Goal: Information Seeking & Learning: Learn about a topic

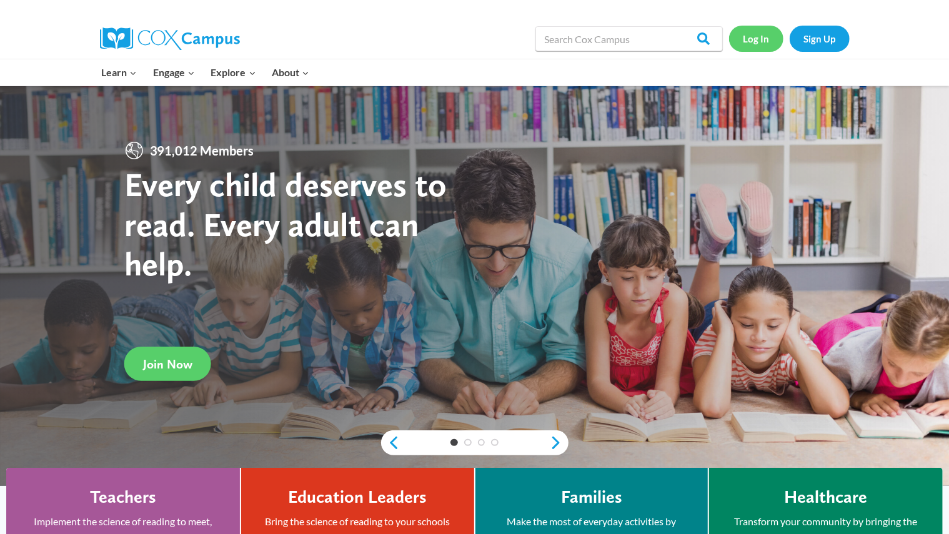
click at [761, 31] on link "Log In" at bounding box center [756, 39] width 54 height 26
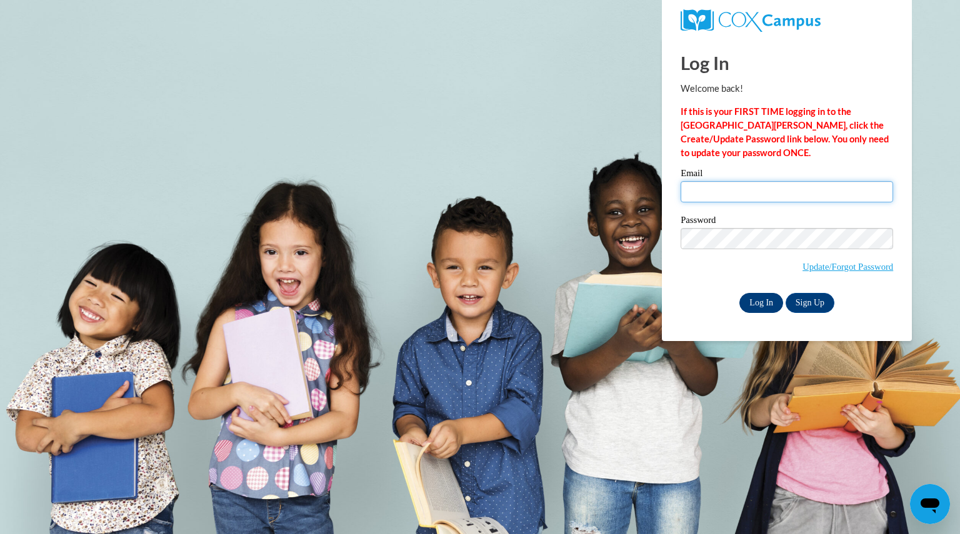
type input "robinsonmikayl@aasd.k12.wi.us"
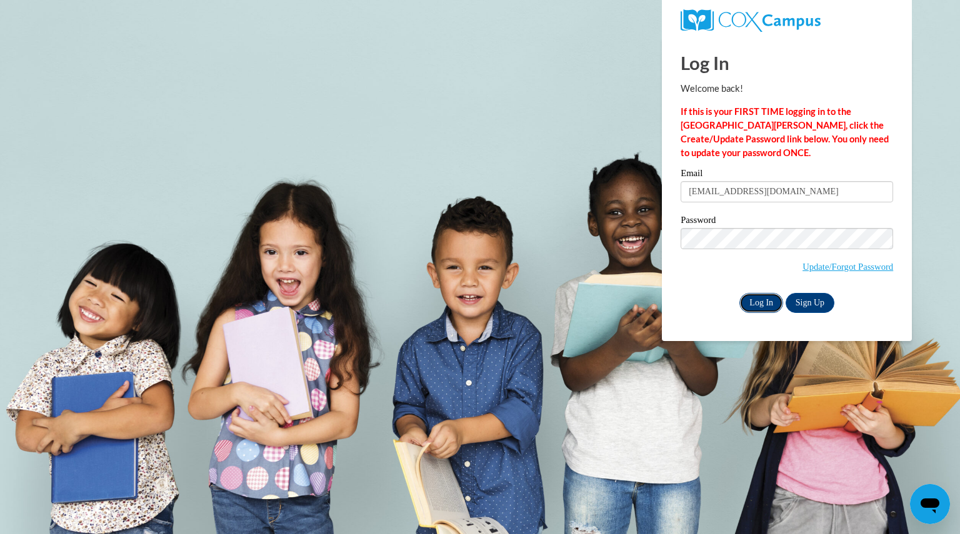
click at [764, 301] on input "Log In" at bounding box center [761, 303] width 44 height 20
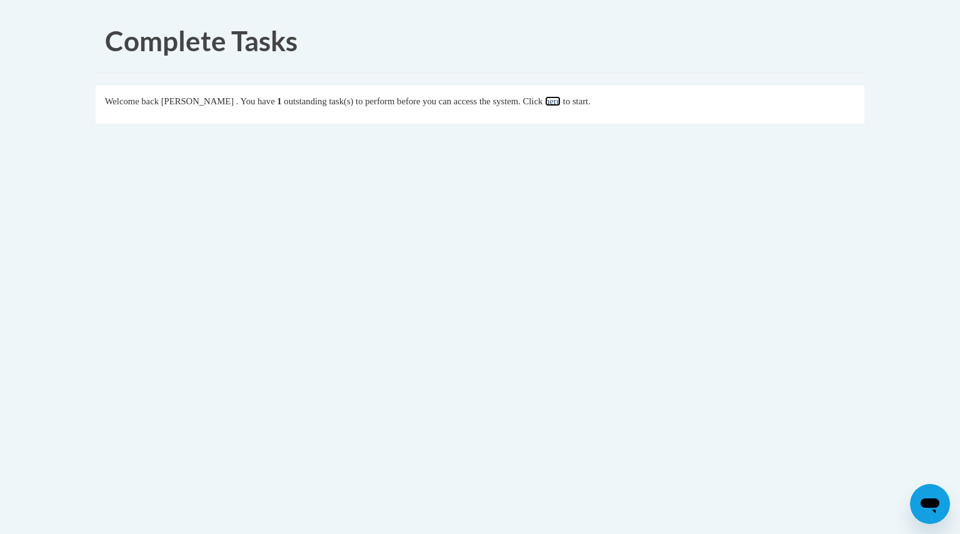
click at [561, 102] on link "here" at bounding box center [553, 101] width 16 height 10
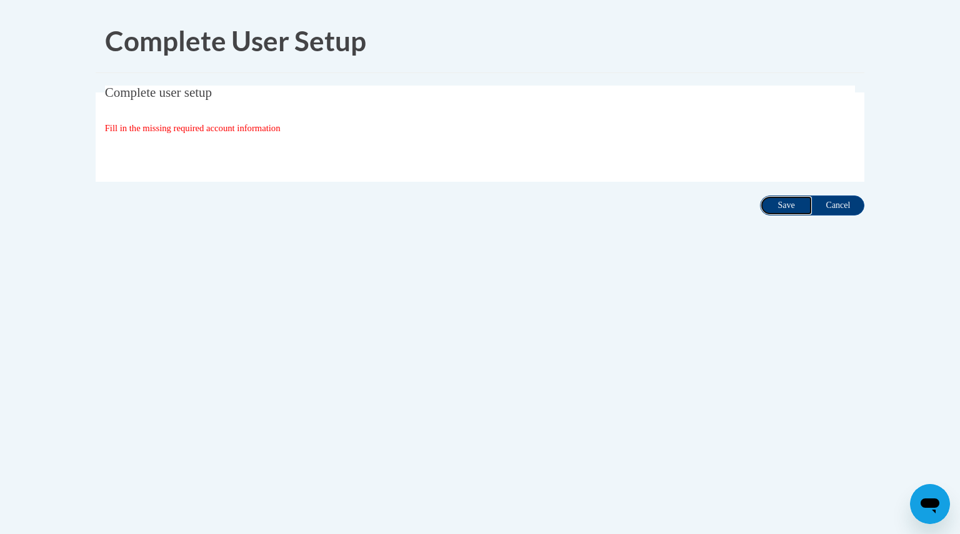
click at [791, 204] on input "Save" at bounding box center [786, 206] width 52 height 20
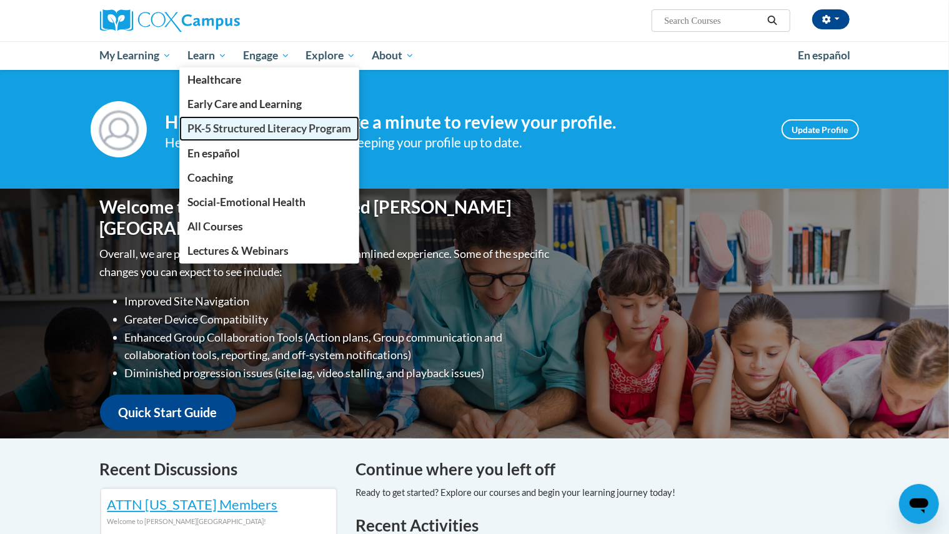
click at [221, 126] on span "PK-5 Structured Literacy Program" at bounding box center [269, 128] width 164 height 13
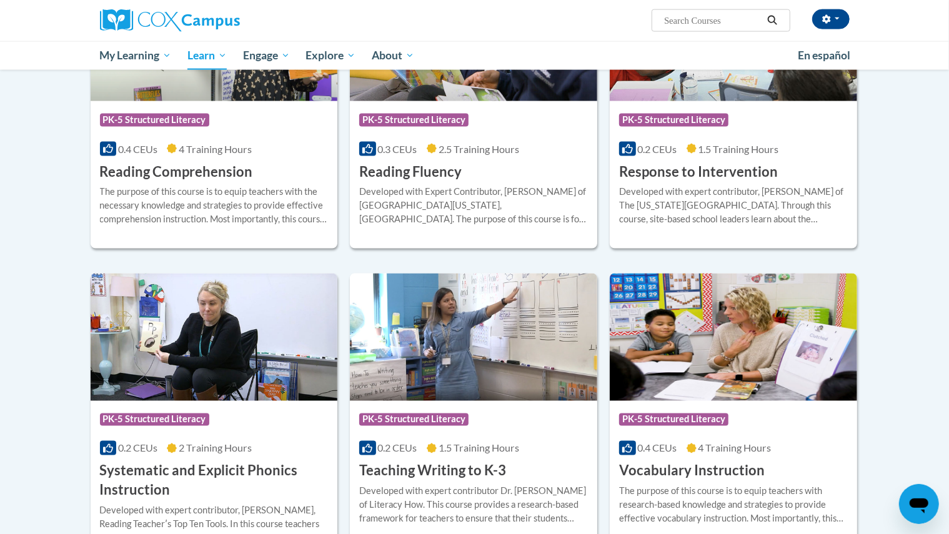
scroll to position [1133, 0]
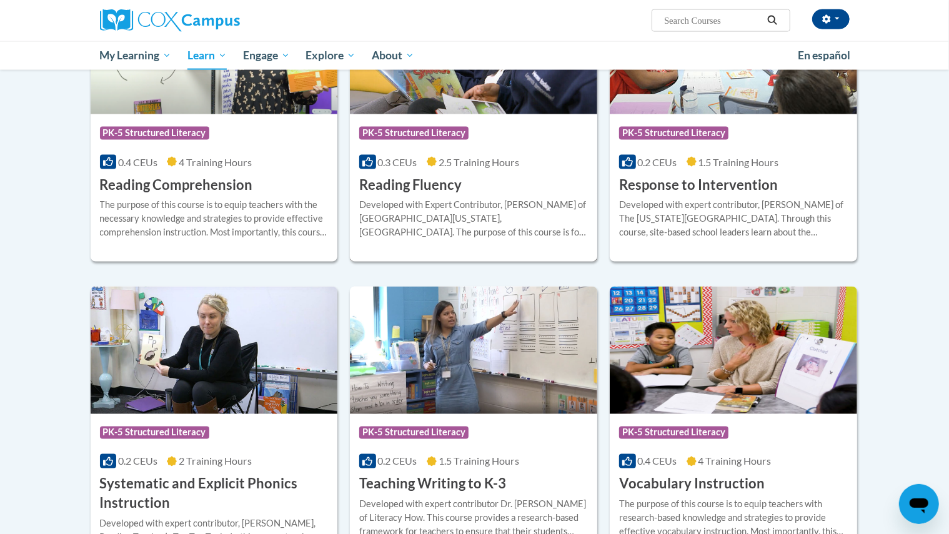
click at [420, 214] on div "Developed with Expert Contributor, Dr. Laura Rhinehart of University California…" at bounding box center [473, 218] width 229 height 41
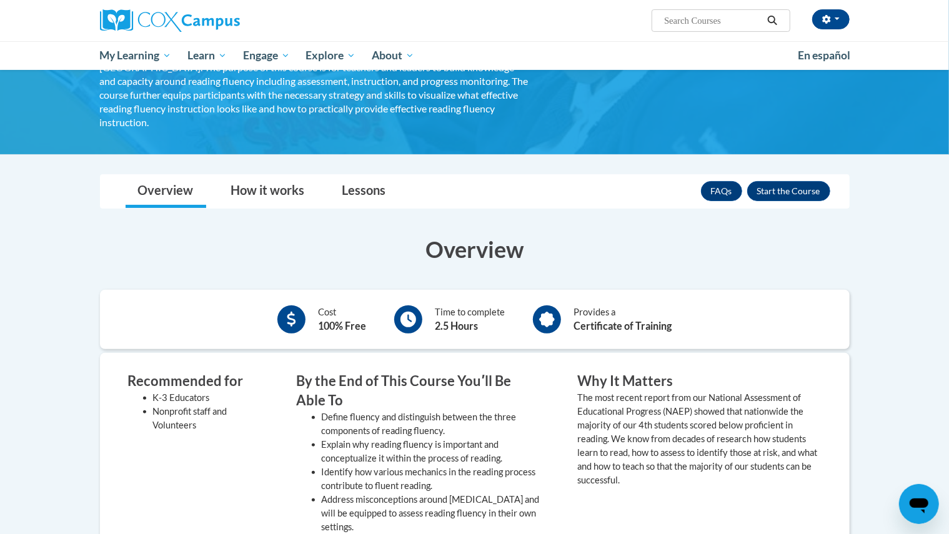
scroll to position [122, 0]
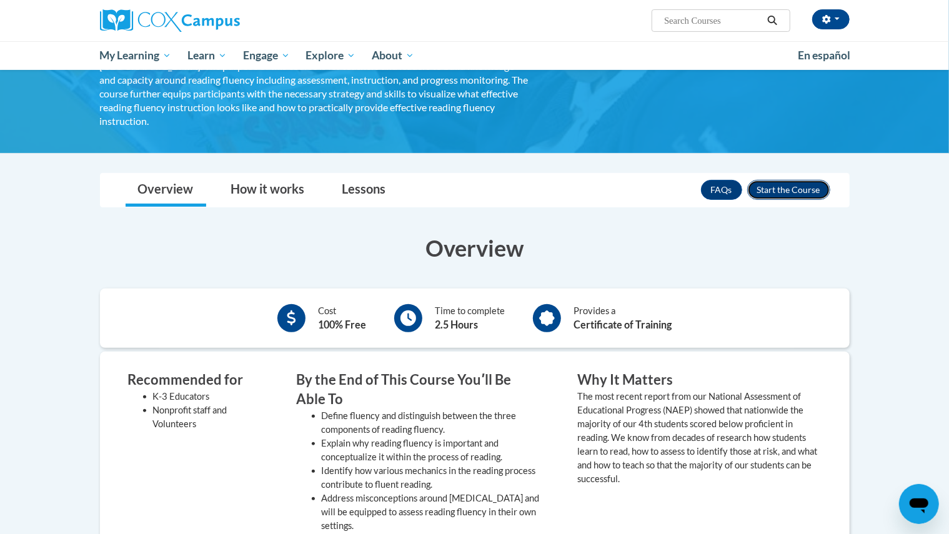
click at [782, 180] on button "Enroll" at bounding box center [788, 190] width 83 height 20
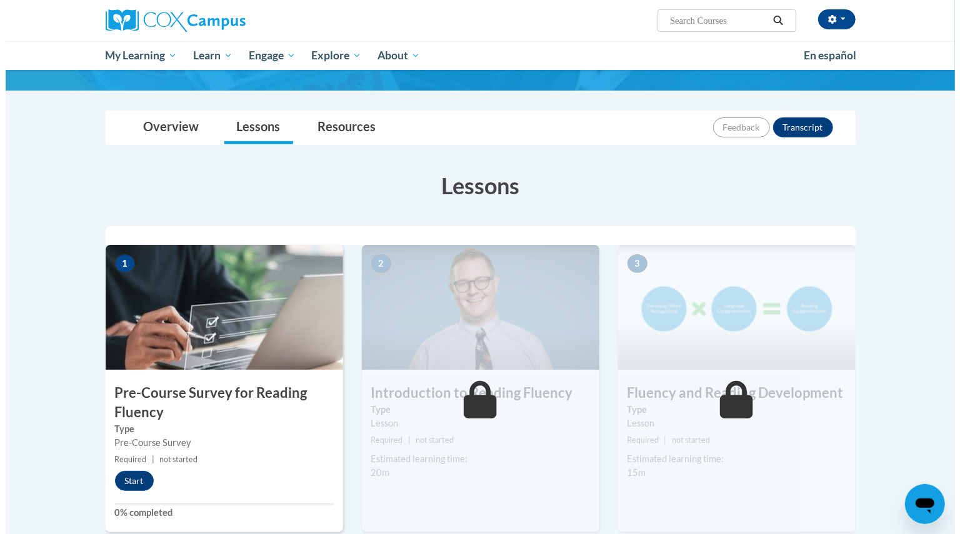
scroll to position [103, 0]
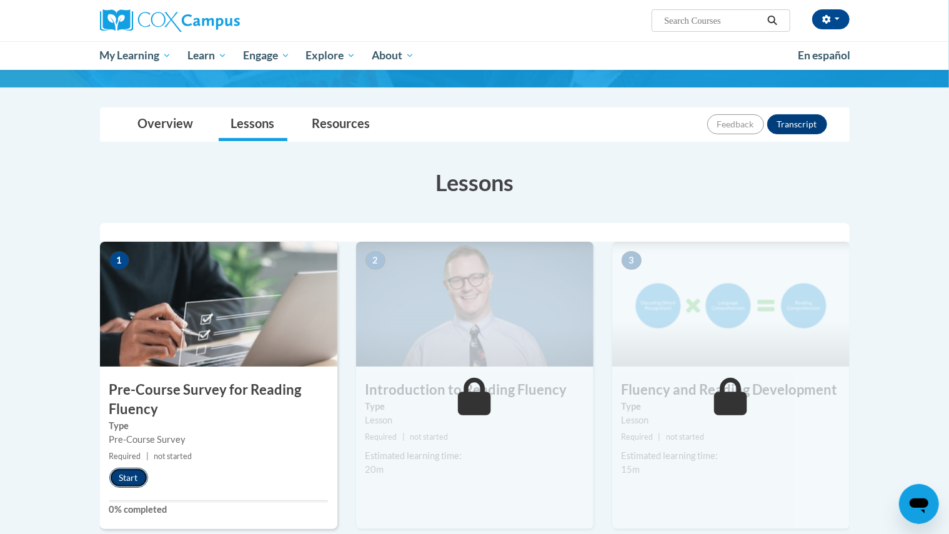
click at [126, 473] on button "Start" at bounding box center [128, 478] width 39 height 20
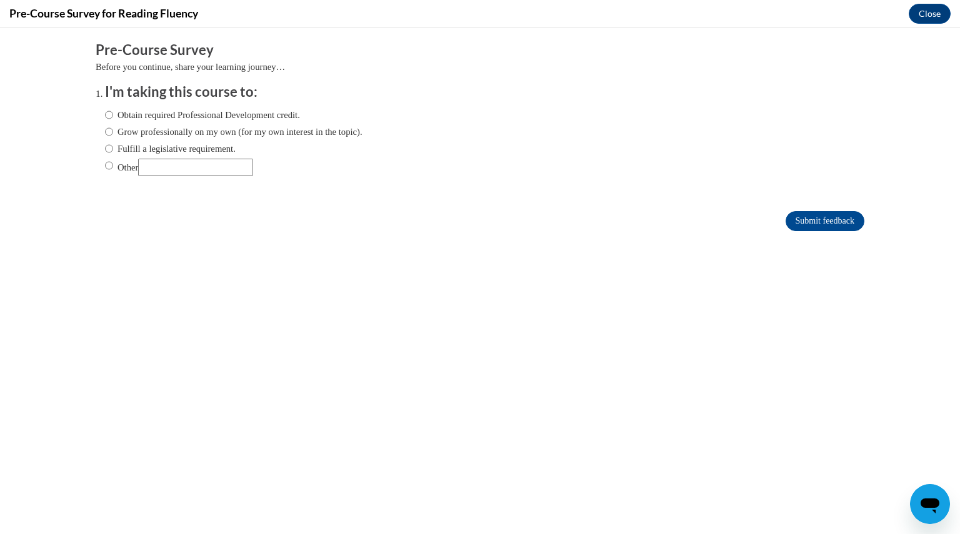
scroll to position [0, 0]
click at [105, 147] on input "Fulfill a legislative requirement." at bounding box center [109, 149] width 8 height 14
radio input "true"
click at [799, 212] on input "Submit feedback" at bounding box center [825, 221] width 79 height 20
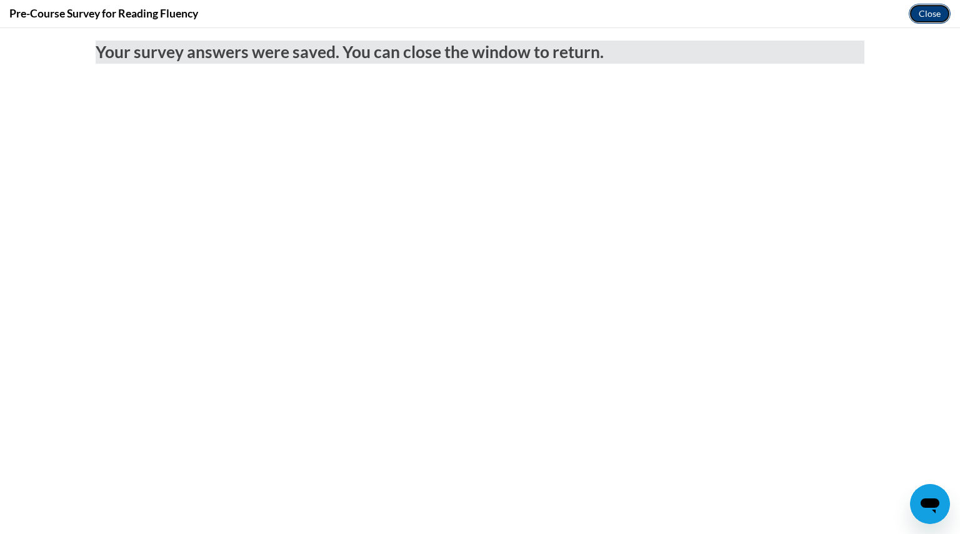
click at [939, 12] on button "Close" at bounding box center [930, 14] width 42 height 20
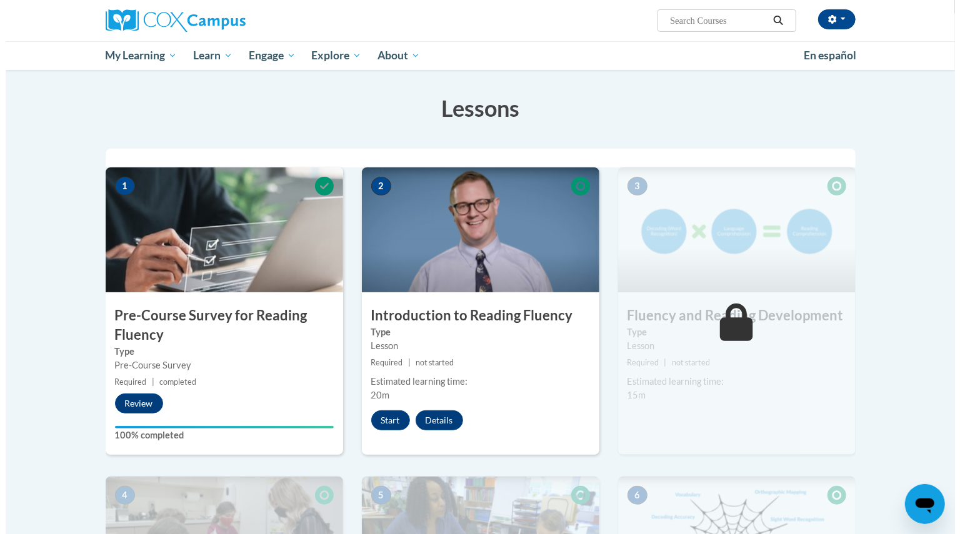
scroll to position [178, 0]
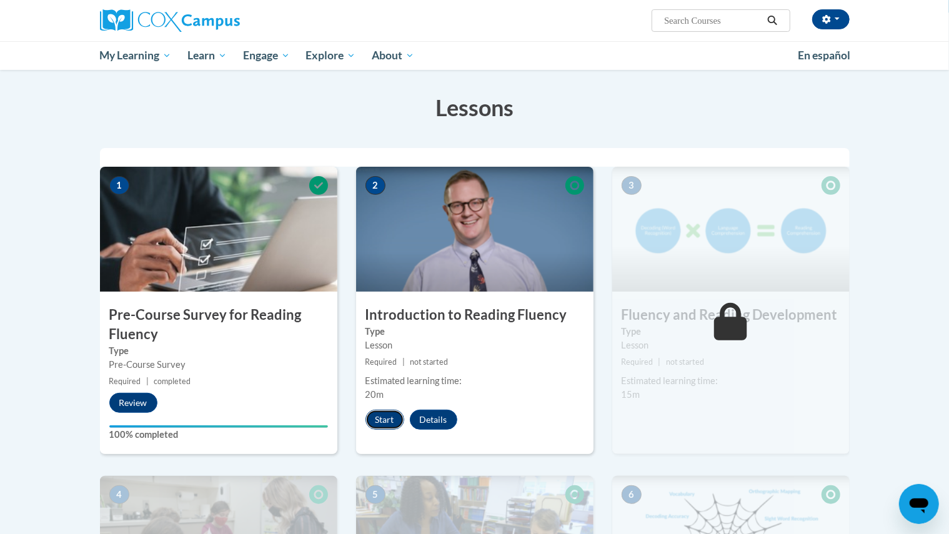
click at [382, 421] on button "Start" at bounding box center [385, 420] width 39 height 20
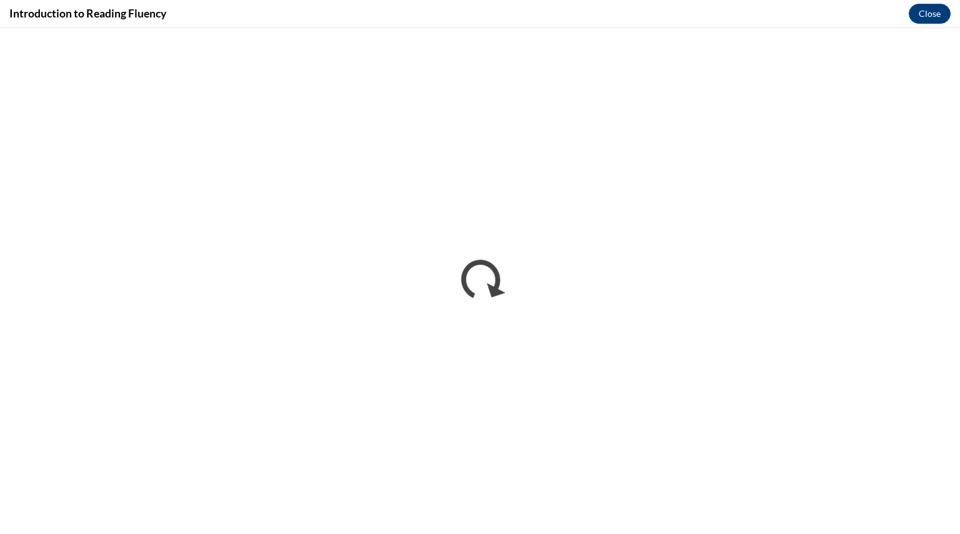
scroll to position [0, 0]
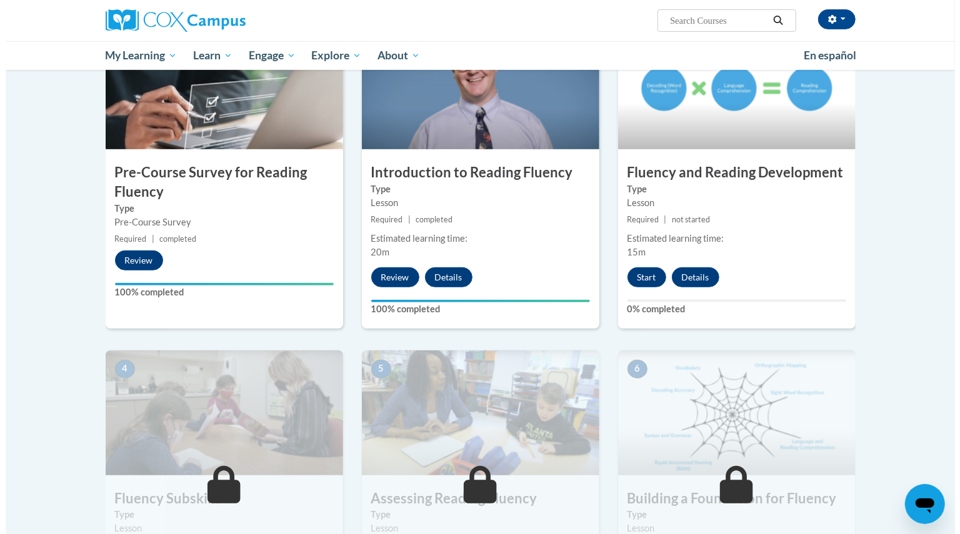
scroll to position [321, 0]
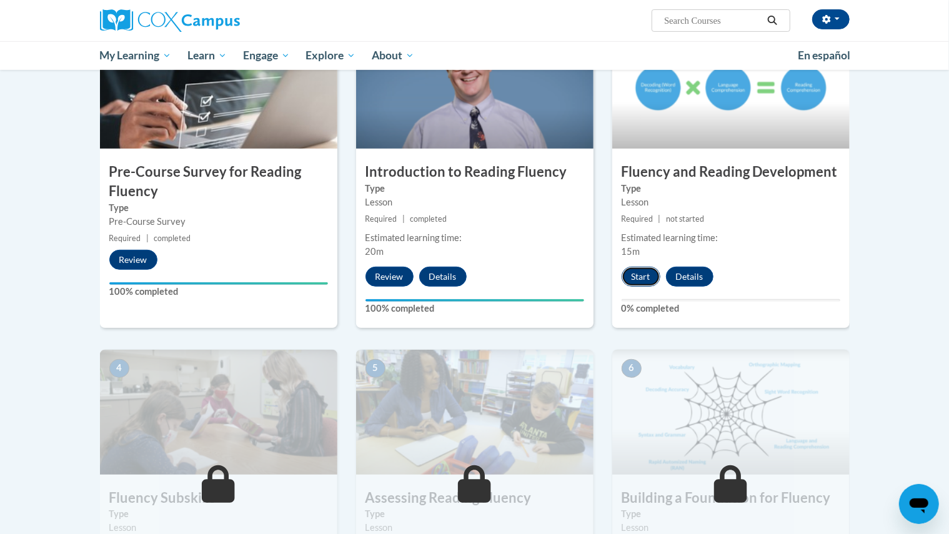
click at [646, 276] on button "Start" at bounding box center [641, 277] width 39 height 20
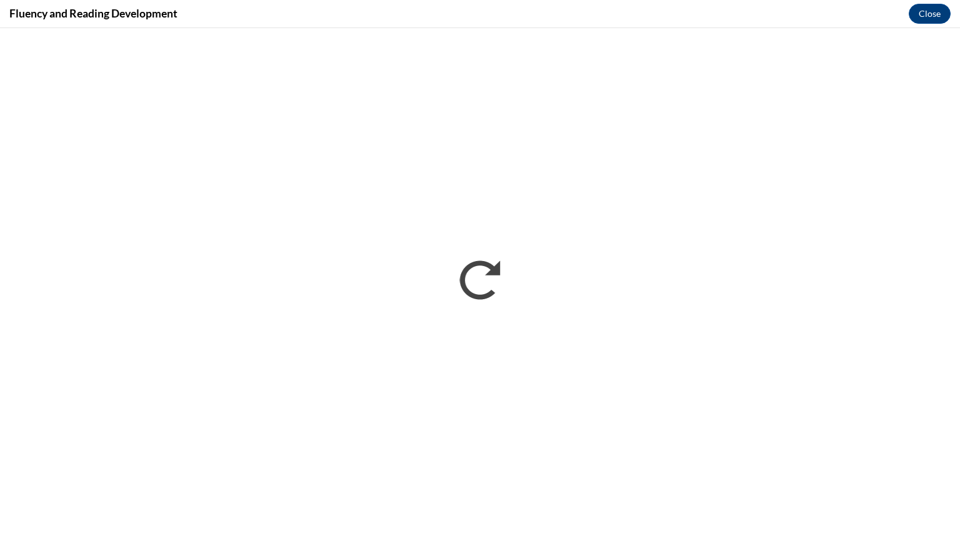
scroll to position [0, 0]
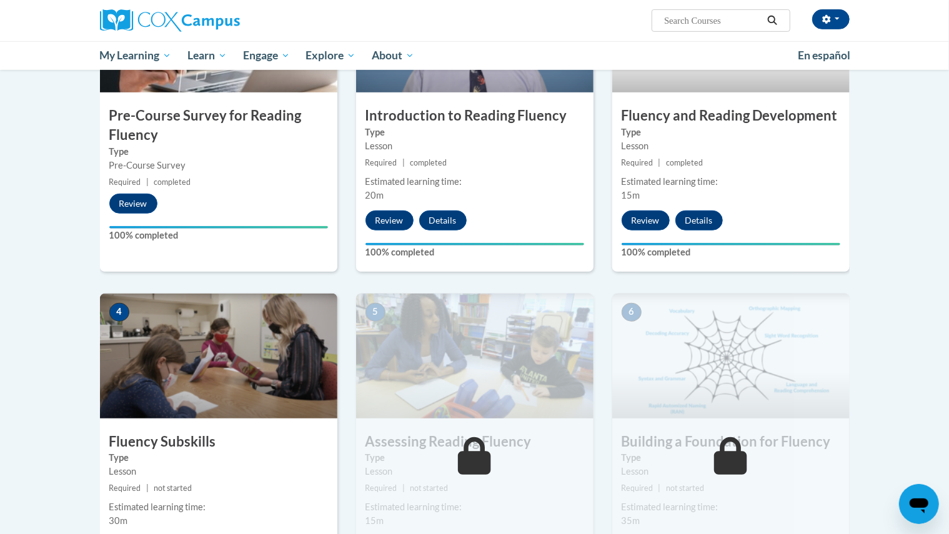
scroll to position [379, 0]
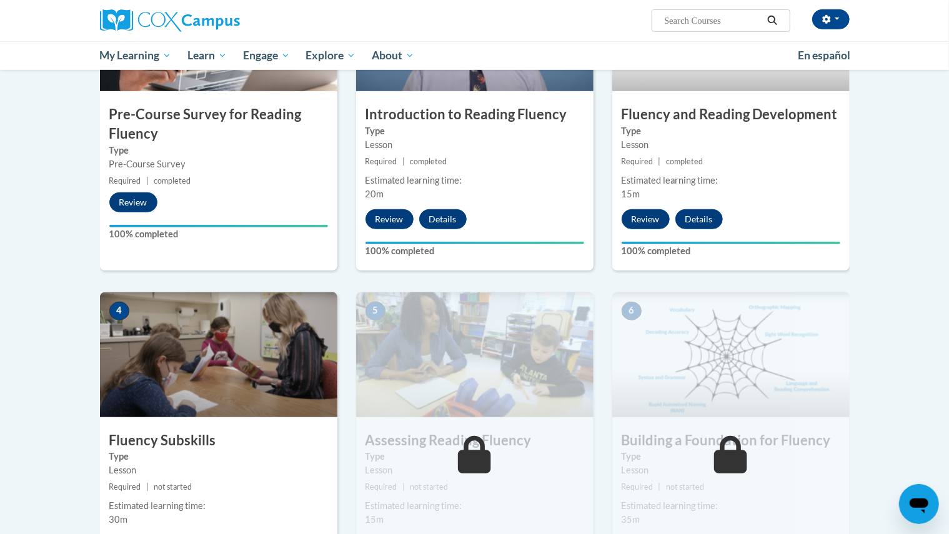
click at [194, 426] on div "4 Fluency Subskills Type Lesson Required | not started Estimated learning time:…" at bounding box center [218, 444] width 237 height 304
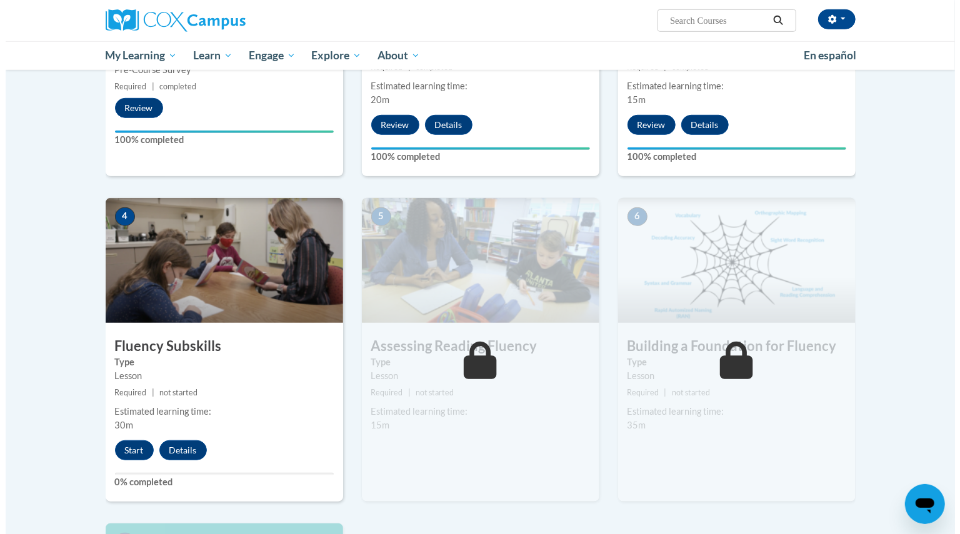
scroll to position [475, 0]
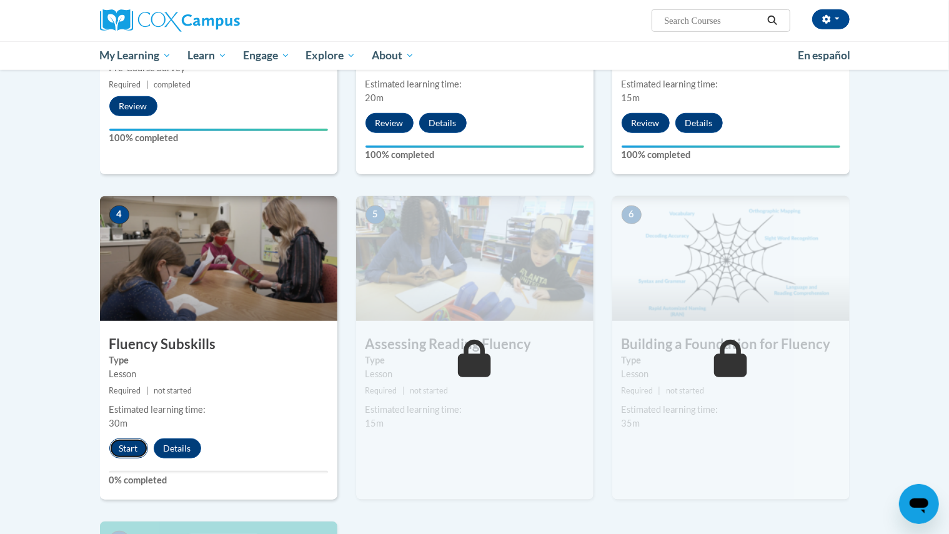
click at [136, 442] on button "Start" at bounding box center [128, 449] width 39 height 20
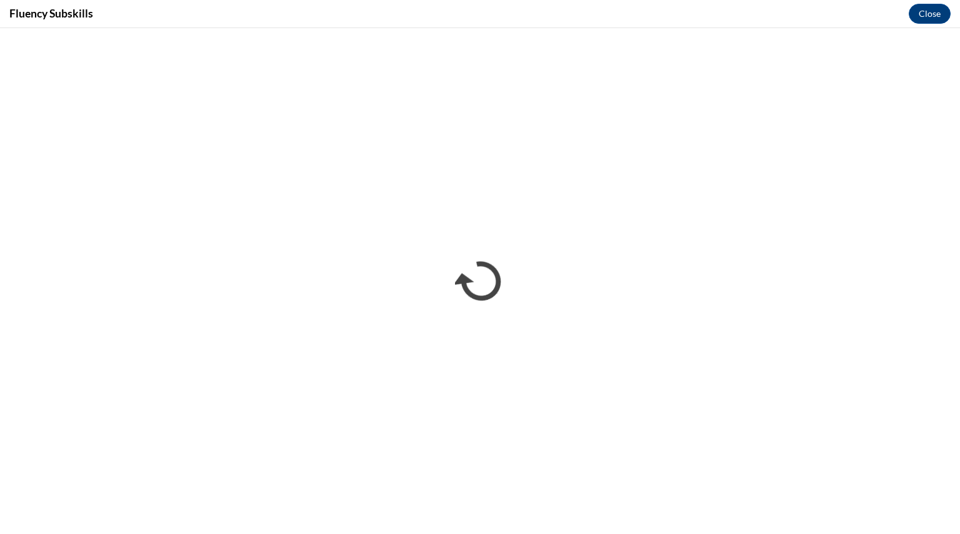
scroll to position [0, 0]
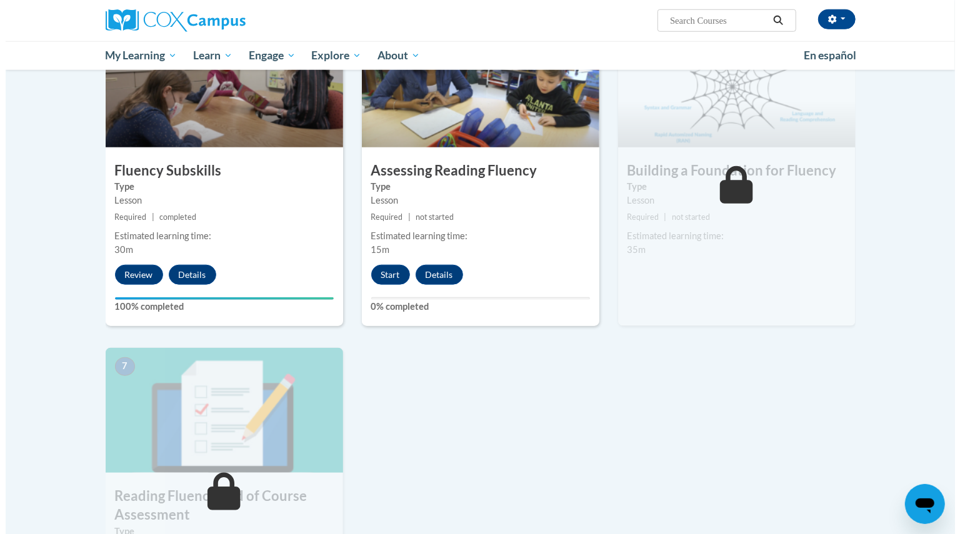
scroll to position [650, 0]
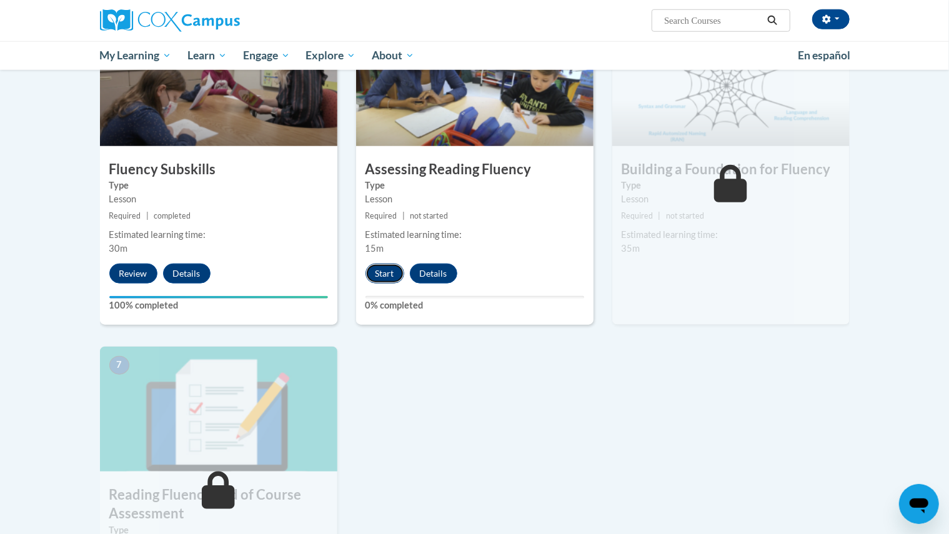
click at [395, 274] on button "Start" at bounding box center [385, 274] width 39 height 20
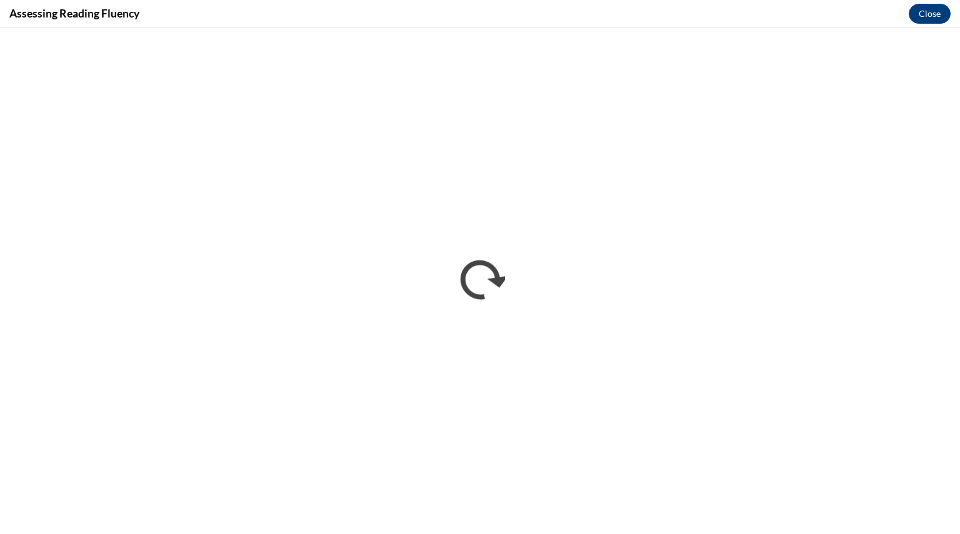
scroll to position [0, 0]
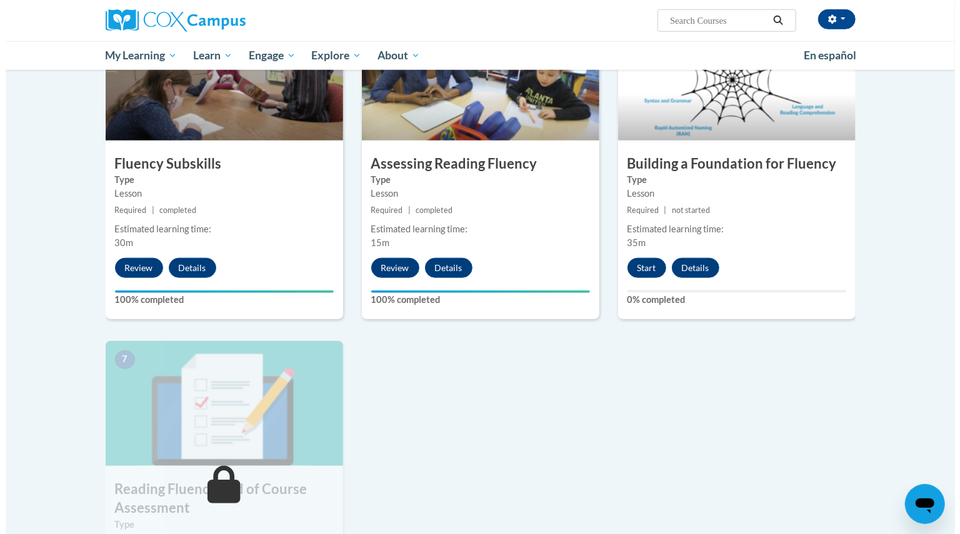
scroll to position [666, 0]
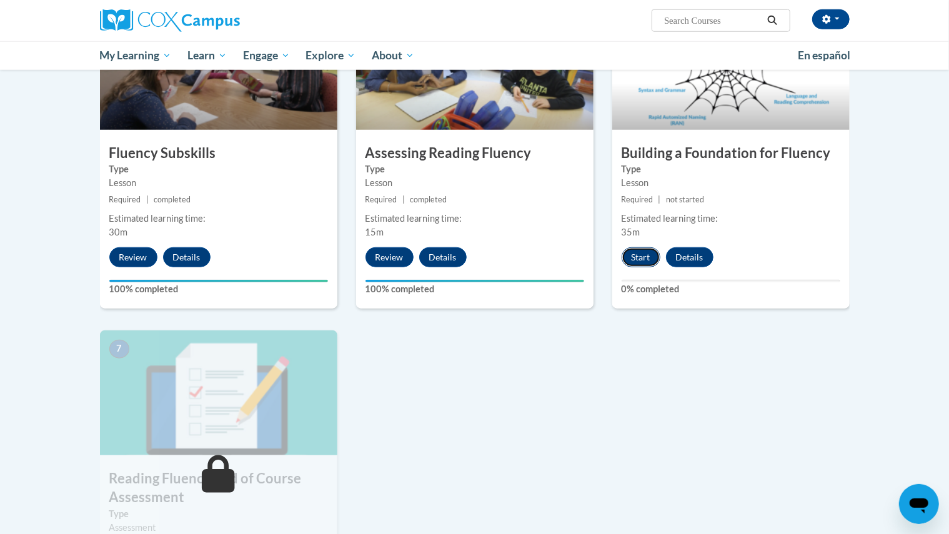
click at [650, 253] on button "Start" at bounding box center [641, 257] width 39 height 20
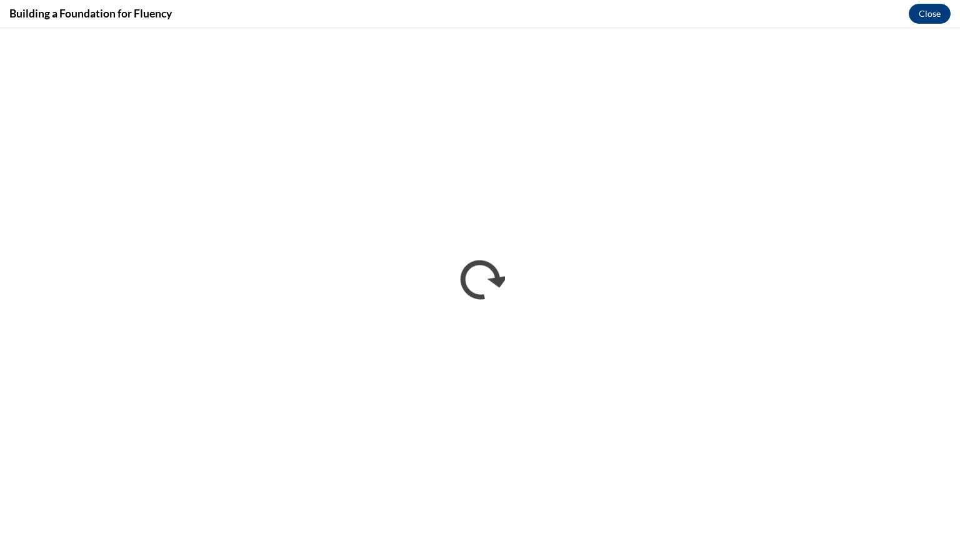
scroll to position [0, 0]
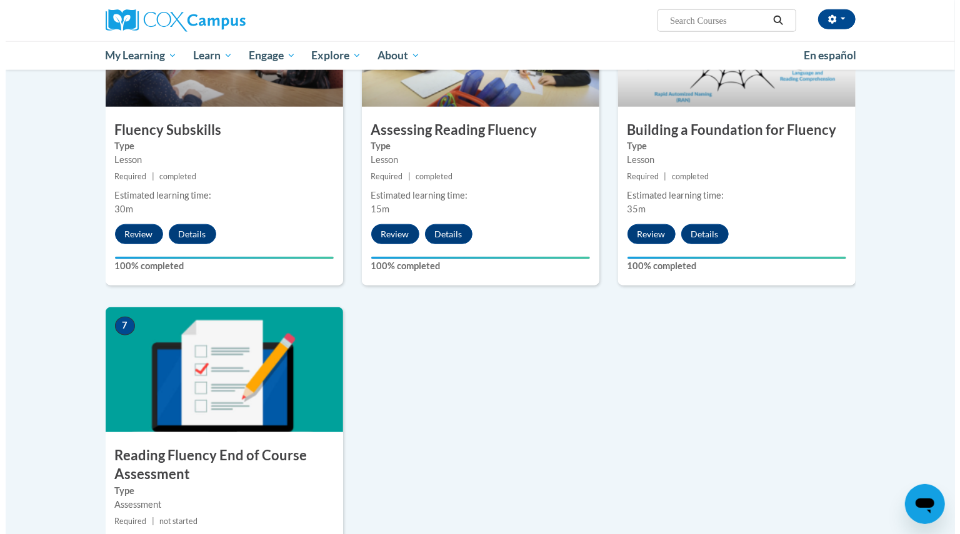
scroll to position [736, 0]
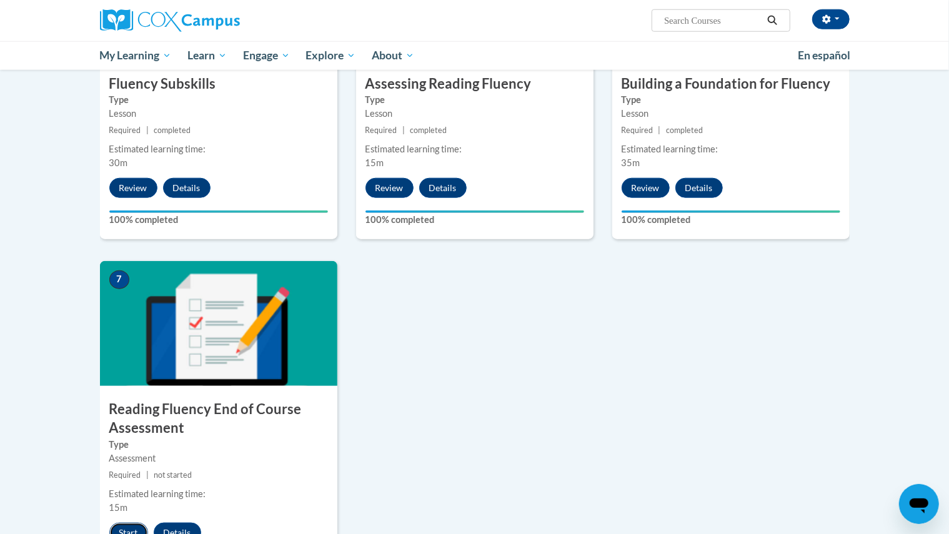
click at [132, 528] on button "Start" at bounding box center [128, 533] width 39 height 20
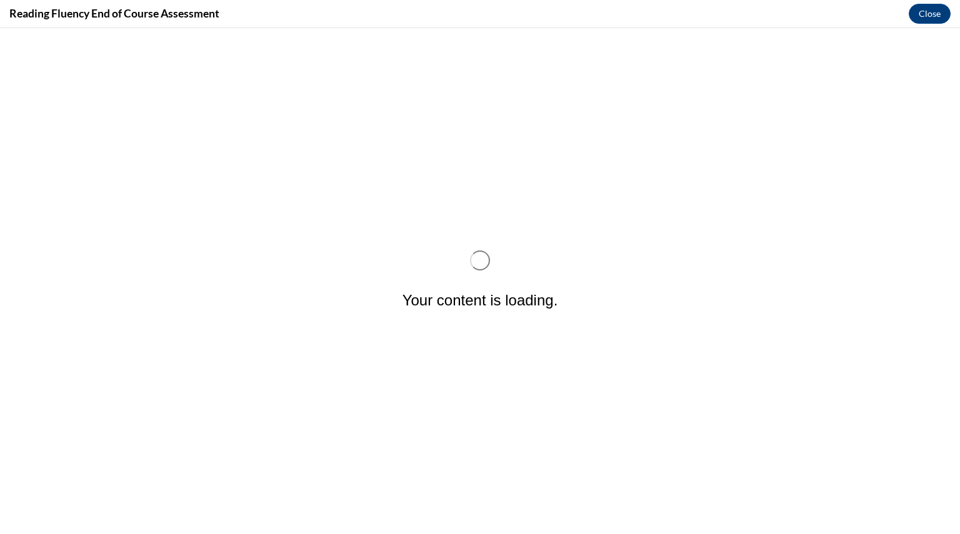
scroll to position [0, 0]
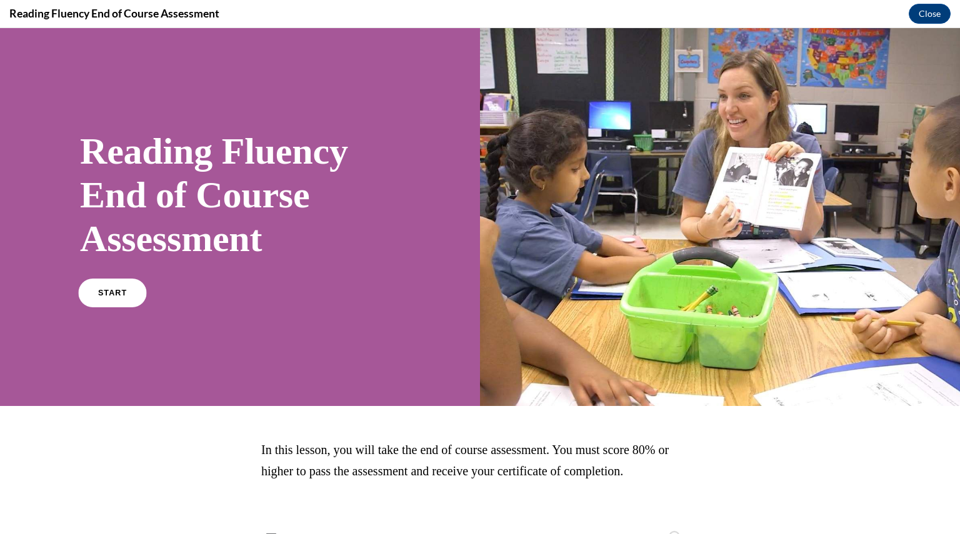
click at [104, 297] on link "START" at bounding box center [112, 293] width 68 height 29
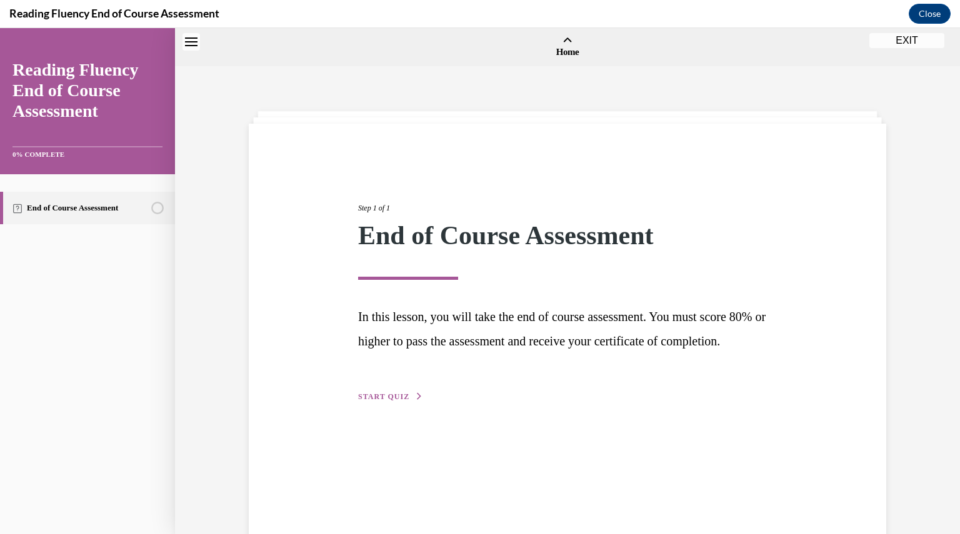
scroll to position [39, 0]
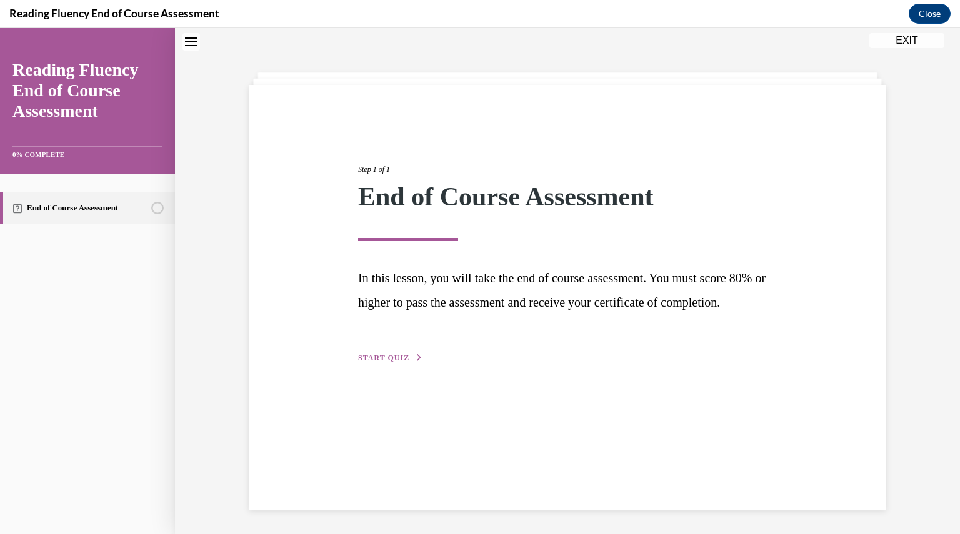
click at [406, 364] on button "START QUIZ" at bounding box center [390, 357] width 65 height 11
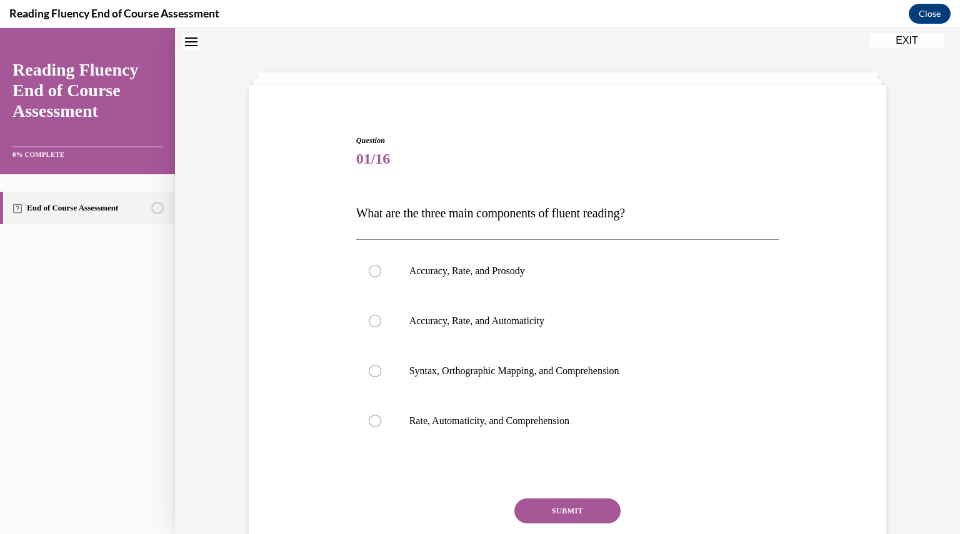
scroll to position [38, 0]
click at [481, 285] on label "Accuracy, Rate, and Prosody" at bounding box center [567, 272] width 423 height 50
click at [381, 278] on input "Accuracy, Rate, and Prosody" at bounding box center [375, 272] width 12 height 12
radio input "true"
click at [553, 508] on button "SUBMIT" at bounding box center [567, 511] width 106 height 25
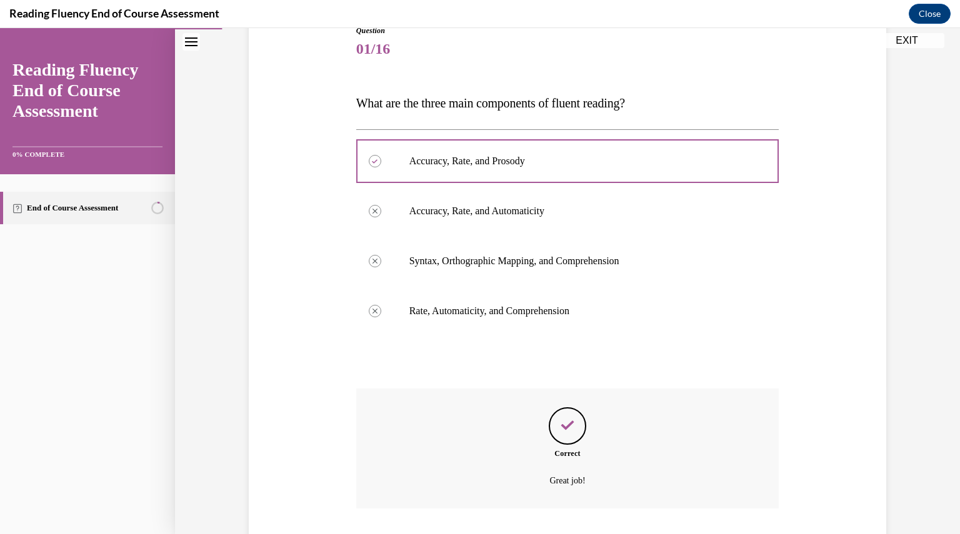
scroll to position [231, 0]
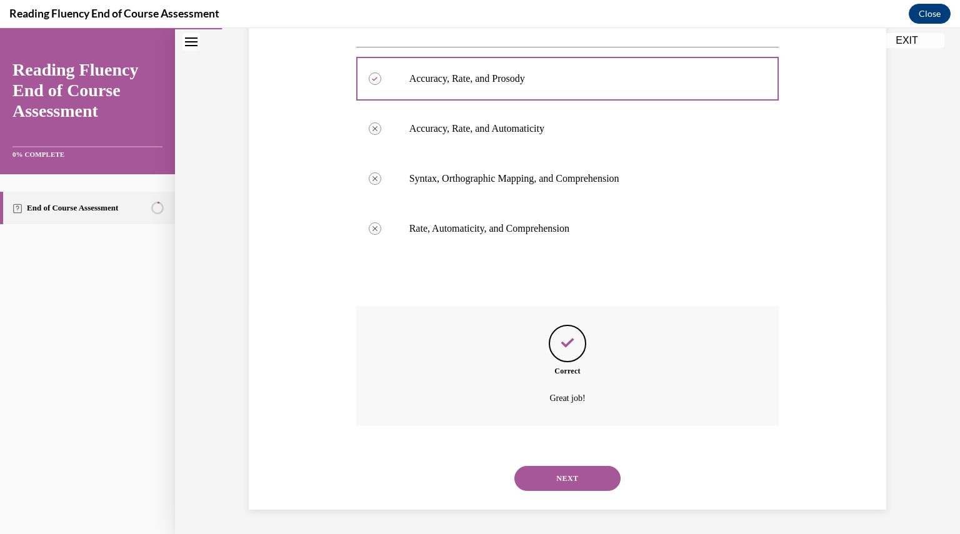
click at [561, 470] on button "NEXT" at bounding box center [567, 478] width 106 height 25
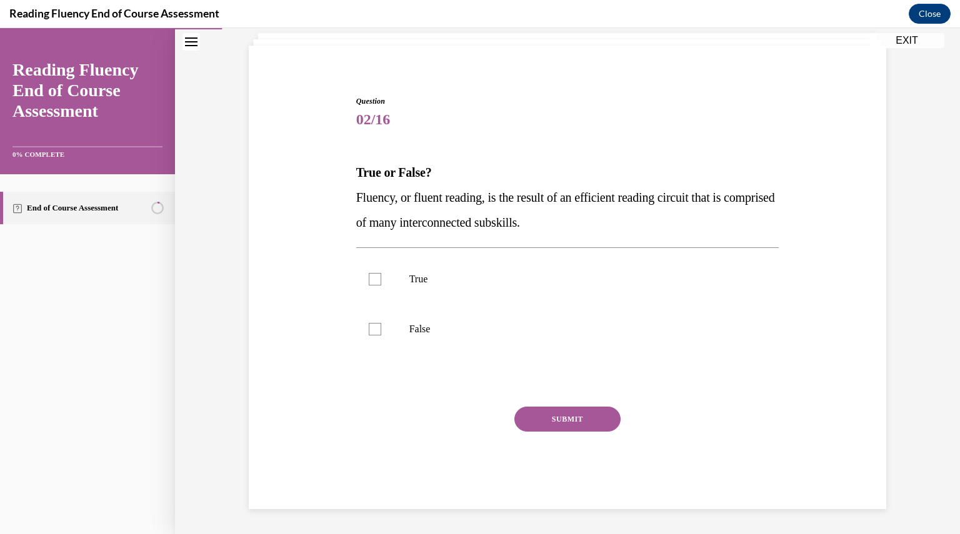
scroll to position [38, 0]
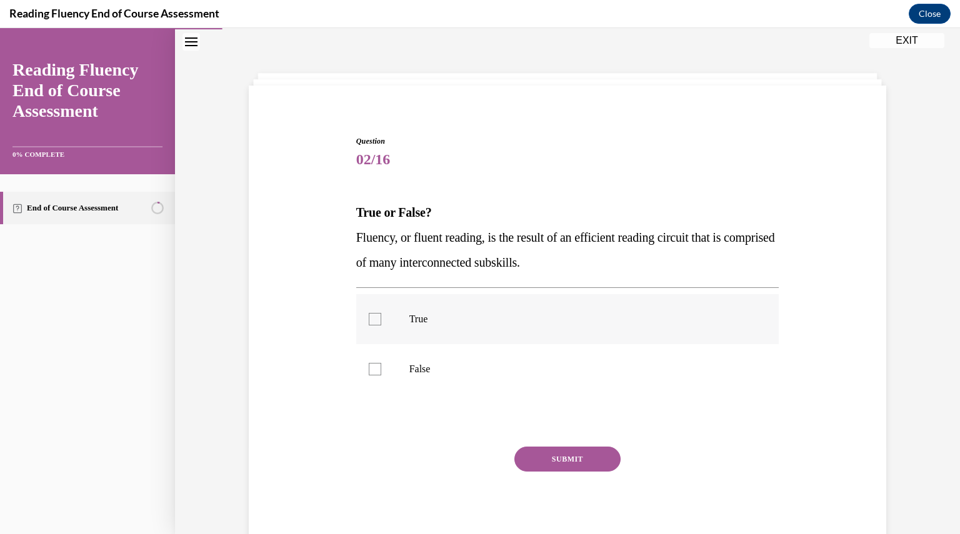
click at [384, 326] on label "True" at bounding box center [567, 319] width 423 height 50
click at [381, 326] on input "True" at bounding box center [375, 319] width 12 height 12
checkbox input "true"
click at [587, 454] on button "SUBMIT" at bounding box center [567, 459] width 106 height 25
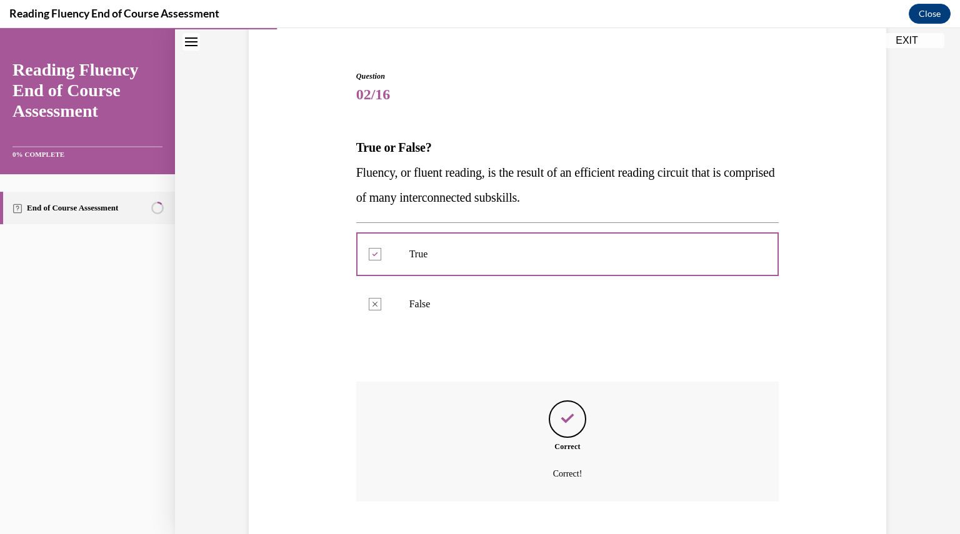
scroll to position [179, 0]
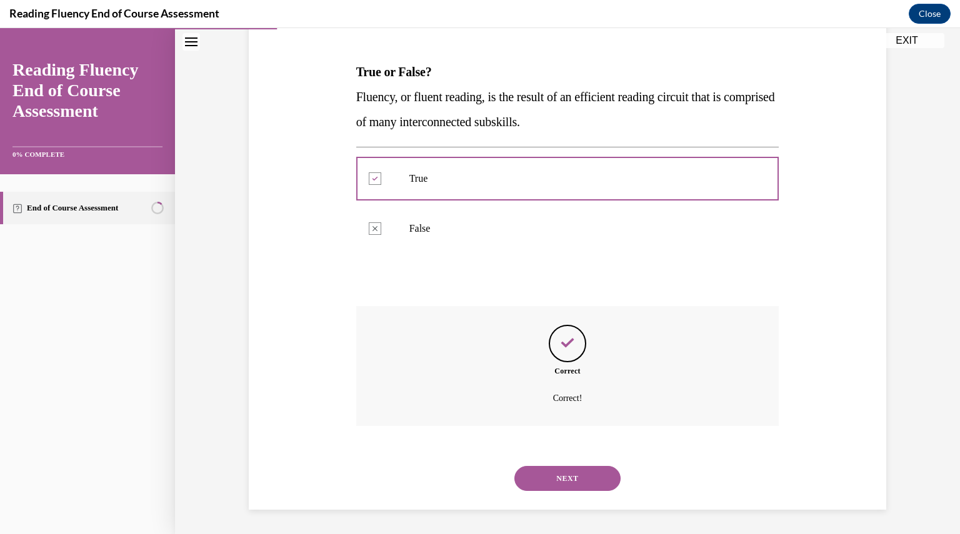
click at [571, 483] on button "NEXT" at bounding box center [567, 478] width 106 height 25
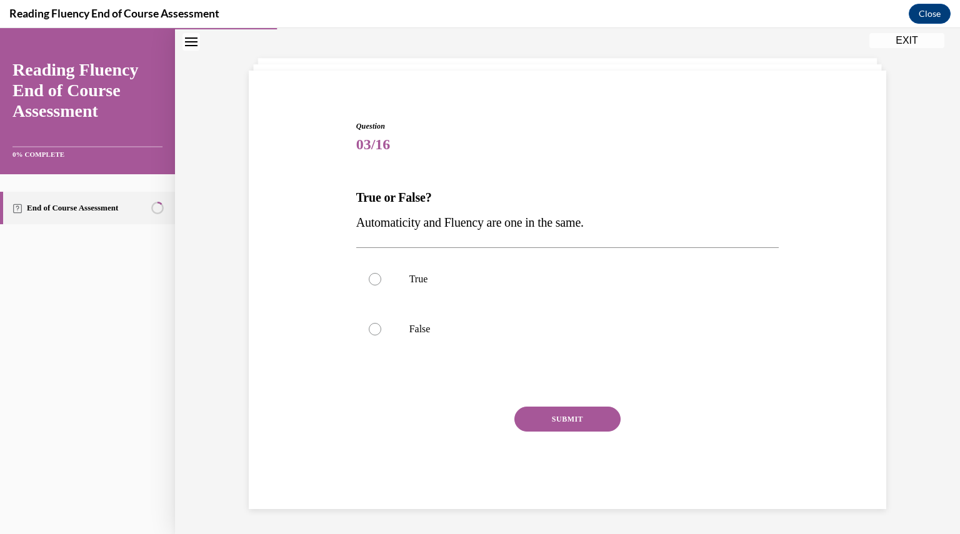
scroll to position [38, 0]
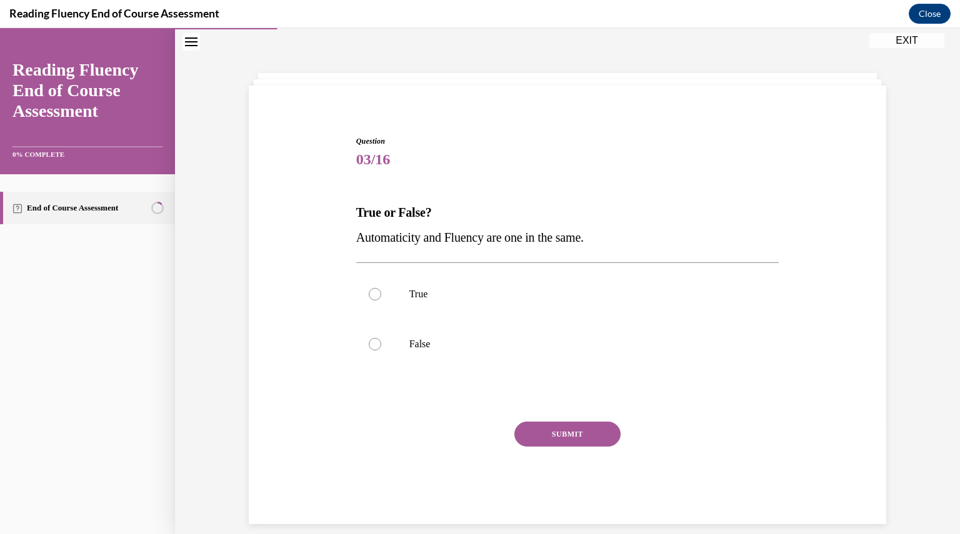
click at [596, 417] on div "Question 03/16 True or False? Automaticity and Fluency are one in the same.  Tr…" at bounding box center [567, 330] width 423 height 389
click at [420, 354] on label "False" at bounding box center [567, 344] width 423 height 50
click at [381, 351] on input "False" at bounding box center [375, 344] width 12 height 12
radio input "true"
click at [551, 428] on button "SUBMIT" at bounding box center [567, 434] width 106 height 25
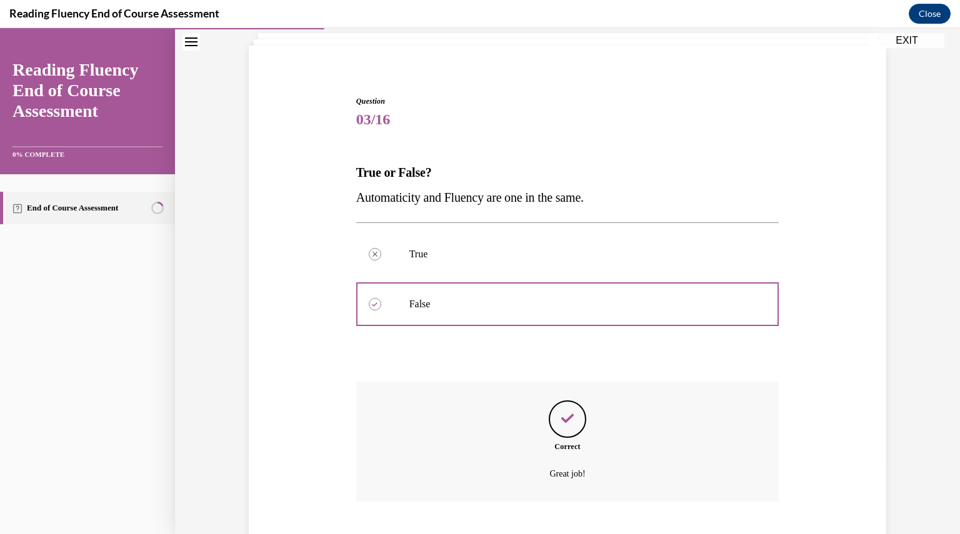
scroll to position [154, 0]
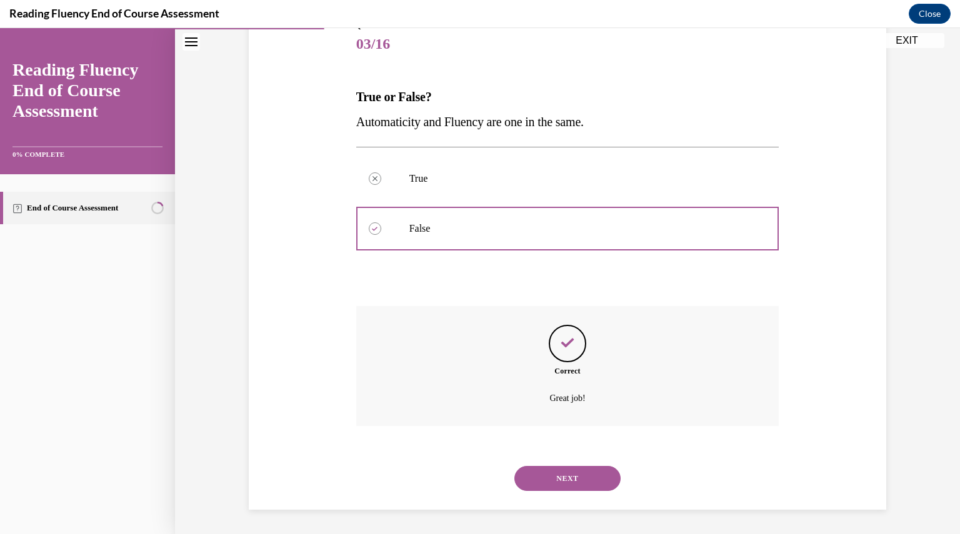
click at [561, 476] on button "NEXT" at bounding box center [567, 478] width 106 height 25
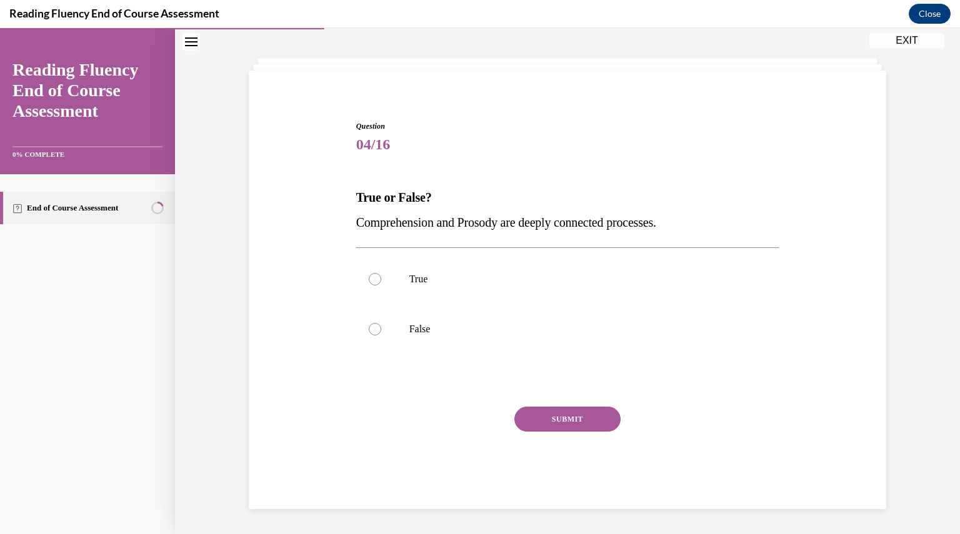
scroll to position [38, 0]
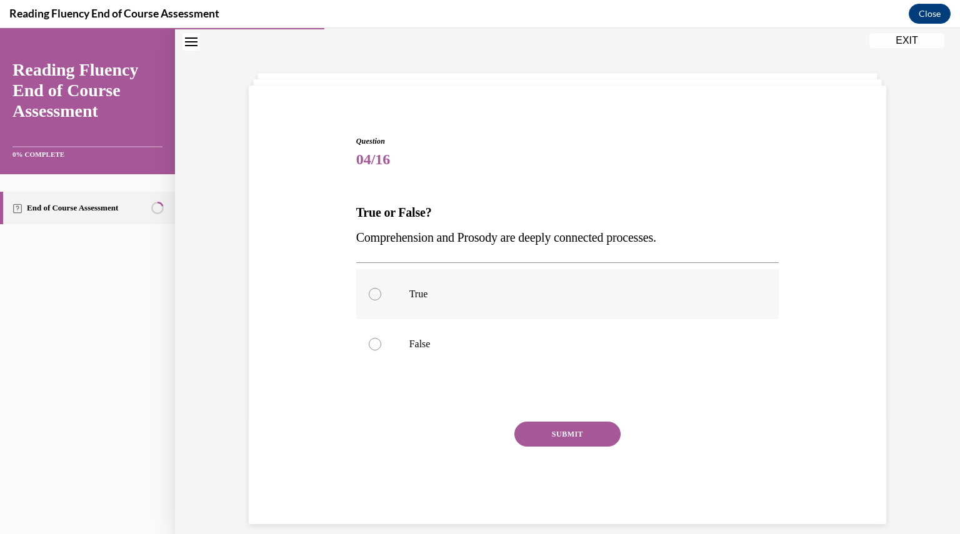
click at [507, 303] on label "True" at bounding box center [567, 294] width 423 height 50
click at [381, 301] on input "True" at bounding box center [375, 294] width 12 height 12
radio input "true"
click at [541, 434] on button "SUBMIT" at bounding box center [567, 434] width 106 height 25
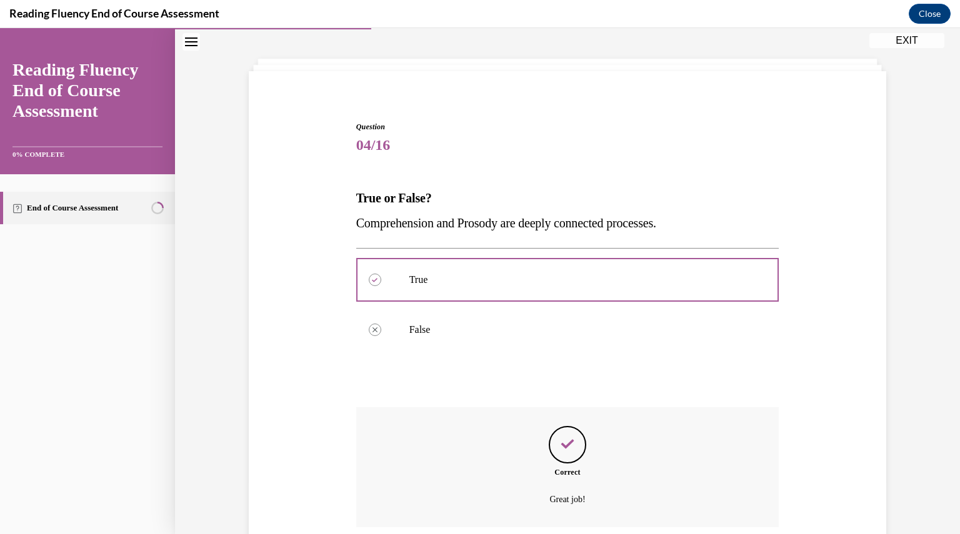
scroll to position [154, 0]
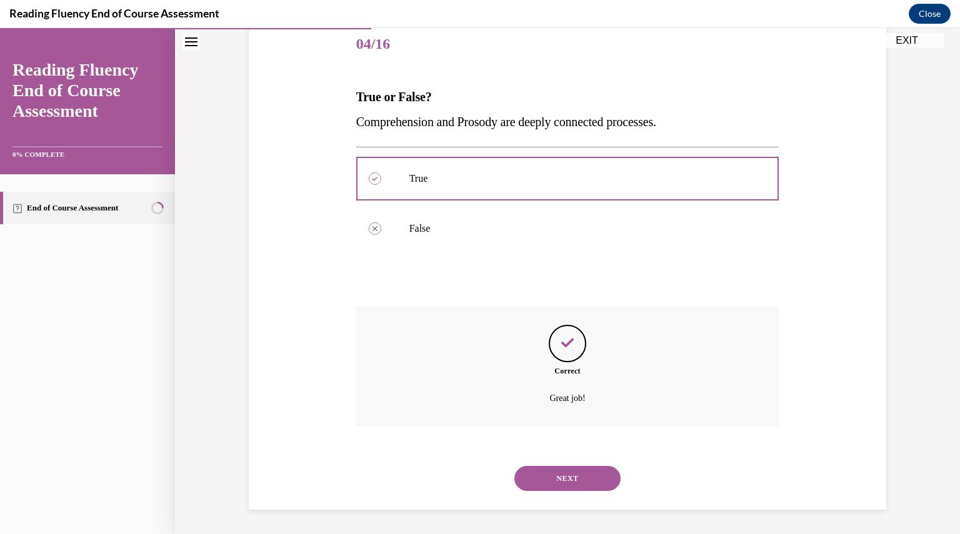
click at [547, 472] on button "NEXT" at bounding box center [567, 478] width 106 height 25
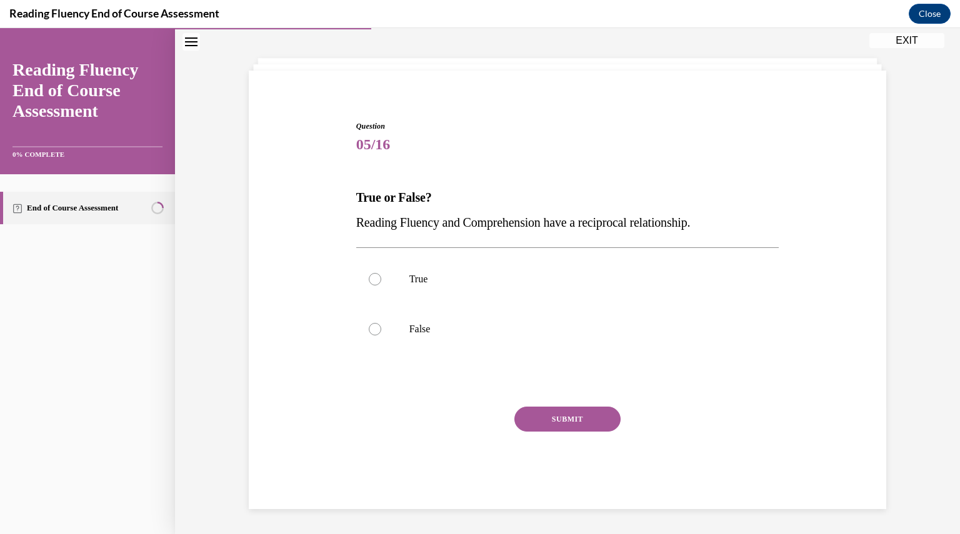
scroll to position [38, 0]
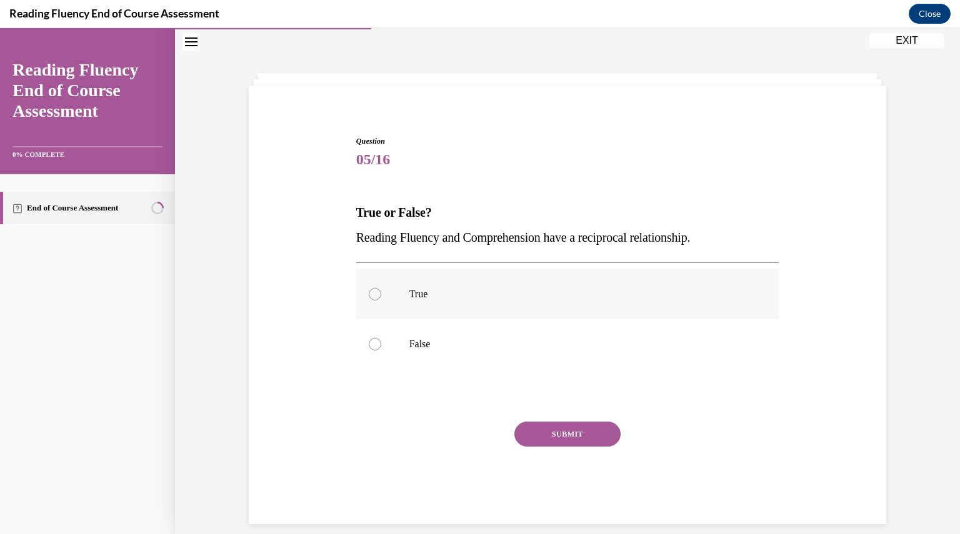
click at [442, 294] on p "True" at bounding box center [578, 294] width 339 height 12
click at [381, 294] on input "True" at bounding box center [375, 294] width 12 height 12
radio input "true"
click at [543, 437] on button "SUBMIT" at bounding box center [567, 434] width 106 height 25
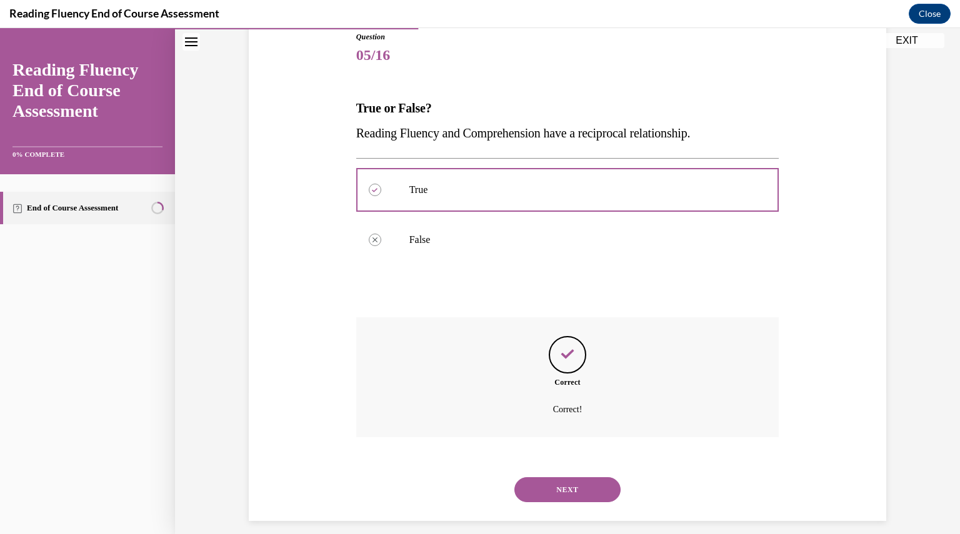
scroll to position [154, 0]
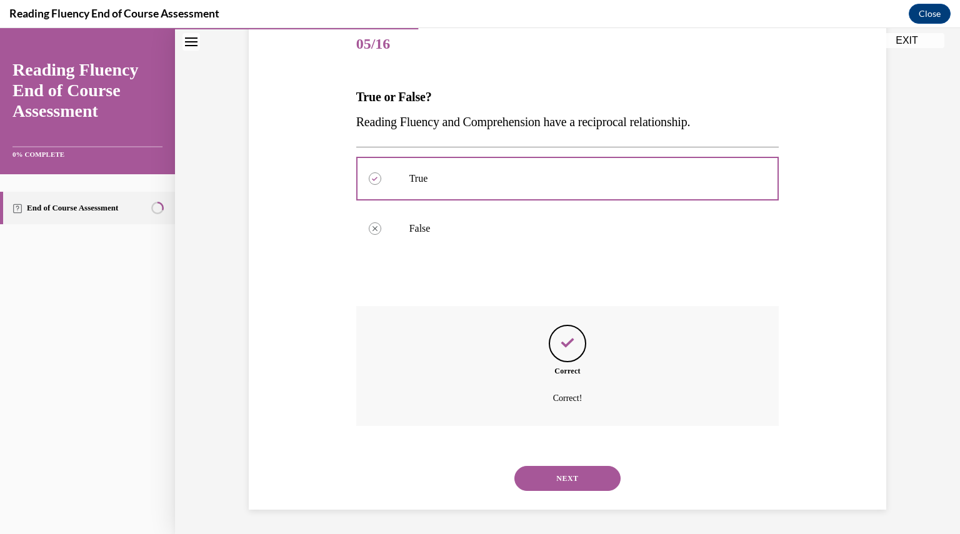
click at [542, 479] on button "NEXT" at bounding box center [567, 478] width 106 height 25
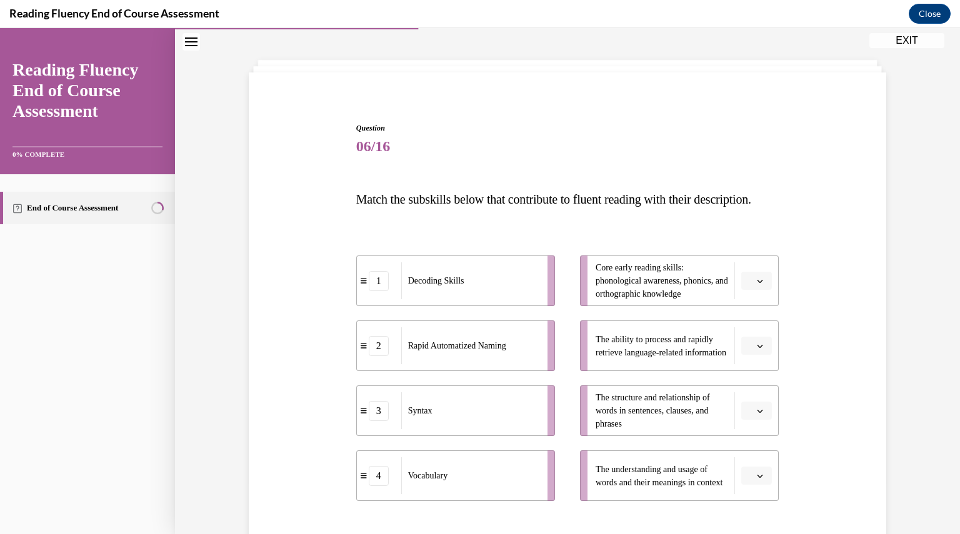
scroll to position [65, 0]
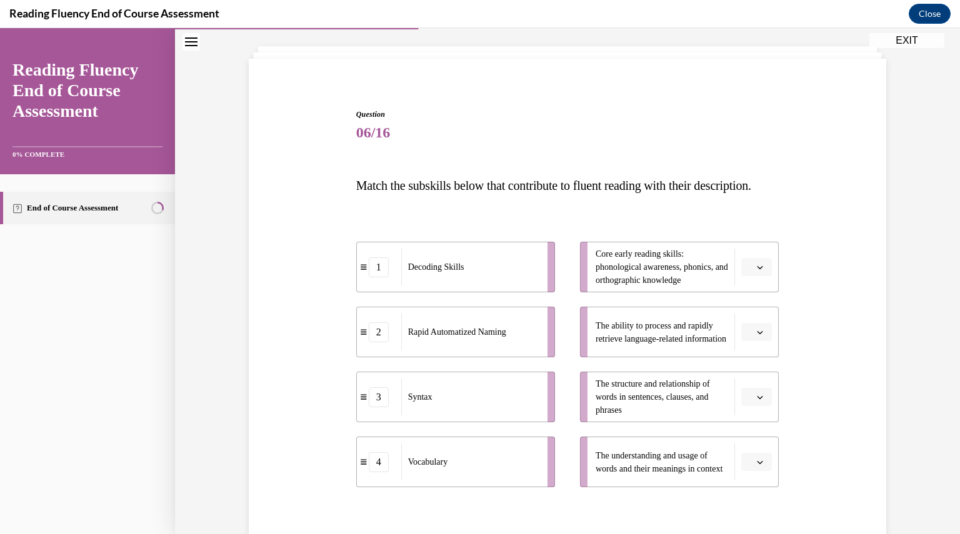
click at [758, 271] on icon "button" at bounding box center [760, 267] width 6 height 6
click at [751, 342] on div "1" at bounding box center [750, 344] width 31 height 25
click at [754, 342] on button "button" at bounding box center [756, 332] width 31 height 19
click at [699, 404] on span "The structure and relationship of words in sentences, clauses, and phrases" at bounding box center [662, 396] width 132 height 39
click at [749, 404] on span "Please select an option" at bounding box center [751, 397] width 4 height 12
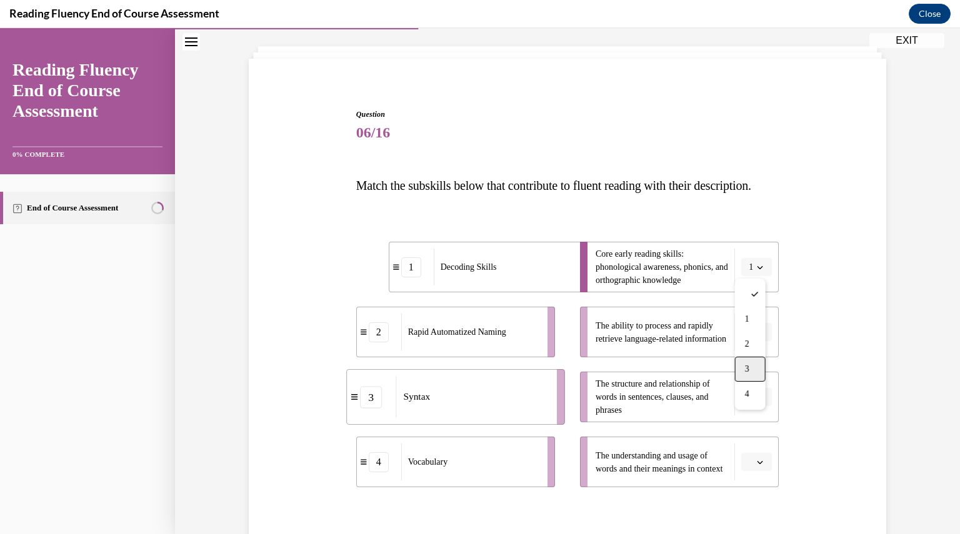
click at [752, 372] on div "3" at bounding box center [750, 369] width 31 height 25
click at [751, 342] on button "button" at bounding box center [756, 332] width 31 height 19
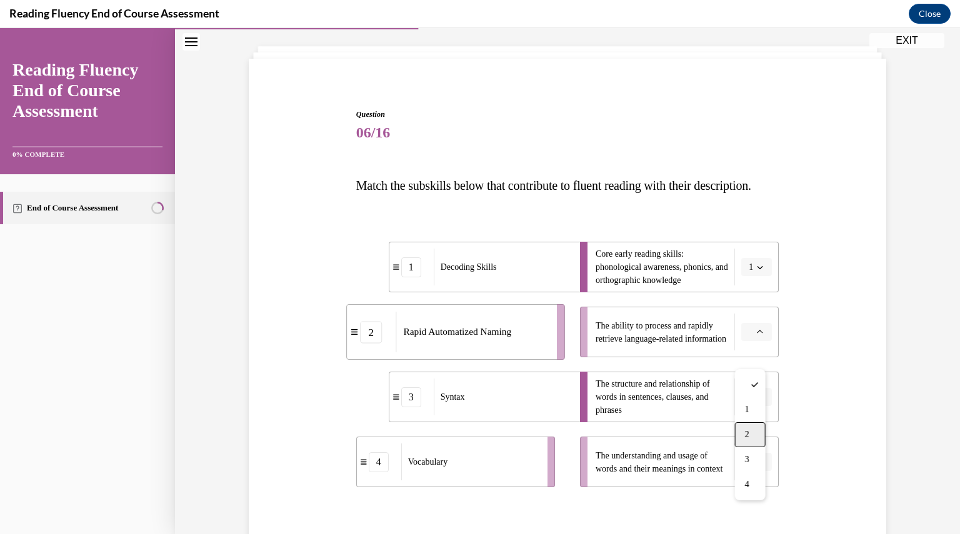
click at [749, 430] on span "2" at bounding box center [747, 435] width 4 height 10
click at [756, 467] on span "button" at bounding box center [760, 462] width 9 height 9
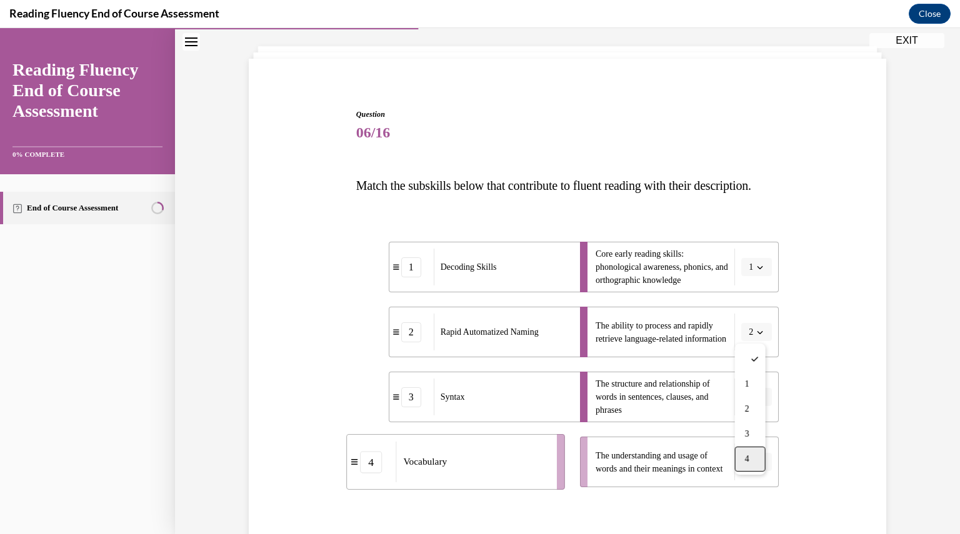
click at [754, 457] on div "4" at bounding box center [750, 459] width 31 height 25
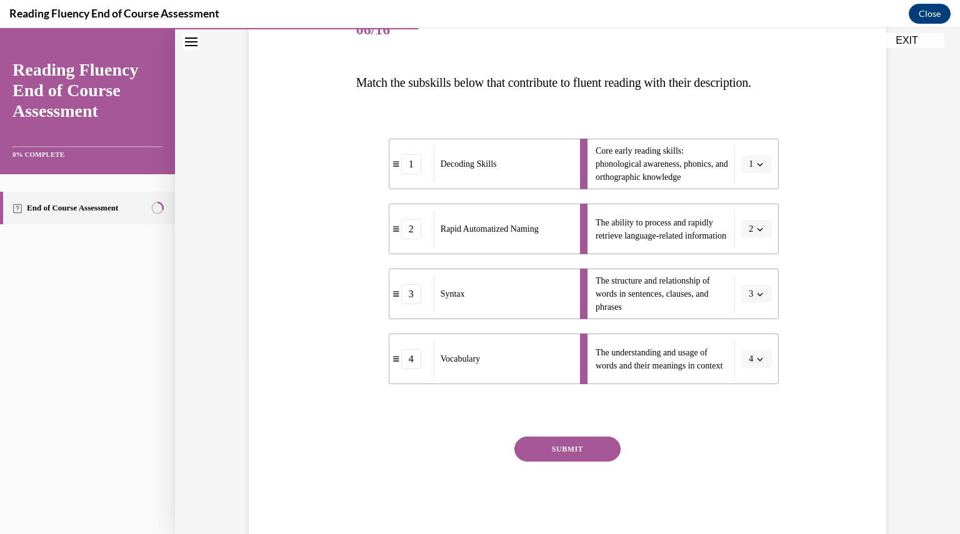
scroll to position [222, 0]
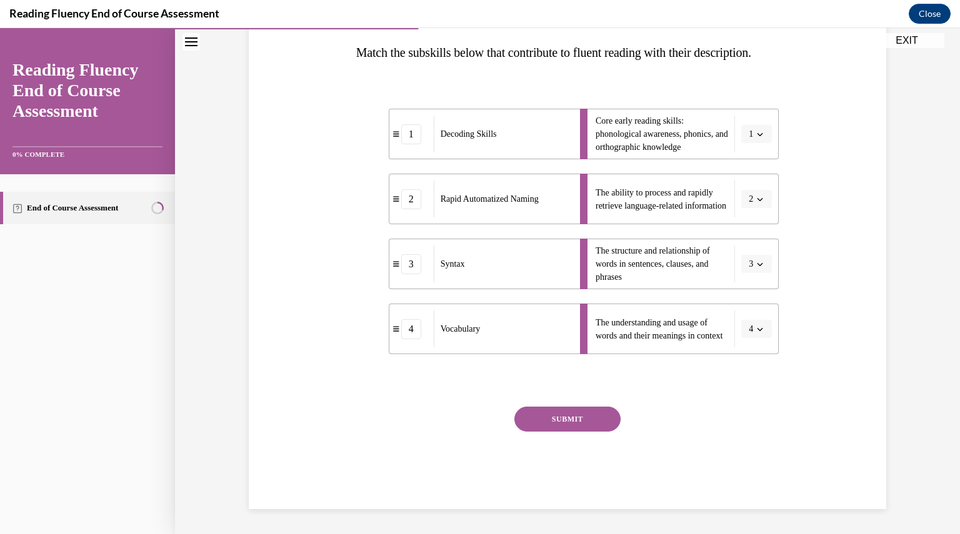
click at [599, 417] on button "SUBMIT" at bounding box center [567, 419] width 106 height 25
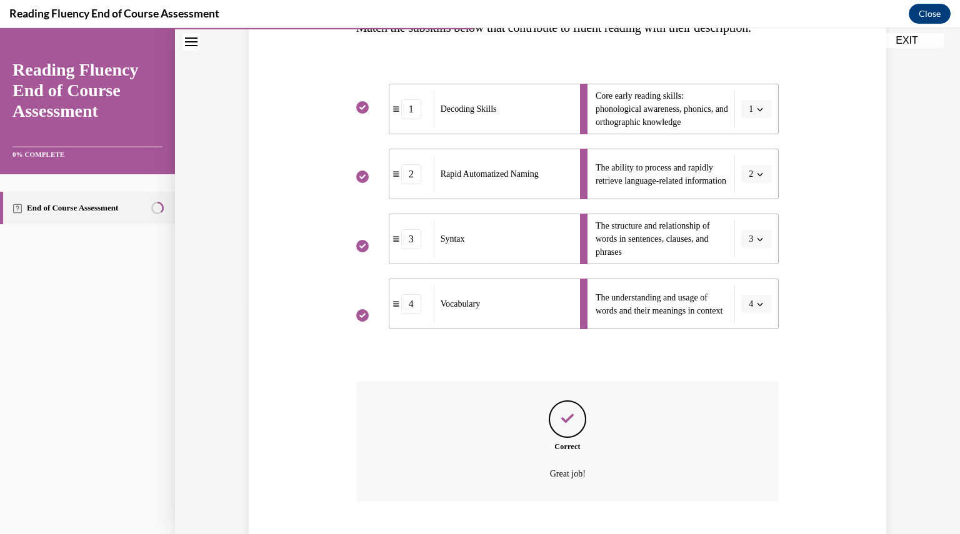
scroll to position [324, 0]
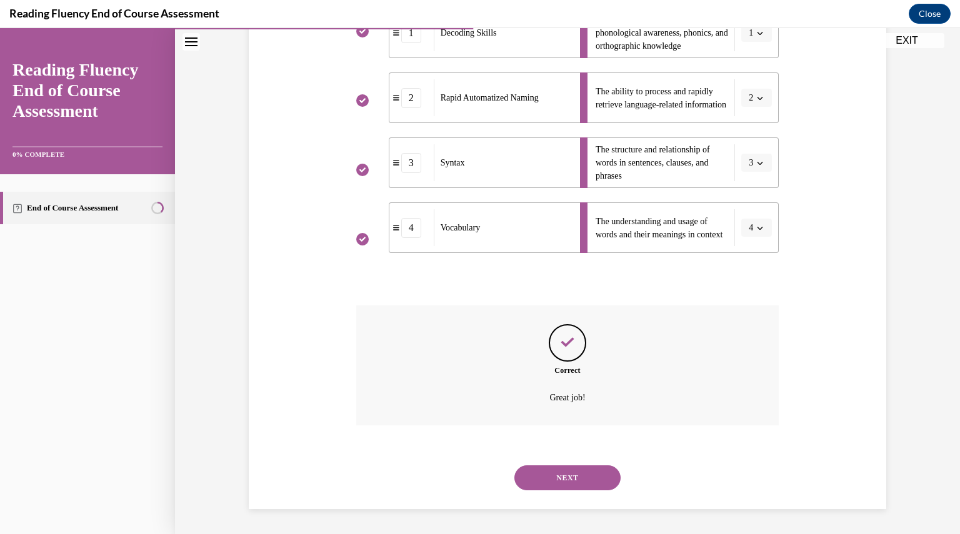
click at [557, 486] on button "NEXT" at bounding box center [567, 478] width 106 height 25
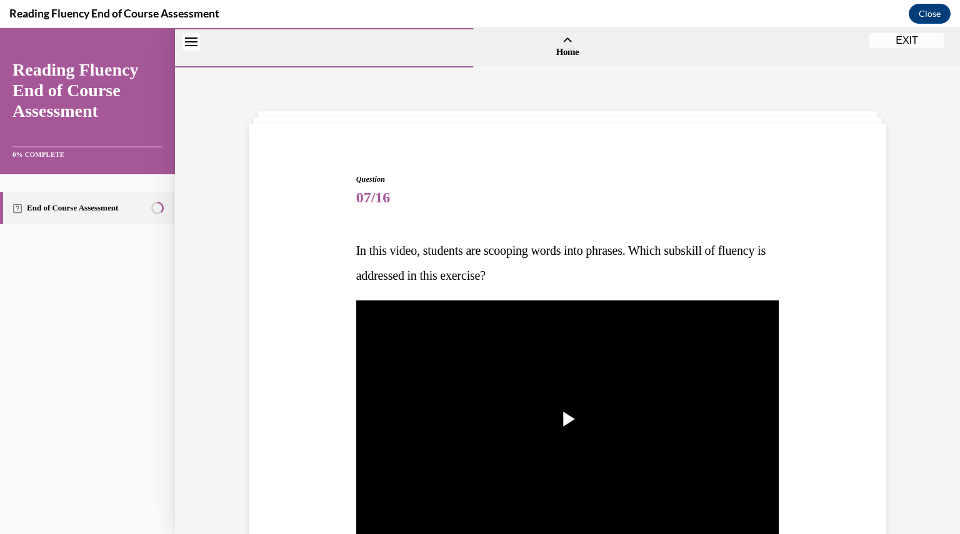
scroll to position [206, 0]
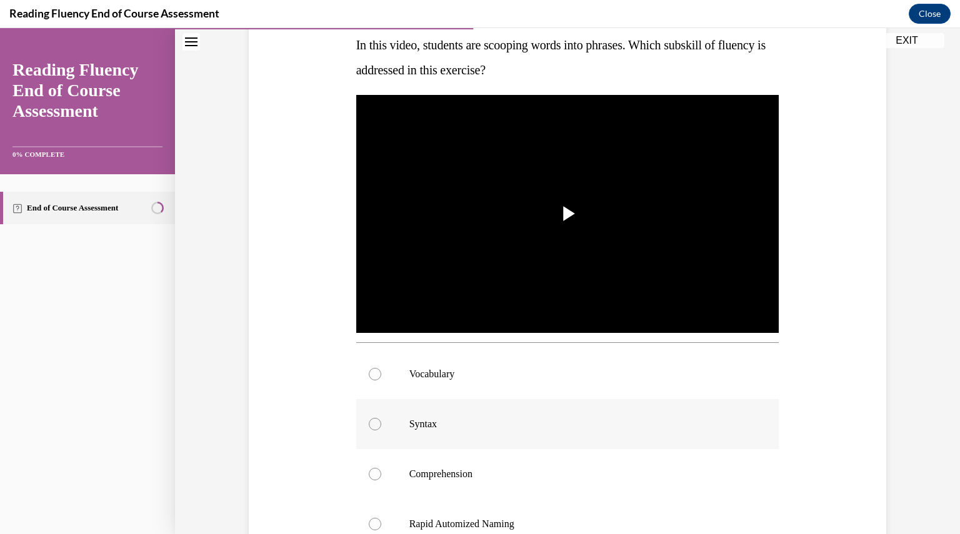
click at [402, 418] on label "Syntax" at bounding box center [567, 424] width 423 height 50
click at [381, 418] on input "Syntax" at bounding box center [375, 424] width 12 height 12
radio input "true"
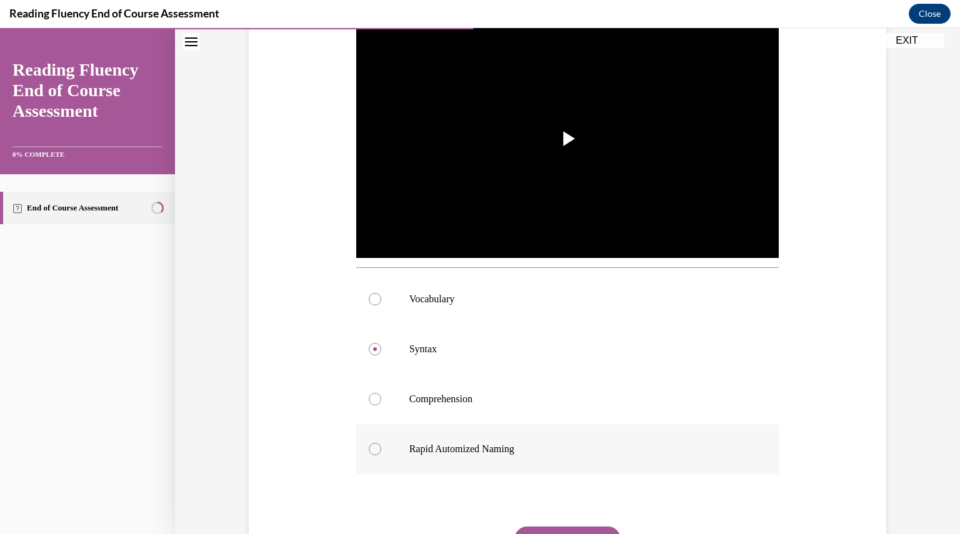
scroll to position [312, 0]
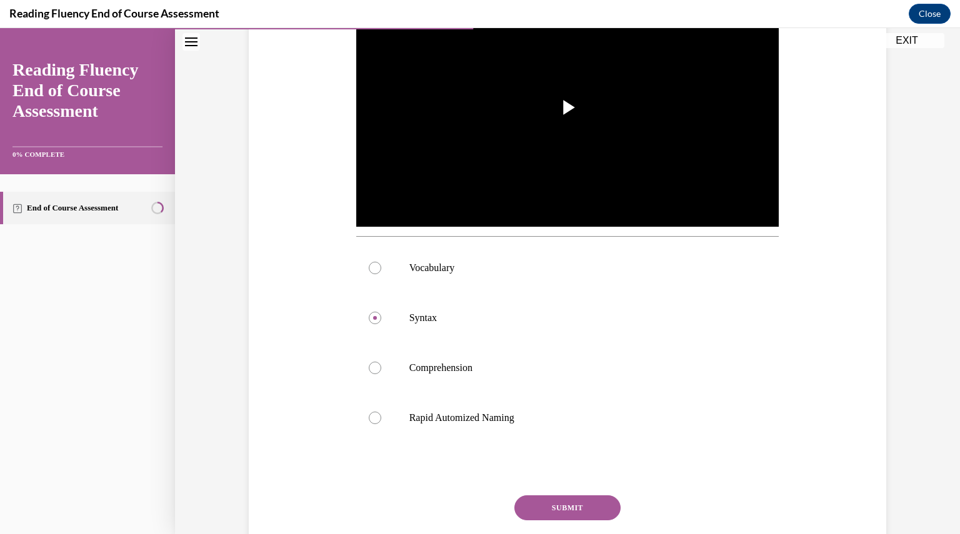
click at [537, 511] on button "SUBMIT" at bounding box center [567, 508] width 106 height 25
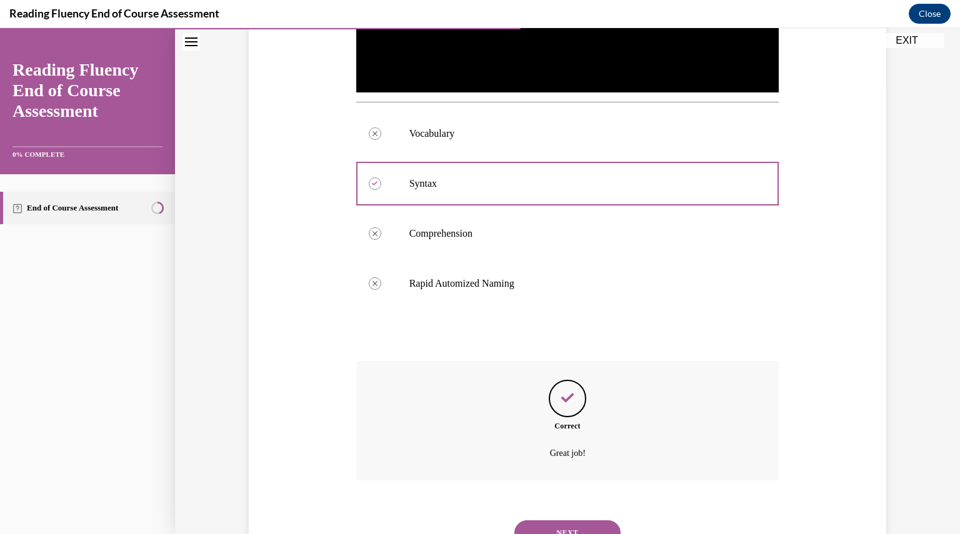
scroll to position [501, 0]
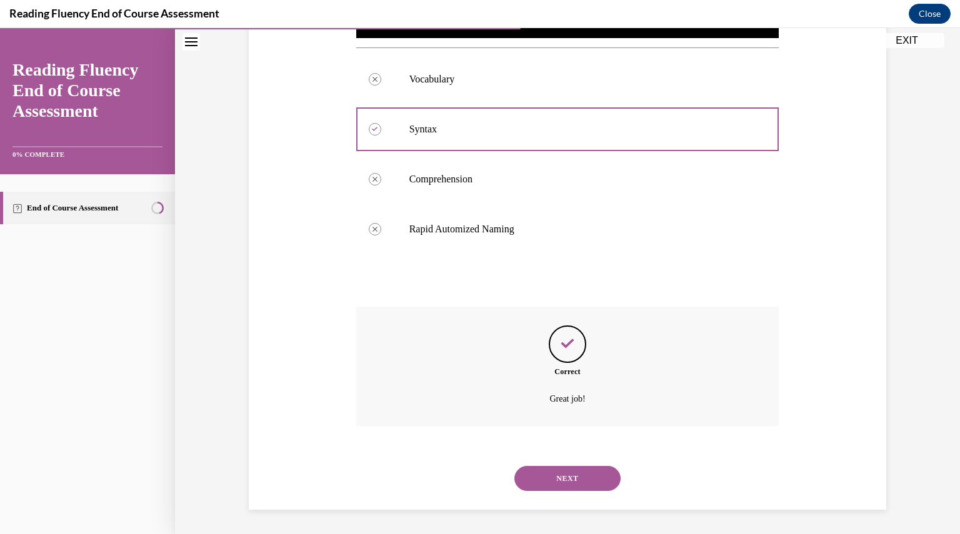
click at [544, 480] on button "NEXT" at bounding box center [567, 478] width 106 height 25
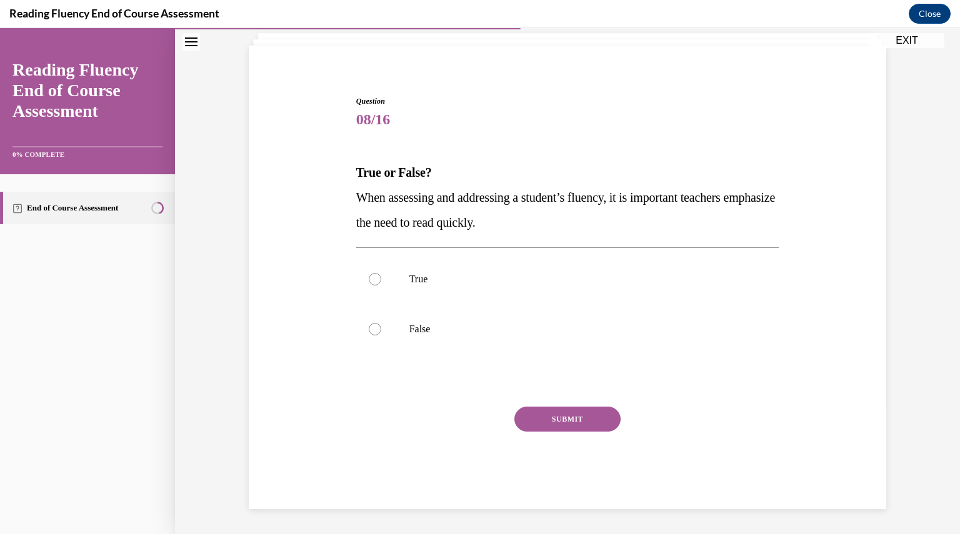
scroll to position [38, 0]
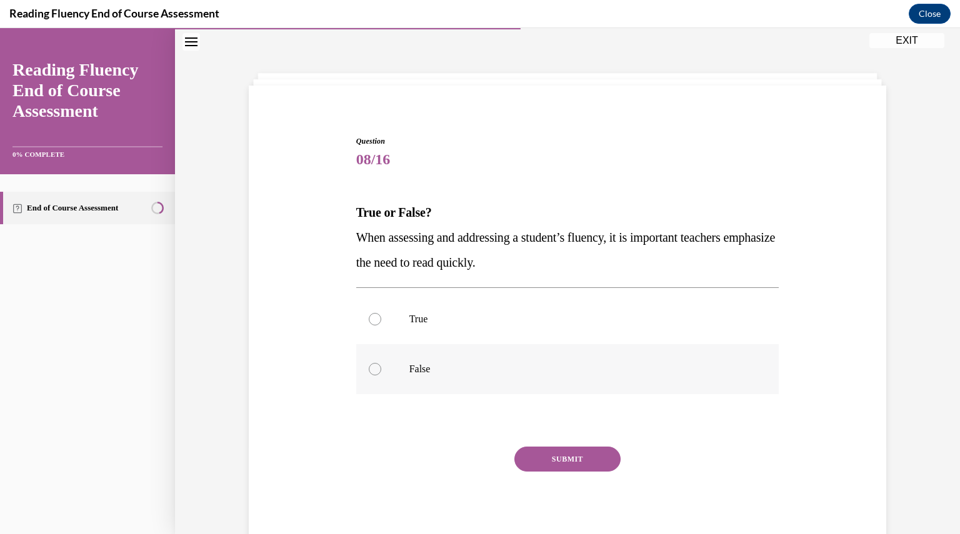
click at [382, 373] on label "False" at bounding box center [567, 369] width 423 height 50
click at [381, 373] on input "False" at bounding box center [375, 369] width 12 height 12
radio input "true"
click at [546, 462] on button "SUBMIT" at bounding box center [567, 459] width 106 height 25
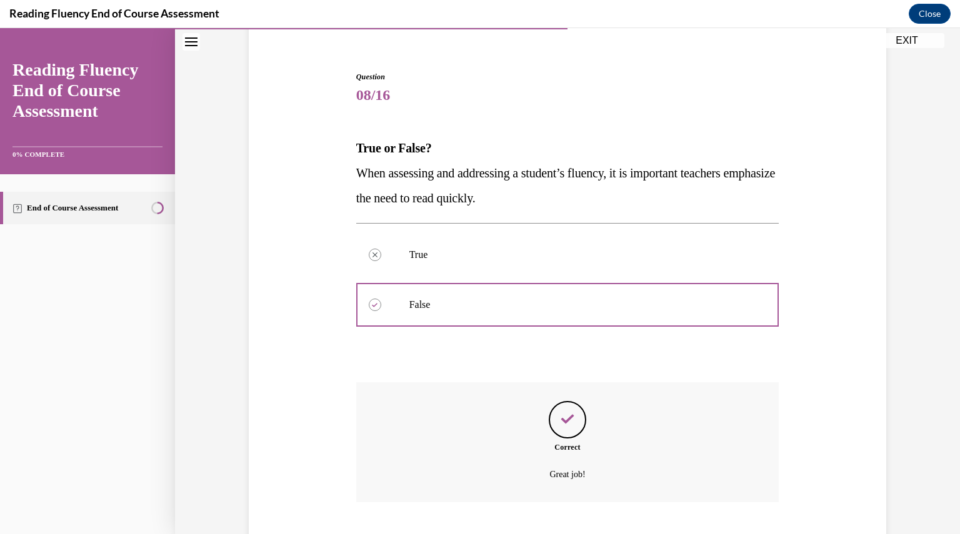
scroll to position [179, 0]
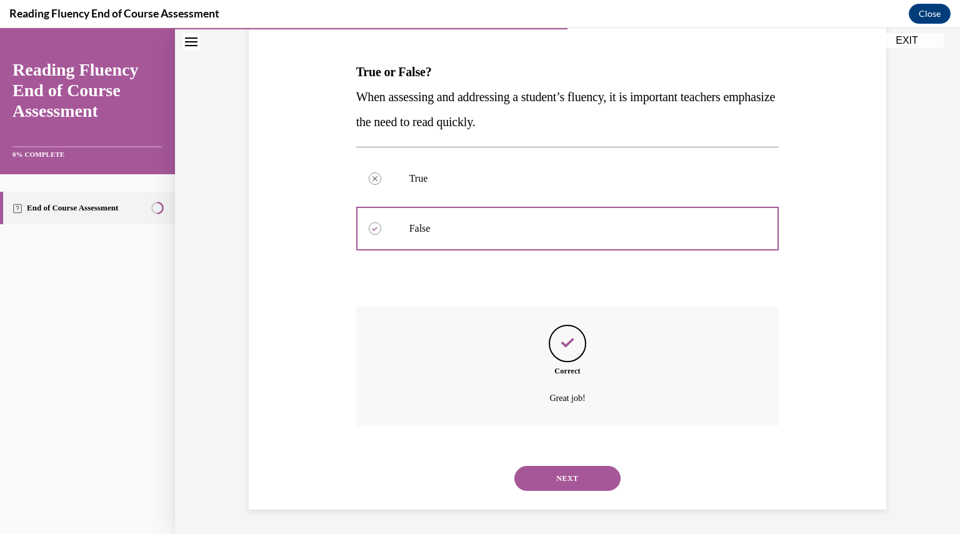
click at [546, 477] on button "NEXT" at bounding box center [567, 478] width 106 height 25
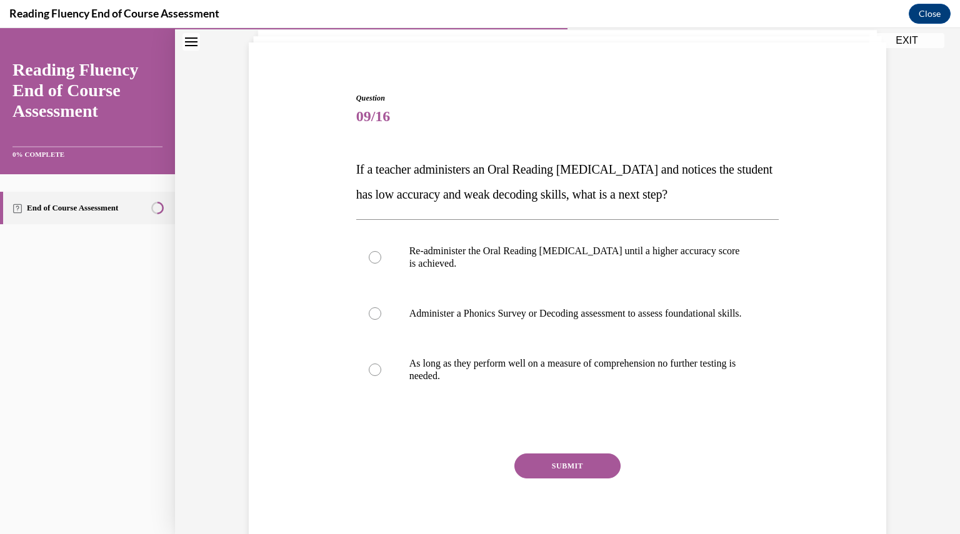
scroll to position [120, 0]
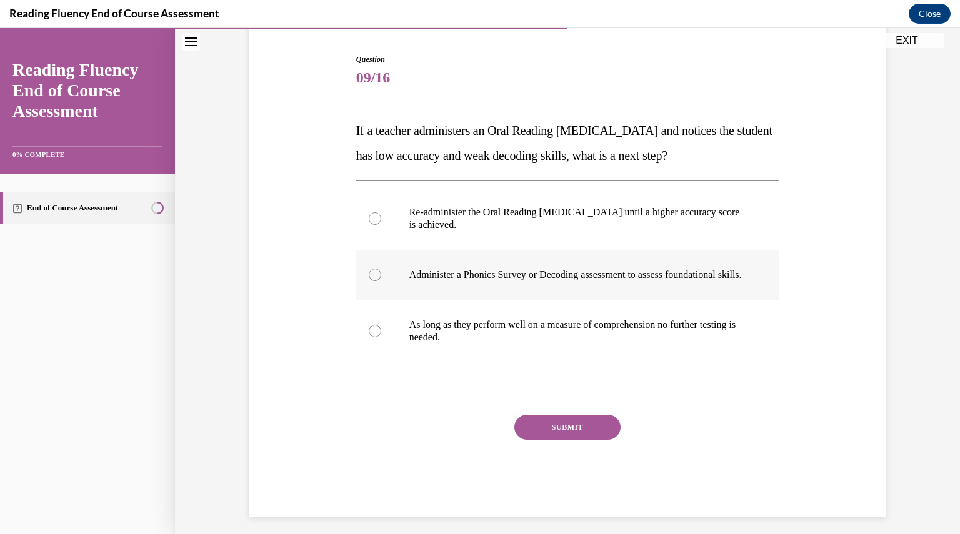
click at [582, 280] on p "Administer a Phonics Survey or Decoding assessment to assess foundational skill…" at bounding box center [578, 275] width 339 height 12
click at [381, 280] on input "Administer a Phonics Survey or Decoding assessment to assess foundational skill…" at bounding box center [375, 275] width 12 height 12
radio input "true"
click at [562, 432] on button "SUBMIT" at bounding box center [567, 427] width 106 height 25
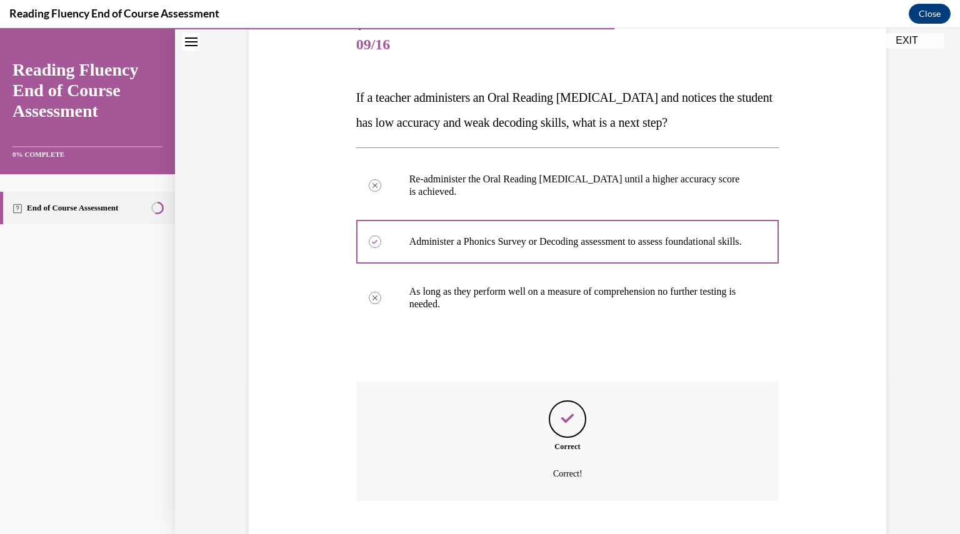
scroll to position [241, 0]
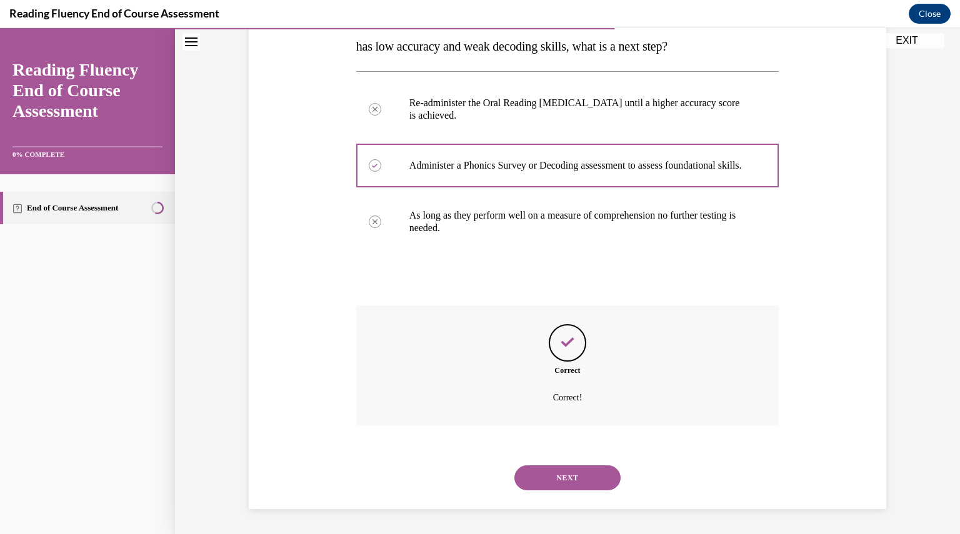
click at [559, 476] on button "NEXT" at bounding box center [567, 478] width 106 height 25
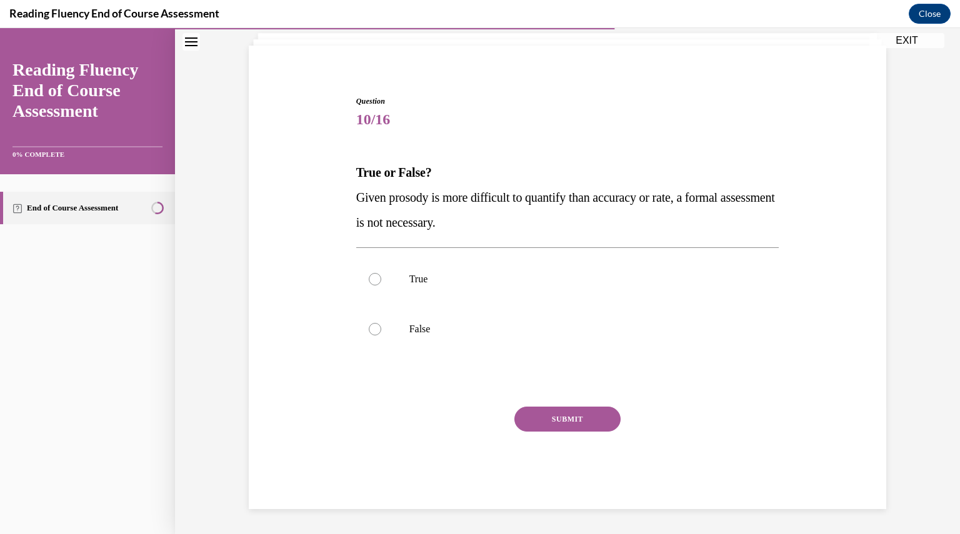
scroll to position [38, 0]
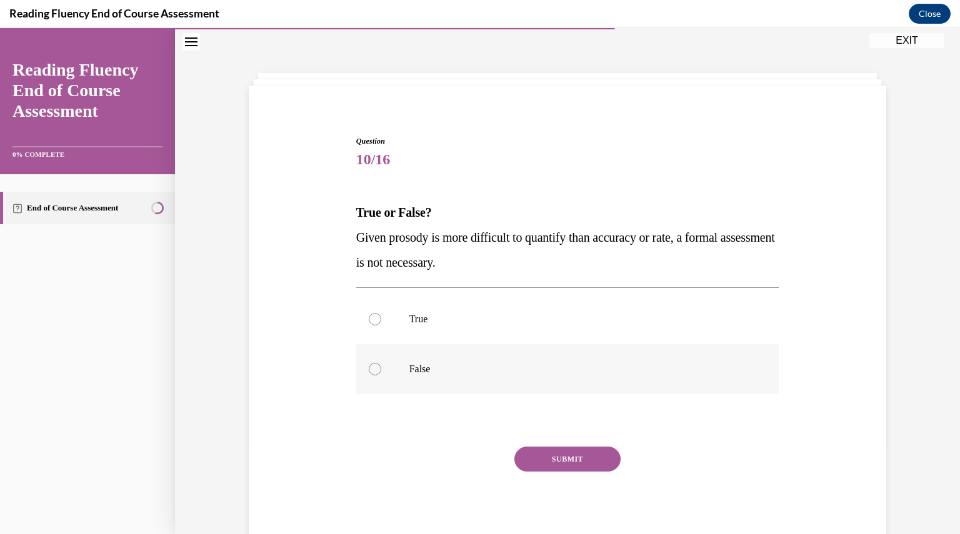
click at [494, 379] on label "False" at bounding box center [567, 369] width 423 height 50
click at [381, 376] on input "False" at bounding box center [375, 369] width 12 height 12
radio input "true"
click at [532, 459] on button "SUBMIT" at bounding box center [567, 459] width 106 height 25
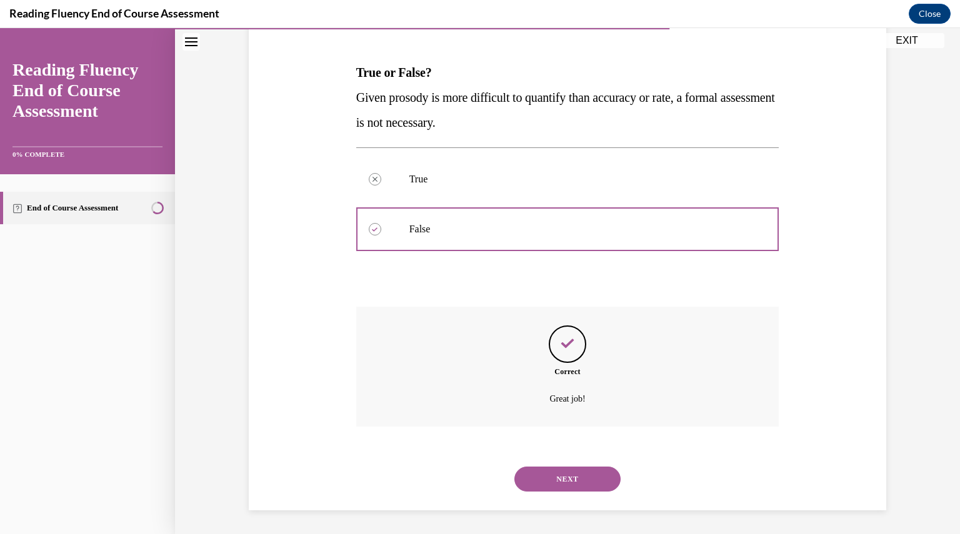
scroll to position [179, 0]
click at [536, 471] on button "NEXT" at bounding box center [567, 478] width 106 height 25
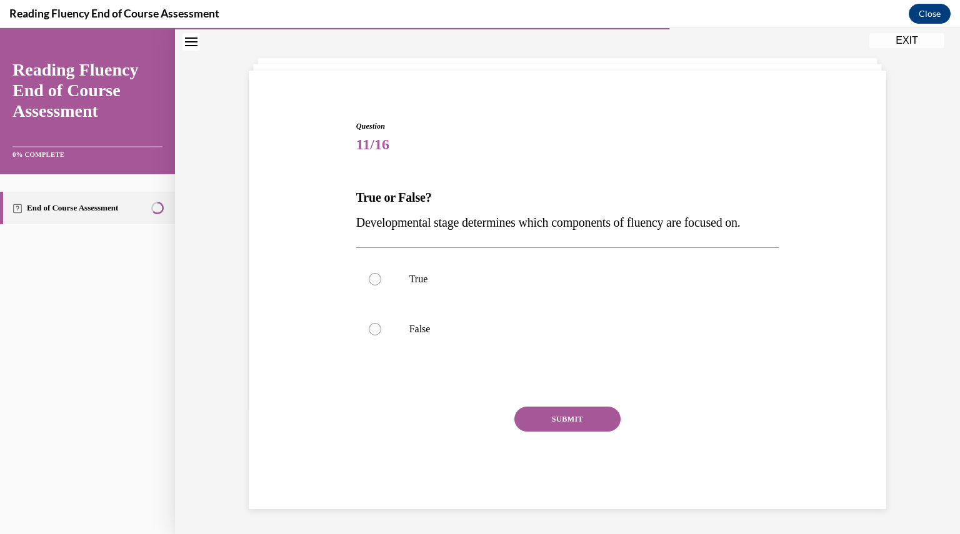
scroll to position [38, 0]
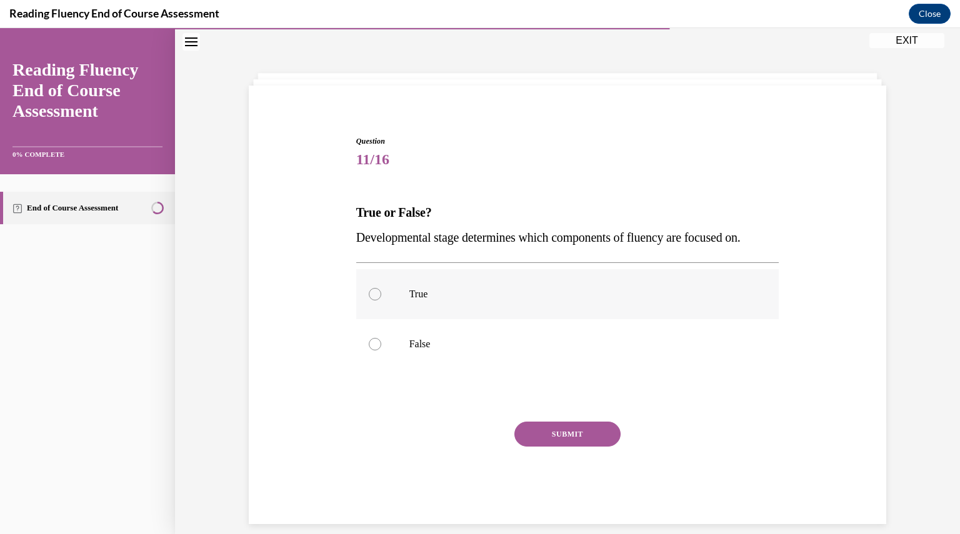
click at [476, 292] on p "True" at bounding box center [578, 294] width 339 height 12
click at [381, 292] on input "True" at bounding box center [375, 294] width 12 height 12
radio input "true"
click at [547, 426] on button "SUBMIT" at bounding box center [567, 434] width 106 height 25
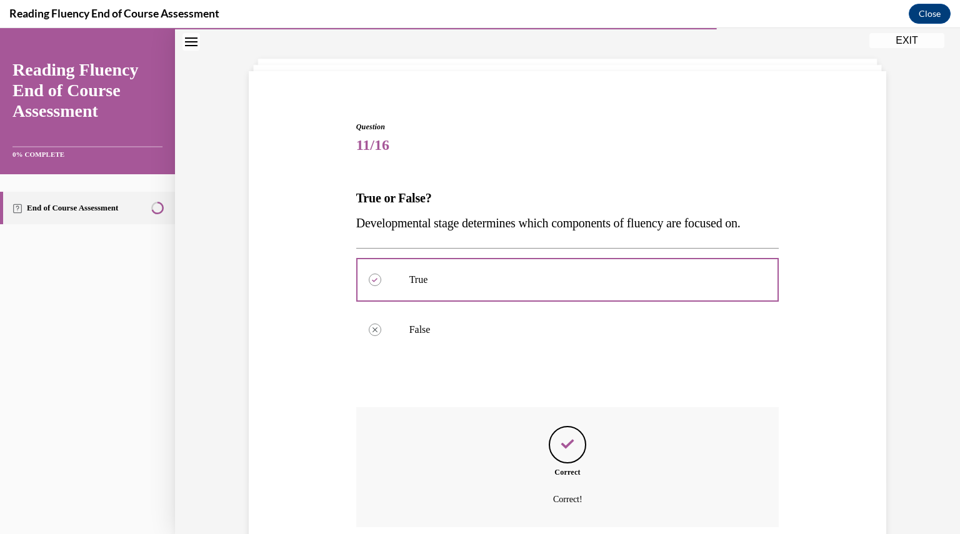
scroll to position [154, 0]
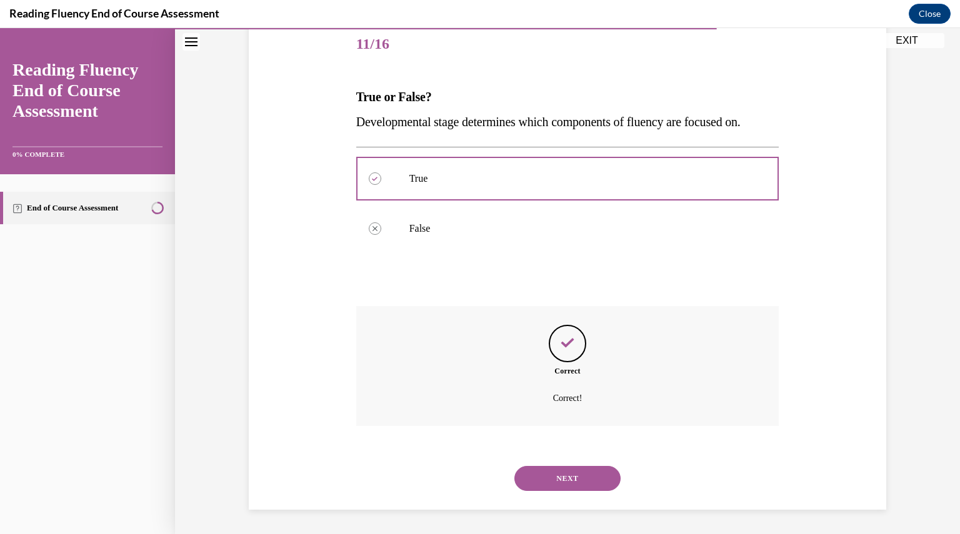
click at [544, 473] on button "NEXT" at bounding box center [567, 478] width 106 height 25
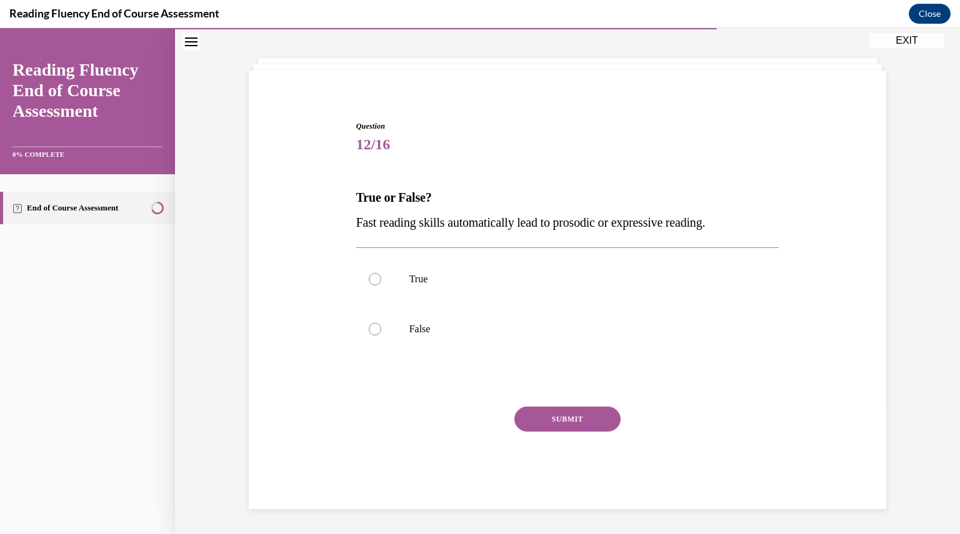
scroll to position [38, 0]
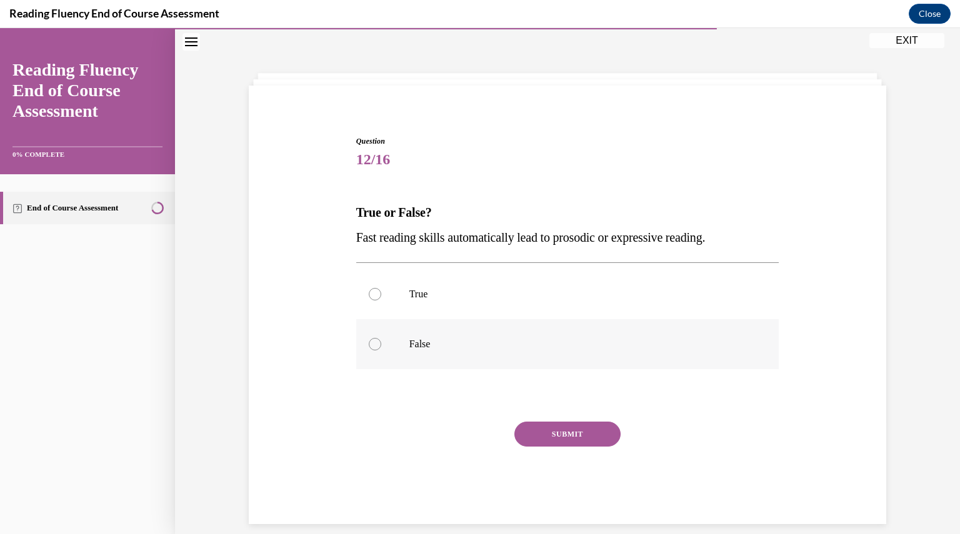
click at [459, 348] on p "False" at bounding box center [578, 344] width 339 height 12
click at [381, 348] on input "False" at bounding box center [375, 344] width 12 height 12
radio input "true"
click at [569, 432] on button "SUBMIT" at bounding box center [567, 434] width 106 height 25
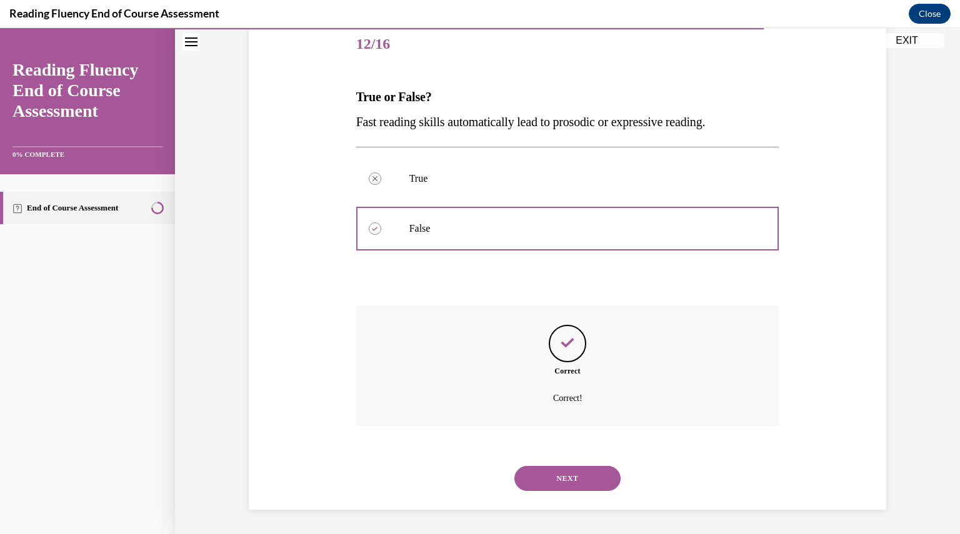
click at [561, 477] on button "NEXT" at bounding box center [567, 478] width 106 height 25
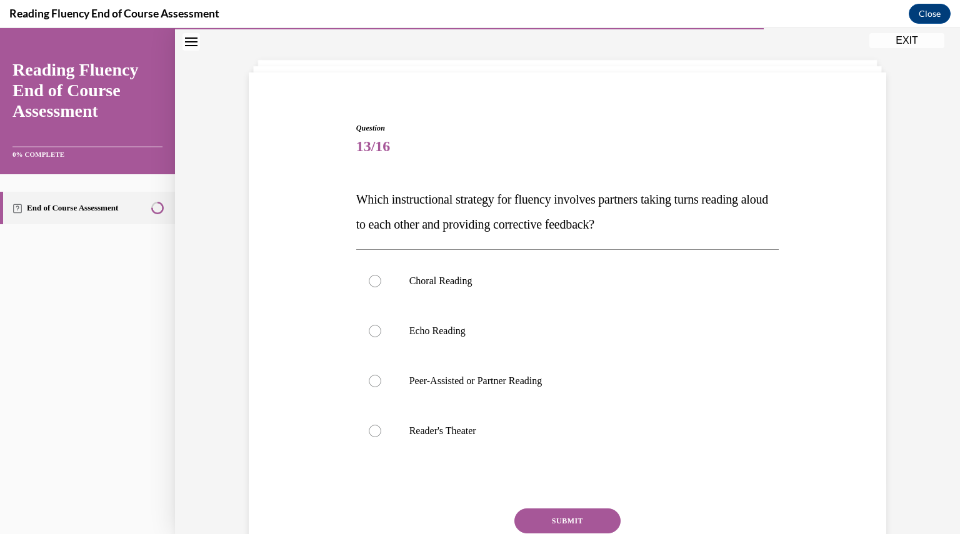
scroll to position [64, 0]
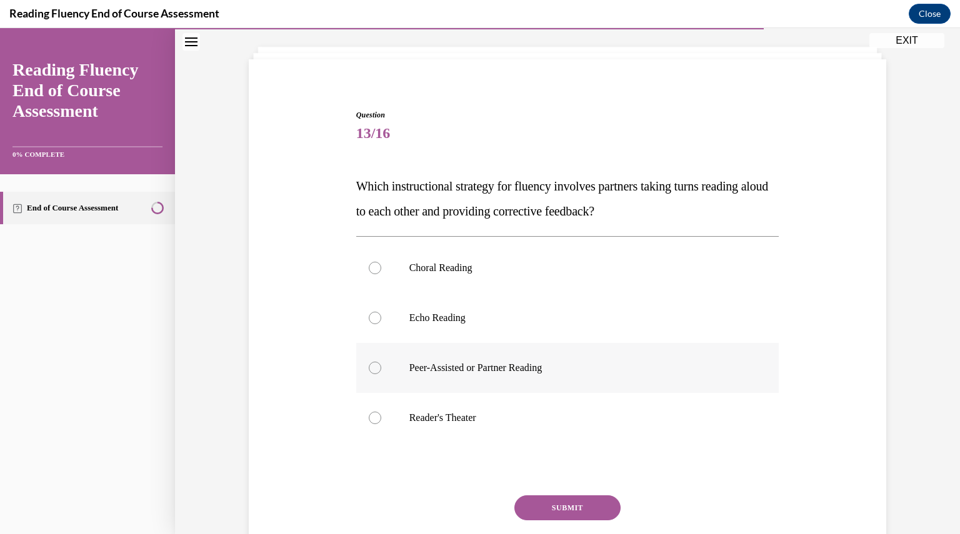
click at [561, 362] on p "Peer-Assisted or Partner Reading" at bounding box center [578, 368] width 339 height 12
click at [381, 362] on input "Peer-Assisted or Partner Reading" at bounding box center [375, 368] width 12 height 12
radio input "true"
click at [537, 508] on button "SUBMIT" at bounding box center [567, 508] width 106 height 25
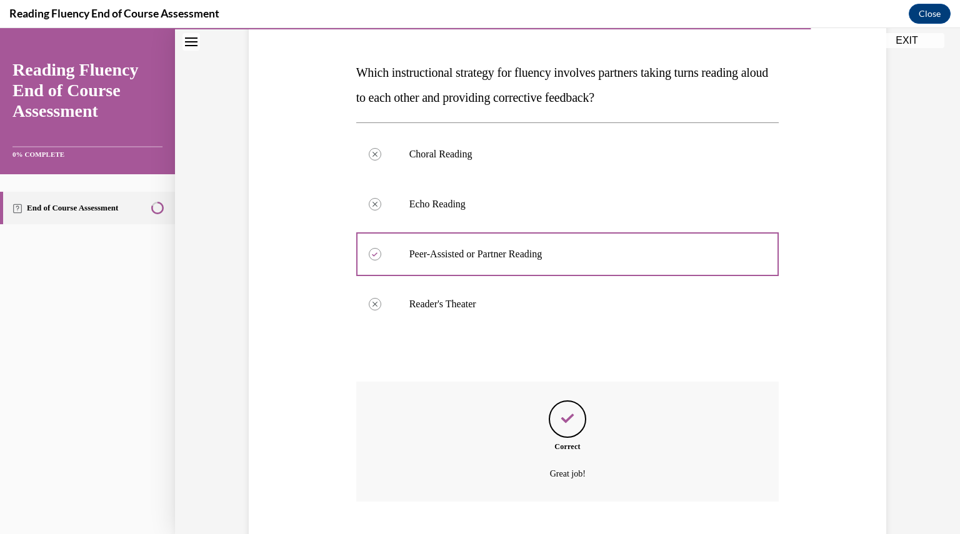
scroll to position [254, 0]
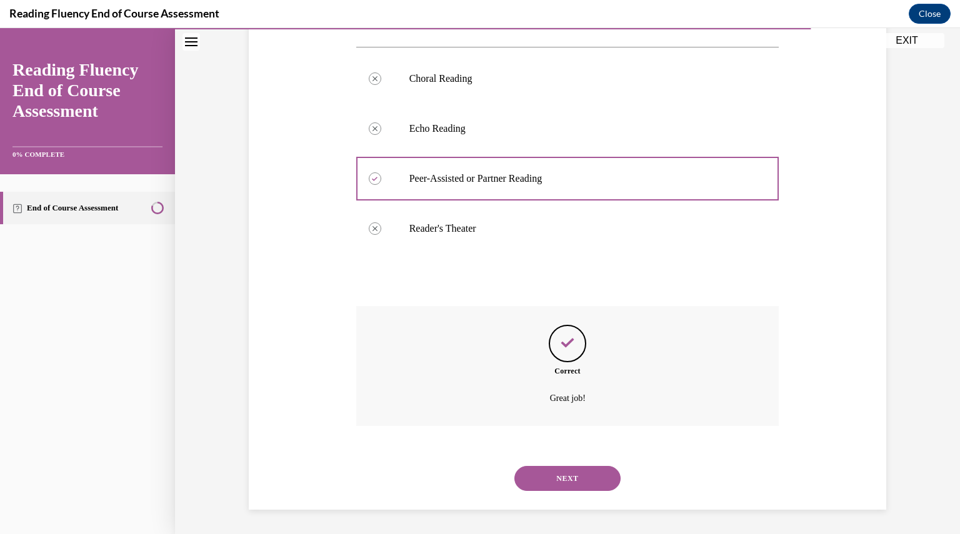
click at [542, 479] on button "NEXT" at bounding box center [567, 478] width 106 height 25
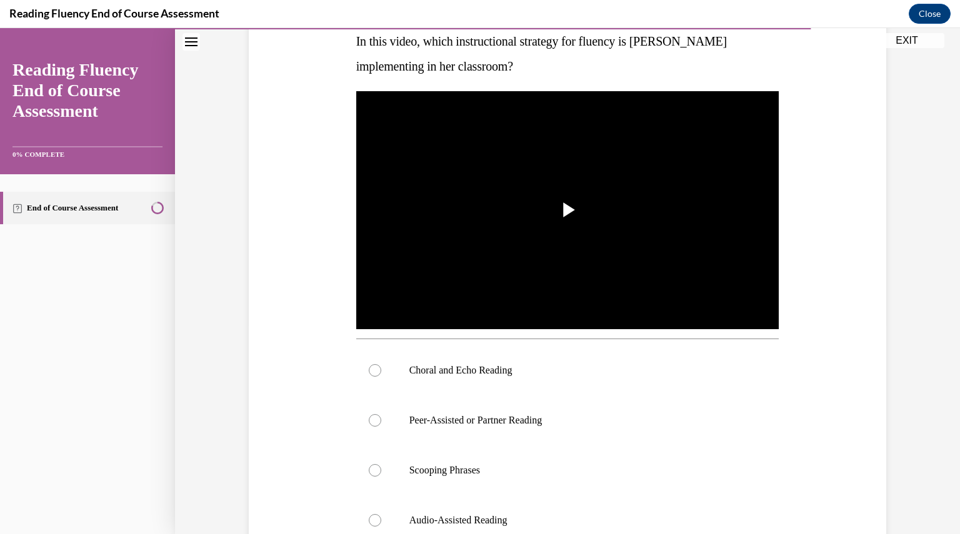
scroll to position [284, 0]
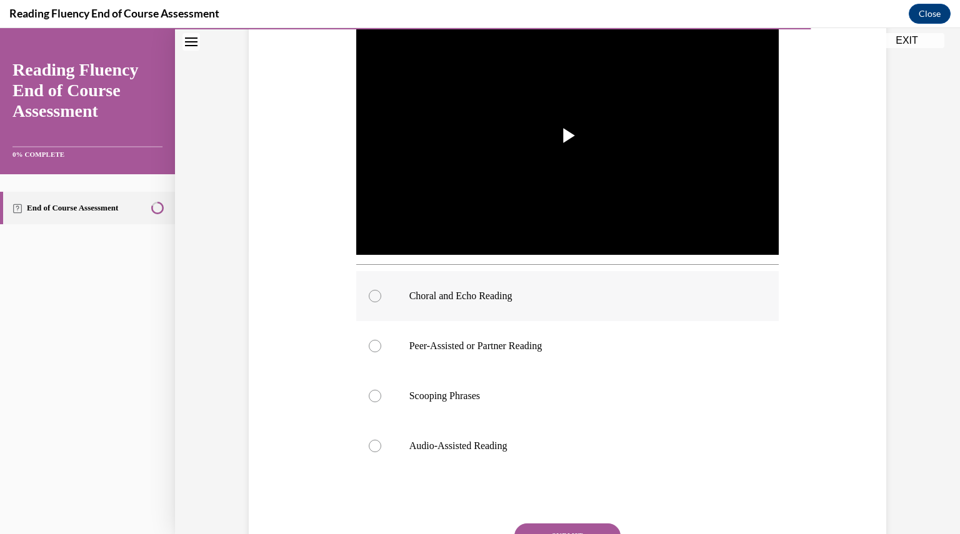
click at [496, 308] on label "Choral and Echo Reading" at bounding box center [567, 296] width 423 height 50
click at [381, 302] on input "Choral and Echo Reading" at bounding box center [375, 296] width 12 height 12
radio input "true"
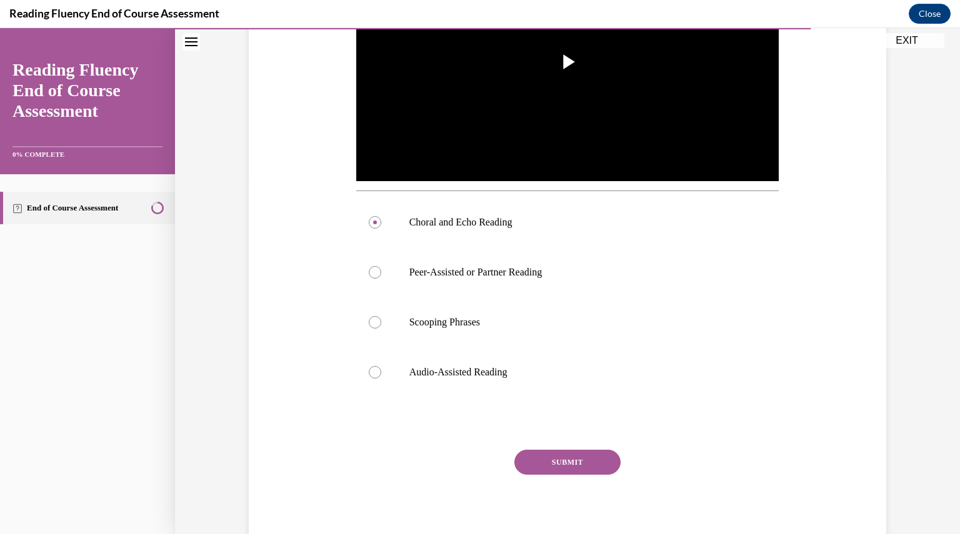
click at [541, 466] on button "SUBMIT" at bounding box center [567, 462] width 106 height 25
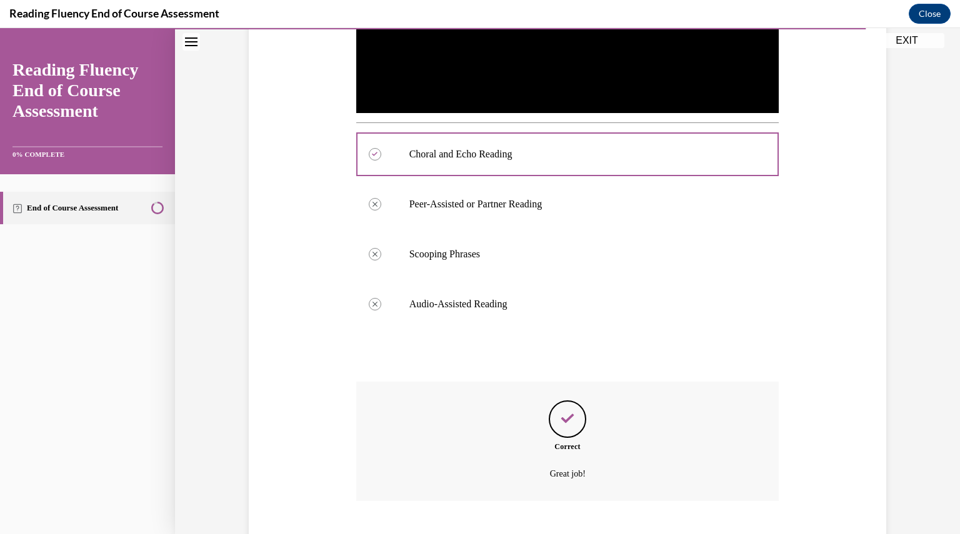
scroll to position [501, 0]
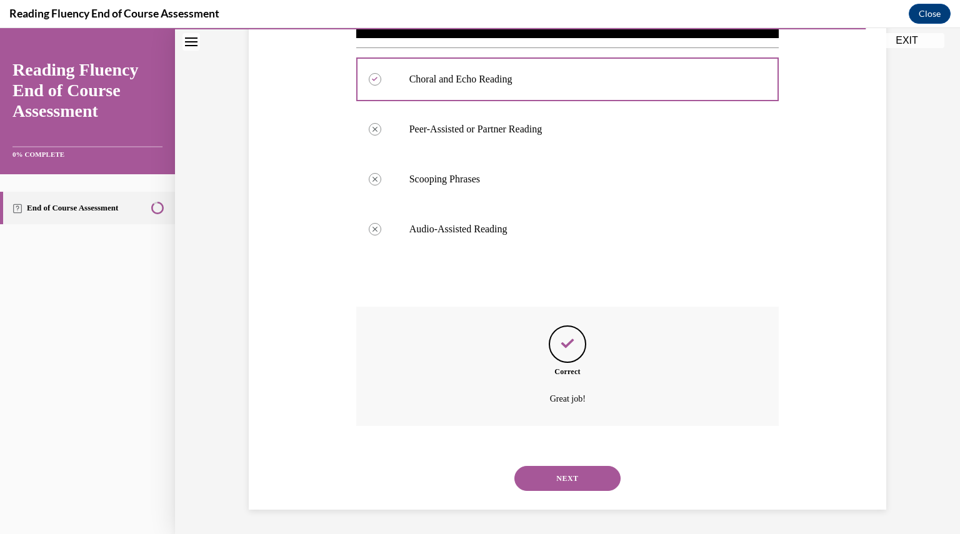
click at [541, 466] on button "NEXT" at bounding box center [567, 478] width 106 height 25
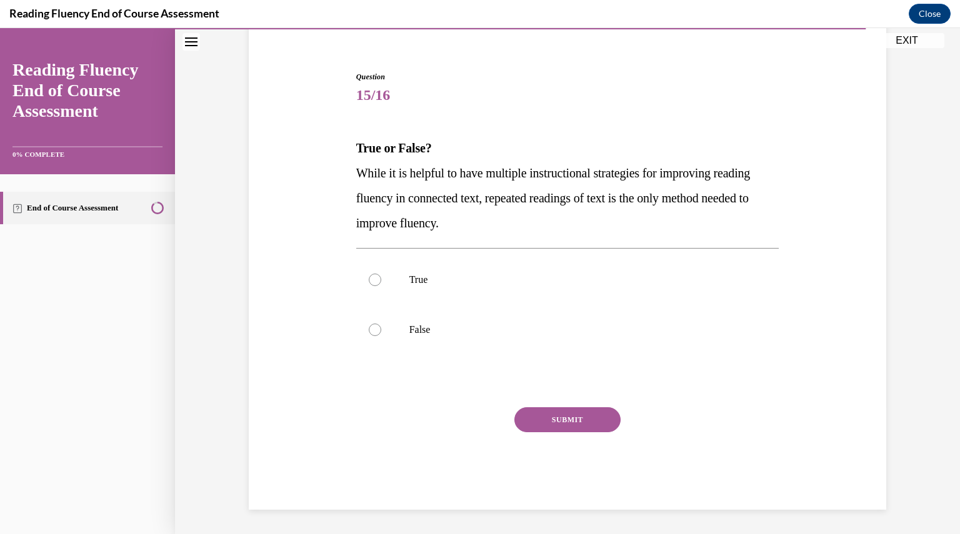
scroll to position [38, 0]
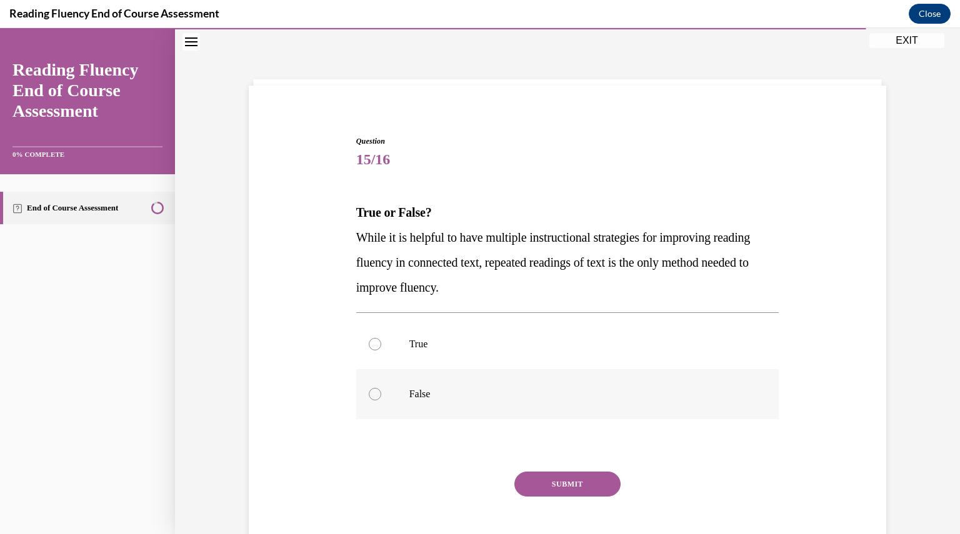
click at [536, 381] on label "False" at bounding box center [567, 394] width 423 height 50
click at [381, 388] on input "False" at bounding box center [375, 394] width 12 height 12
radio input "true"
click at [523, 477] on button "SUBMIT" at bounding box center [567, 484] width 106 height 25
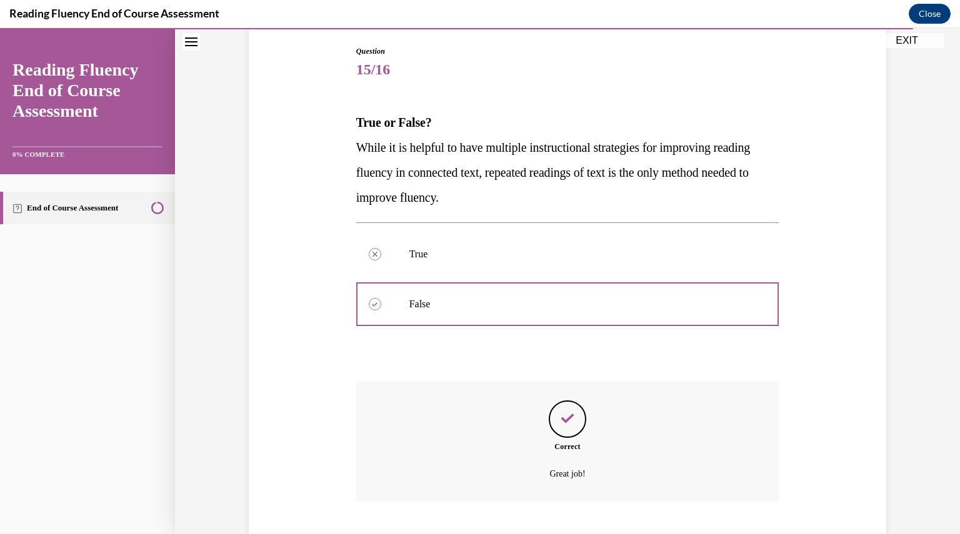
scroll to position [204, 0]
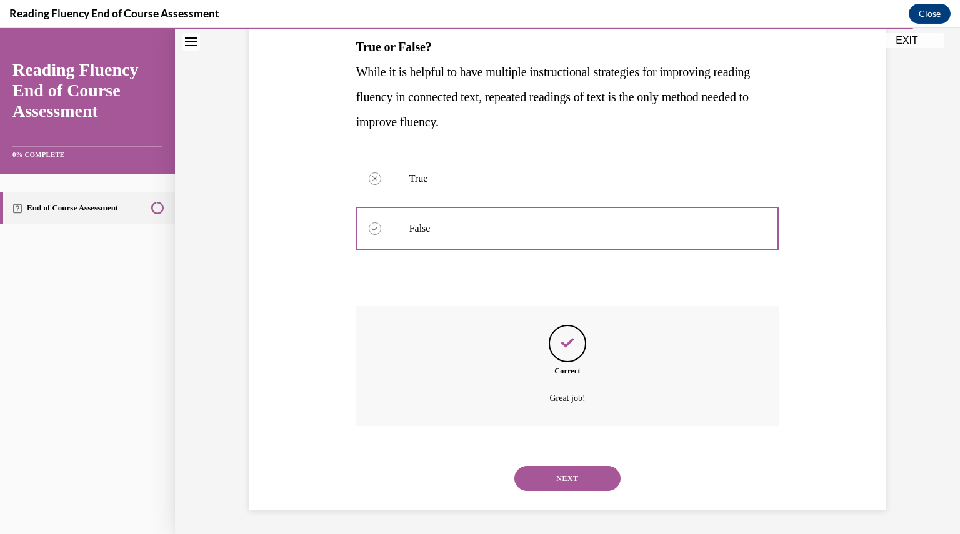
click at [531, 479] on button "NEXT" at bounding box center [567, 478] width 106 height 25
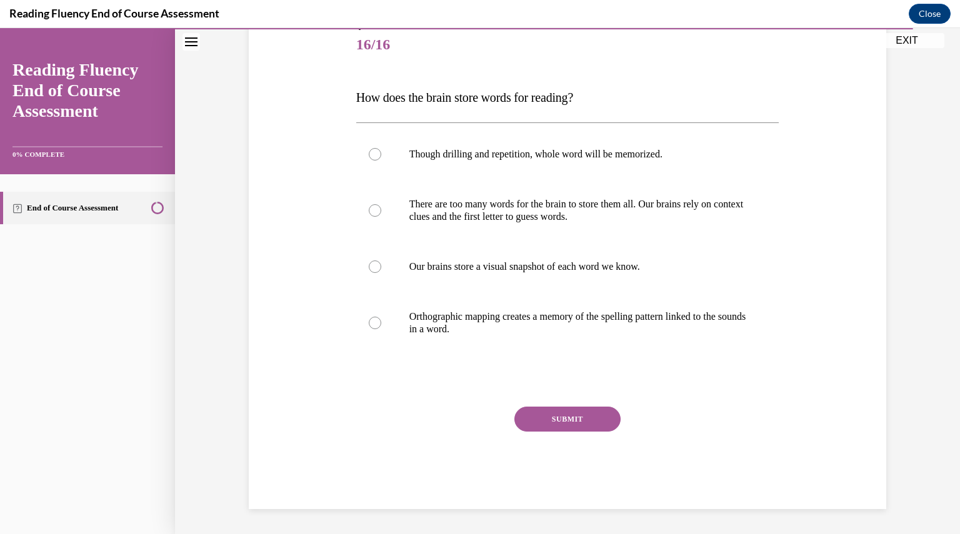
scroll to position [139, 0]
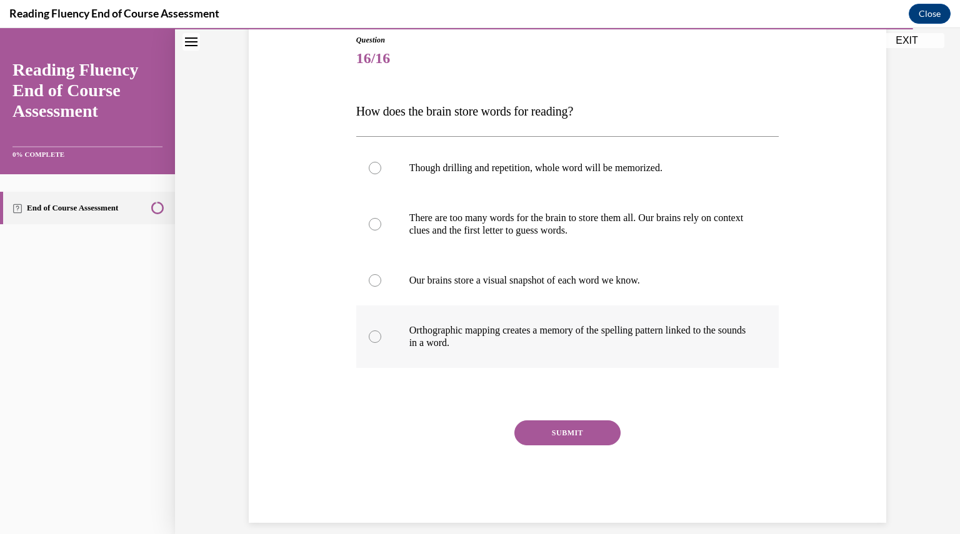
click at [519, 346] on p "Orthographic mapping creates a memory of the spelling pattern linked to the sou…" at bounding box center [578, 336] width 339 height 25
click at [381, 343] on input "Orthographic mapping creates a memory of the spelling pattern linked to the sou…" at bounding box center [375, 337] width 12 height 12
radio input "true"
click at [546, 434] on button "SUBMIT" at bounding box center [567, 433] width 106 height 25
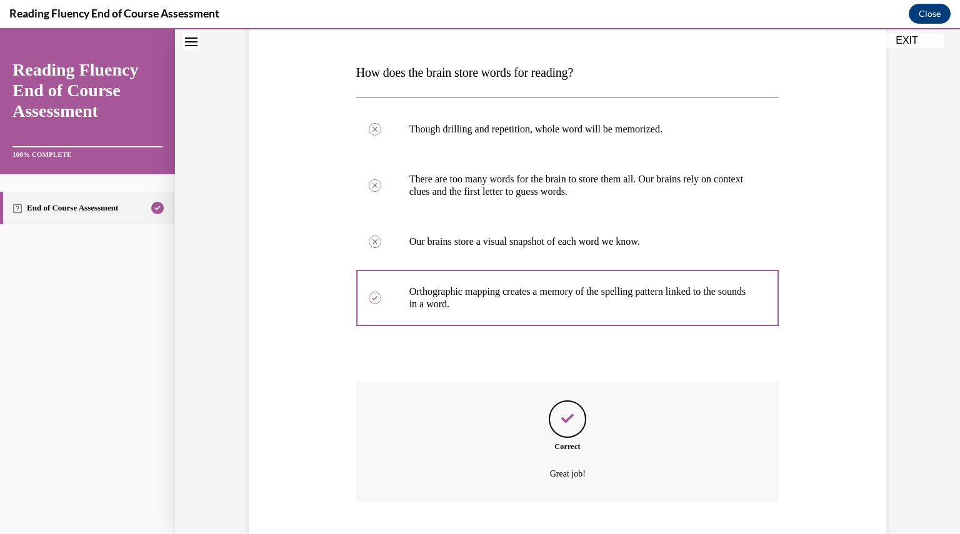
scroll to position [254, 0]
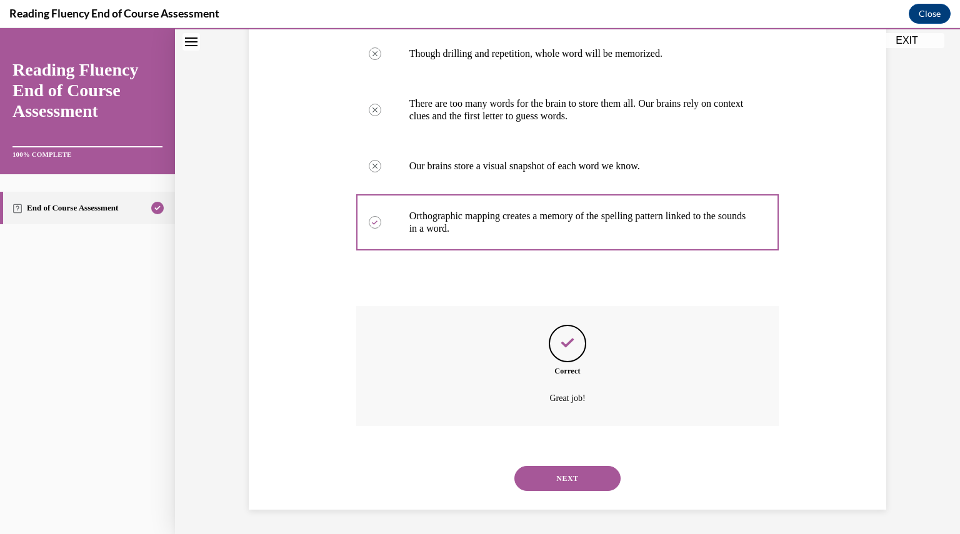
click at [546, 471] on button "NEXT" at bounding box center [567, 478] width 106 height 25
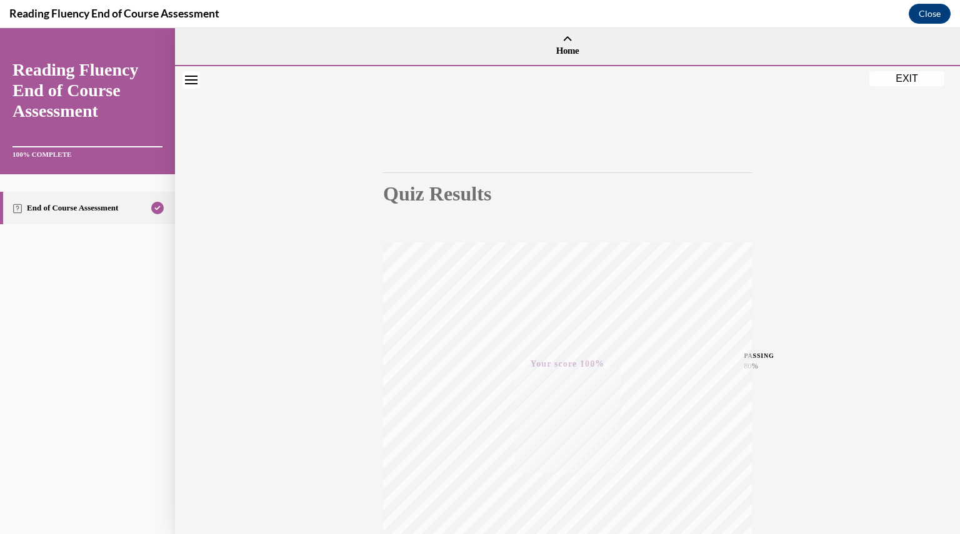
scroll to position [0, 0]
click at [904, 76] on button "EXIT" at bounding box center [906, 78] width 75 height 15
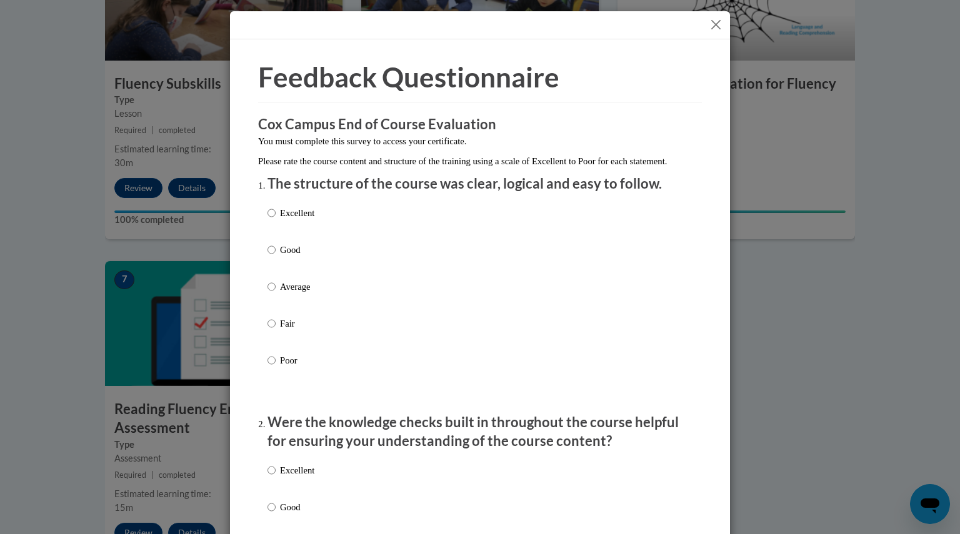
click at [714, 22] on button "Close" at bounding box center [716, 25] width 16 height 16
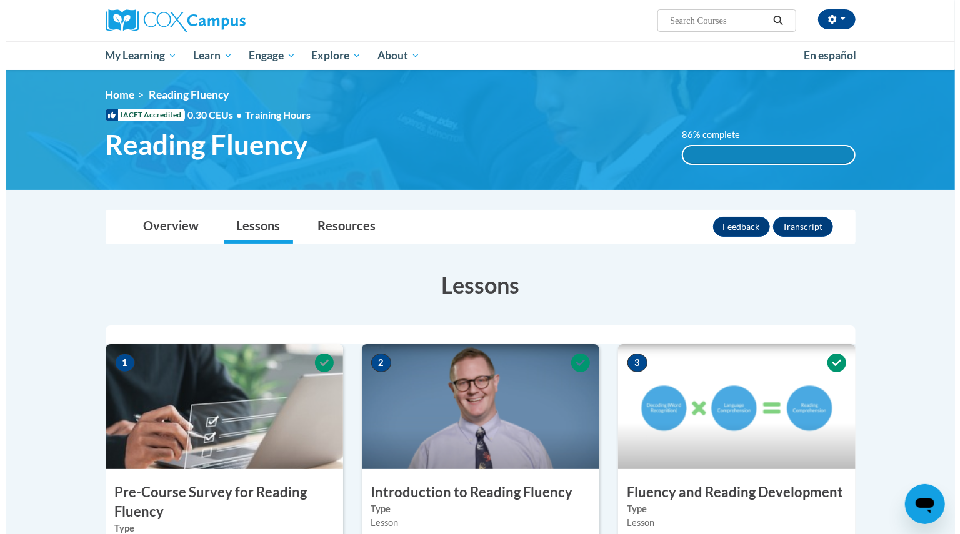
scroll to position [1, 0]
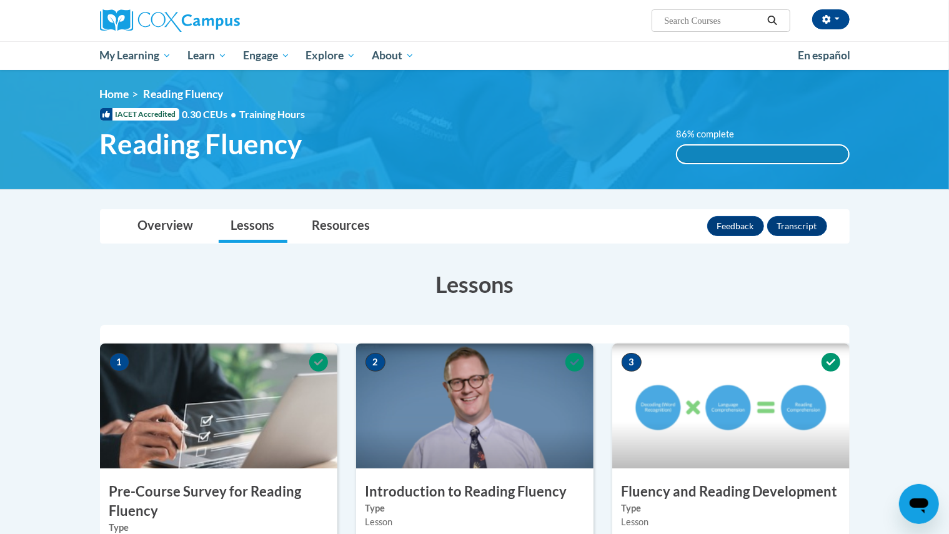
click at [742, 213] on div "Feedback Transcript" at bounding box center [768, 226] width 123 height 32
click at [742, 216] on button "Feedback" at bounding box center [735, 226] width 57 height 20
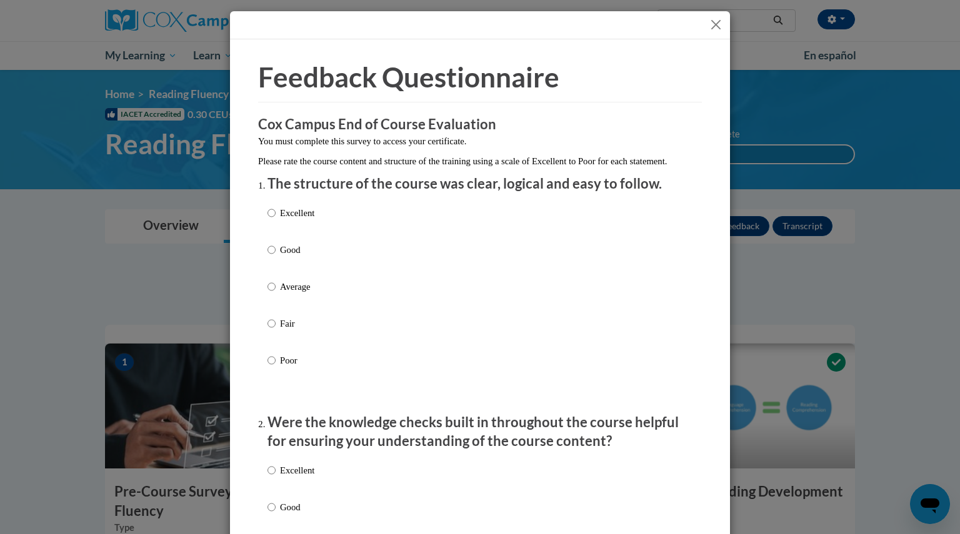
click at [298, 220] on p "Excellent" at bounding box center [297, 213] width 34 height 14
click at [276, 220] on input "Excellent" at bounding box center [271, 213] width 8 height 14
radio input "true"
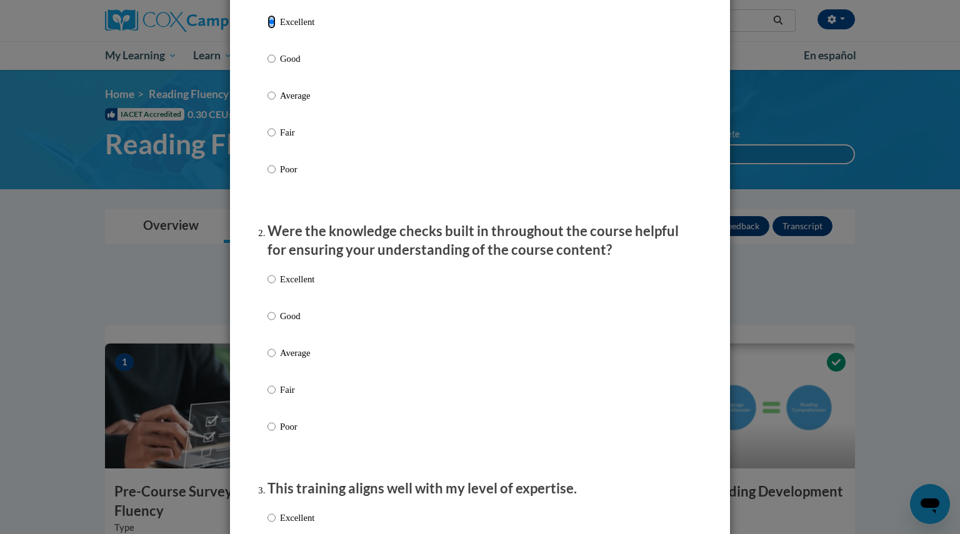
scroll to position [201, 0]
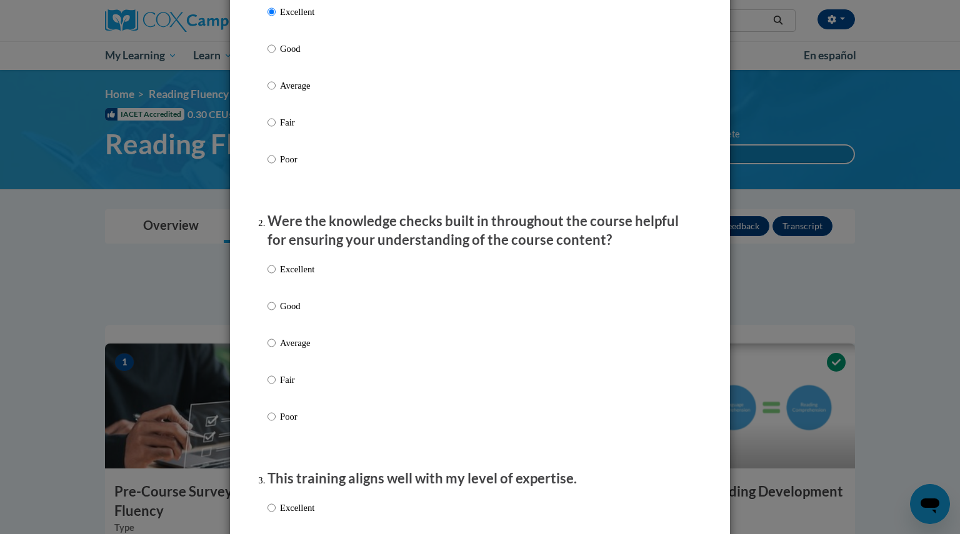
click at [294, 276] on p "Excellent" at bounding box center [297, 269] width 34 height 14
click at [276, 276] on input "Excellent" at bounding box center [271, 269] width 8 height 14
radio input "true"
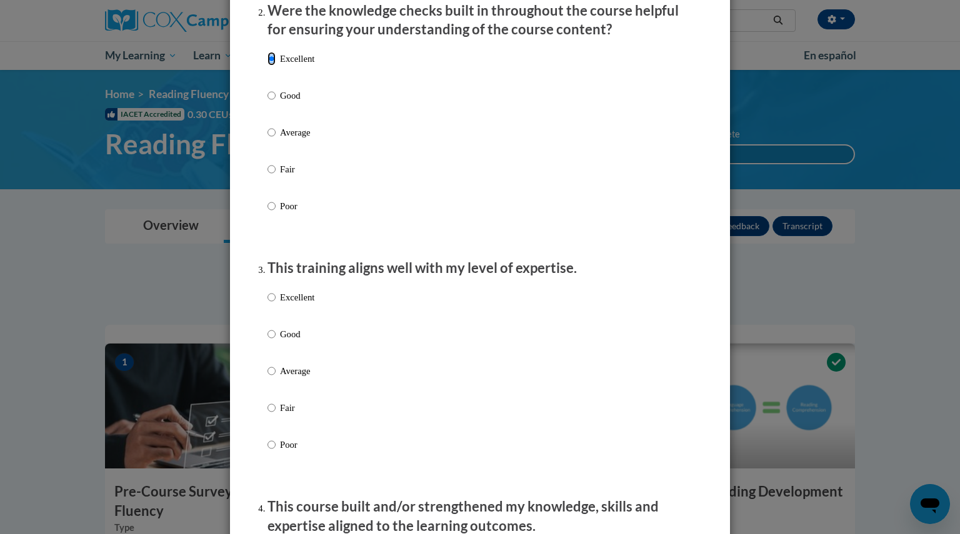
scroll to position [412, 0]
click at [295, 304] on p "Excellent" at bounding box center [297, 297] width 34 height 14
click at [276, 304] on input "Excellent" at bounding box center [271, 297] width 8 height 14
radio input "true"
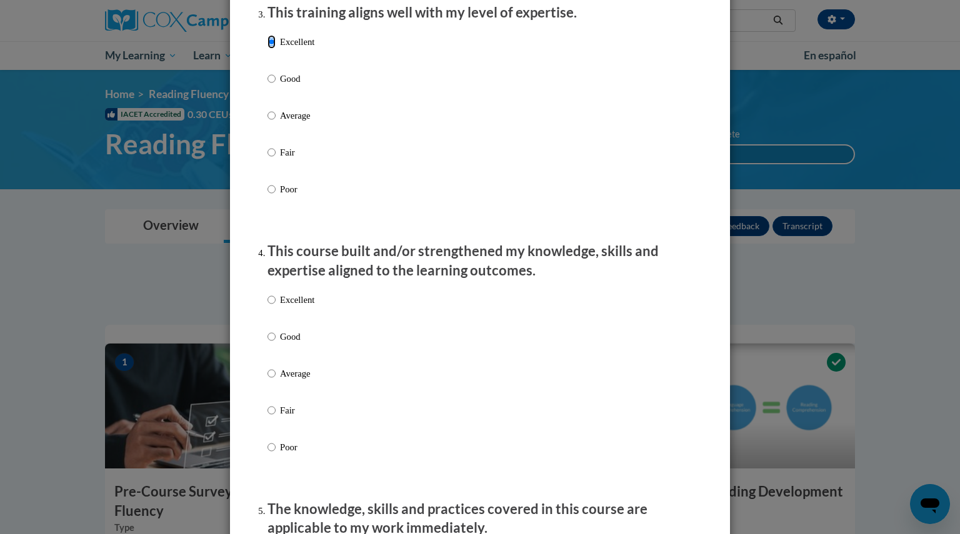
scroll to position [668, 0]
click at [284, 306] on p "Excellent" at bounding box center [297, 299] width 34 height 14
click at [276, 306] on input "Excellent" at bounding box center [271, 299] width 8 height 14
radio input "true"
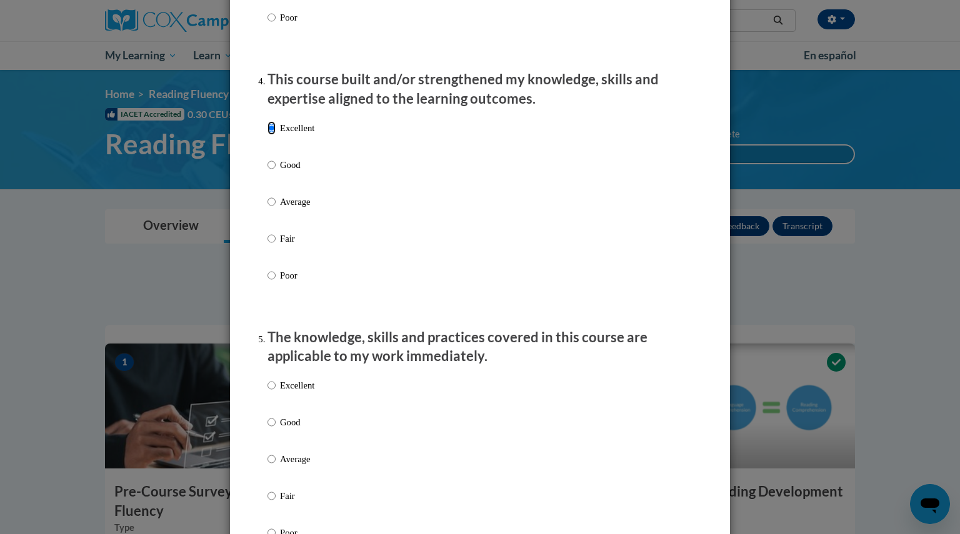
scroll to position [844, 0]
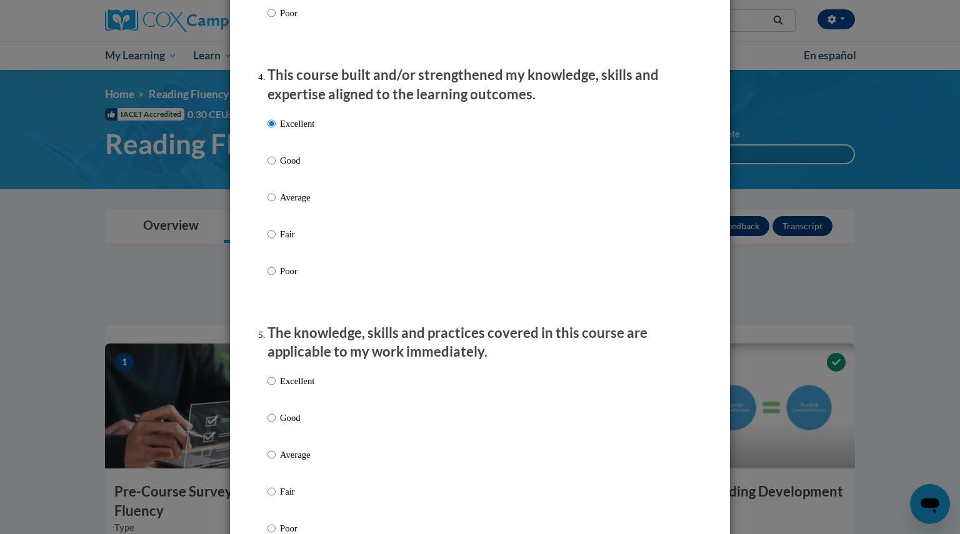
click at [286, 388] on p "Excellent" at bounding box center [297, 381] width 34 height 14
click at [276, 388] on input "Excellent" at bounding box center [271, 381] width 8 height 14
radio input "true"
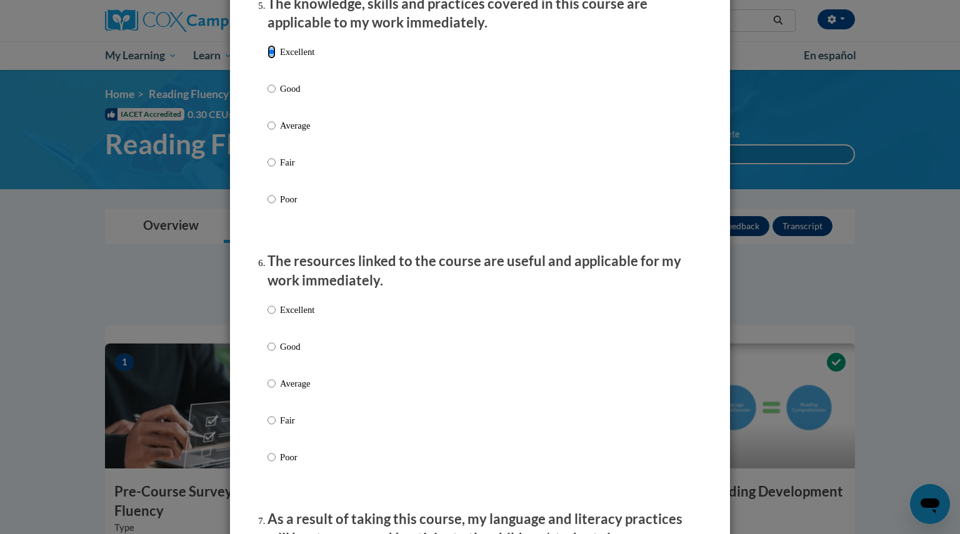
scroll to position [1237, 0]
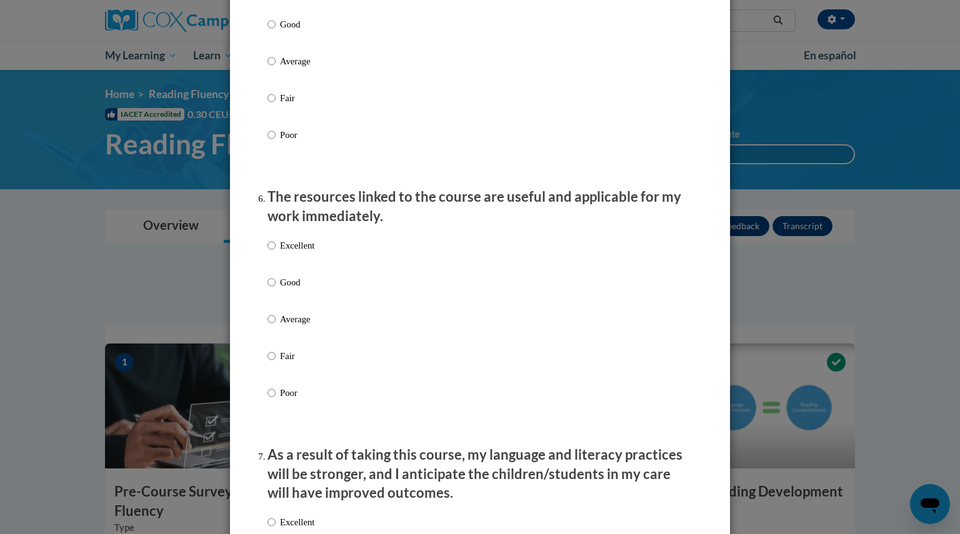
click at [300, 252] on p "Excellent" at bounding box center [297, 246] width 34 height 14
click at [276, 252] on input "Excellent" at bounding box center [271, 246] width 8 height 14
radio input "true"
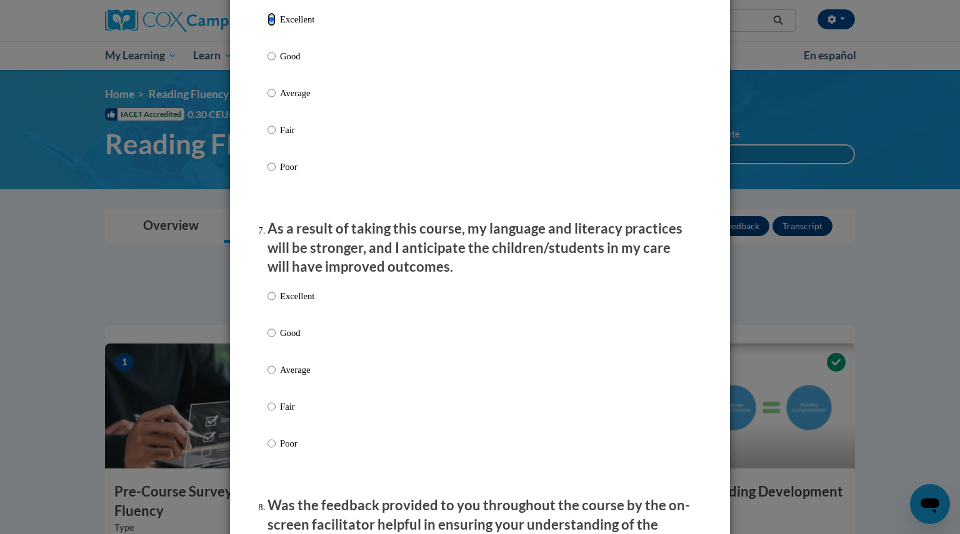
scroll to position [1467, 0]
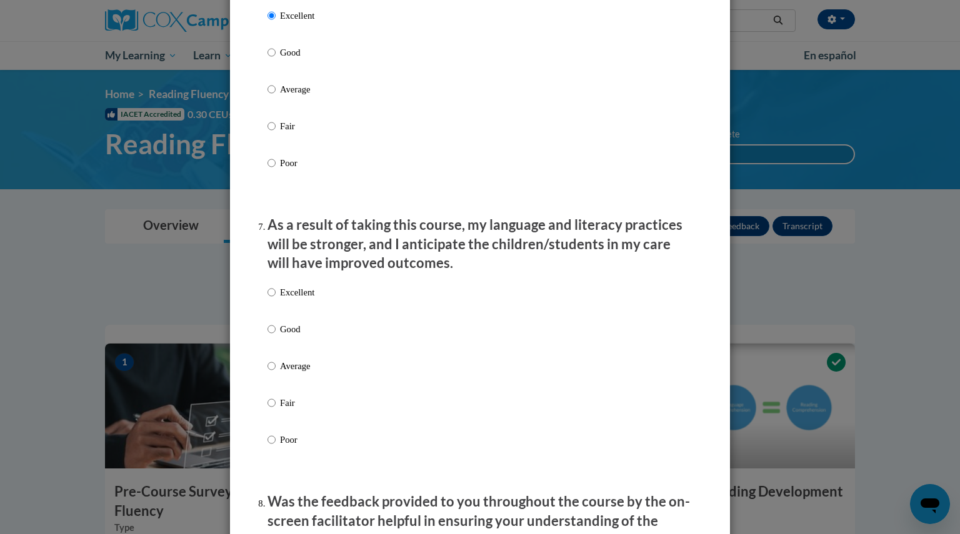
click at [295, 299] on p "Excellent" at bounding box center [297, 293] width 34 height 14
click at [276, 299] on input "Excellent" at bounding box center [271, 293] width 8 height 14
radio input "true"
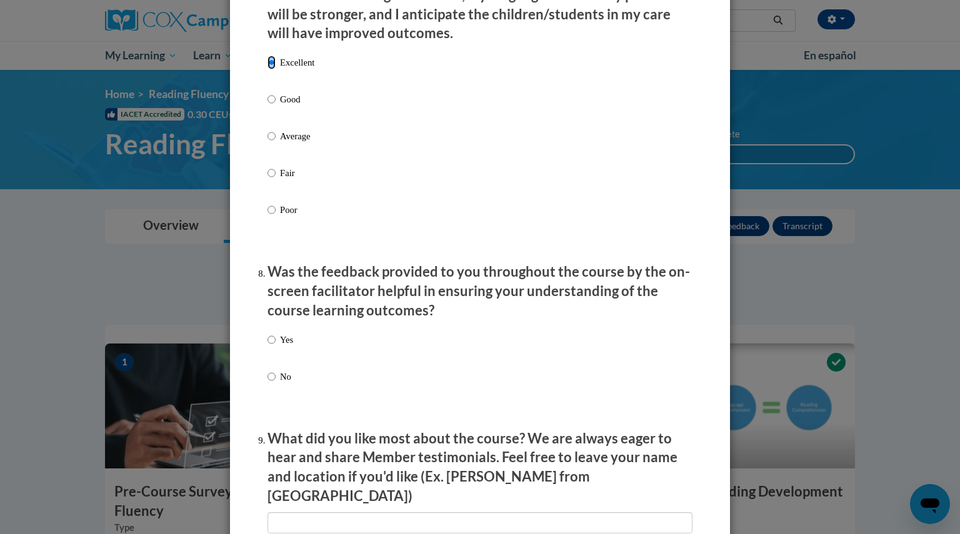
scroll to position [1734, 0]
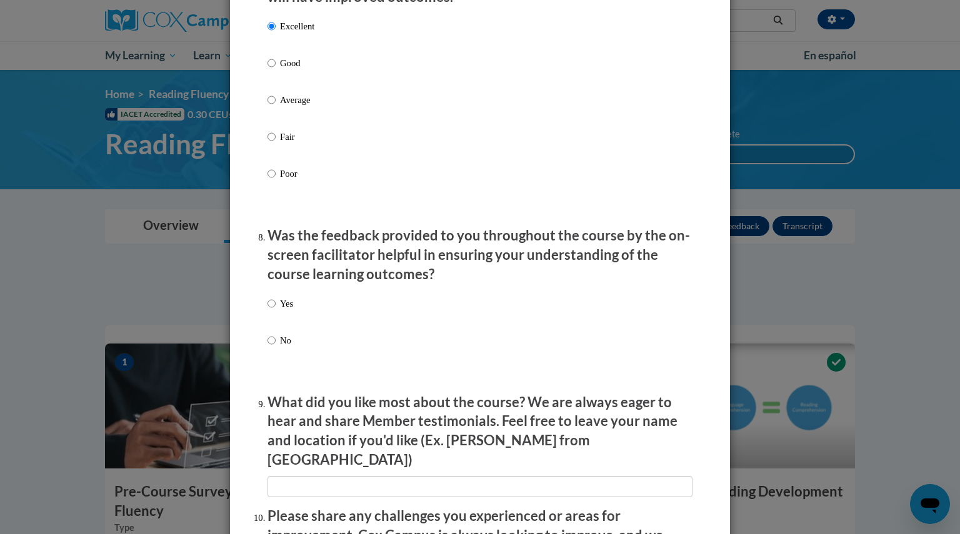
click at [282, 311] on p "Yes" at bounding box center [286, 304] width 13 height 14
click at [276, 311] on input "Yes" at bounding box center [271, 304] width 8 height 14
radio input "true"
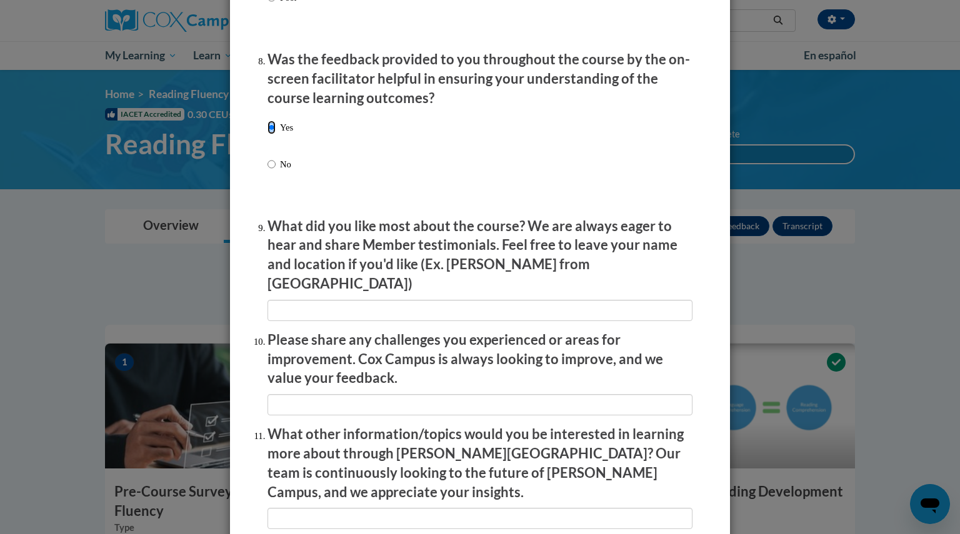
scroll to position [2064, 0]
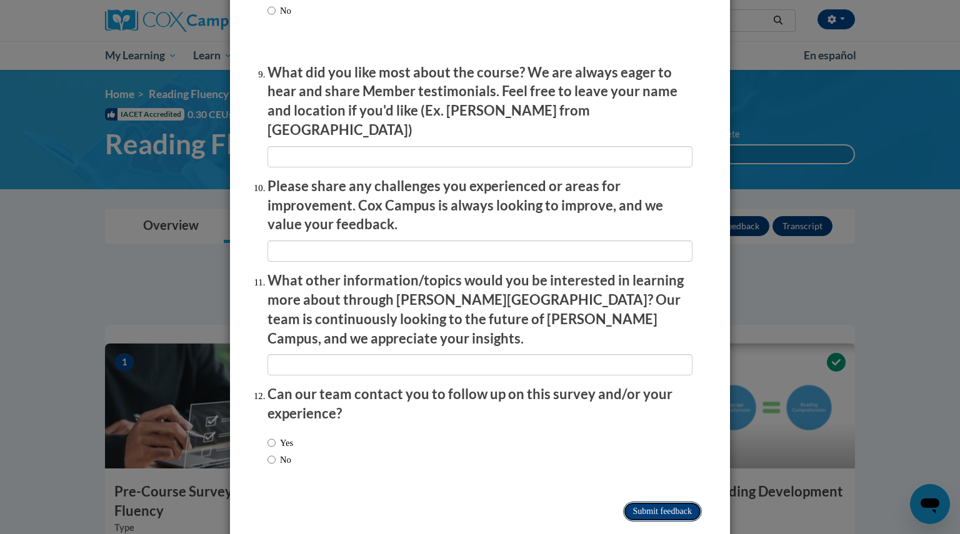
click at [637, 502] on input "Submit feedback" at bounding box center [662, 512] width 79 height 20
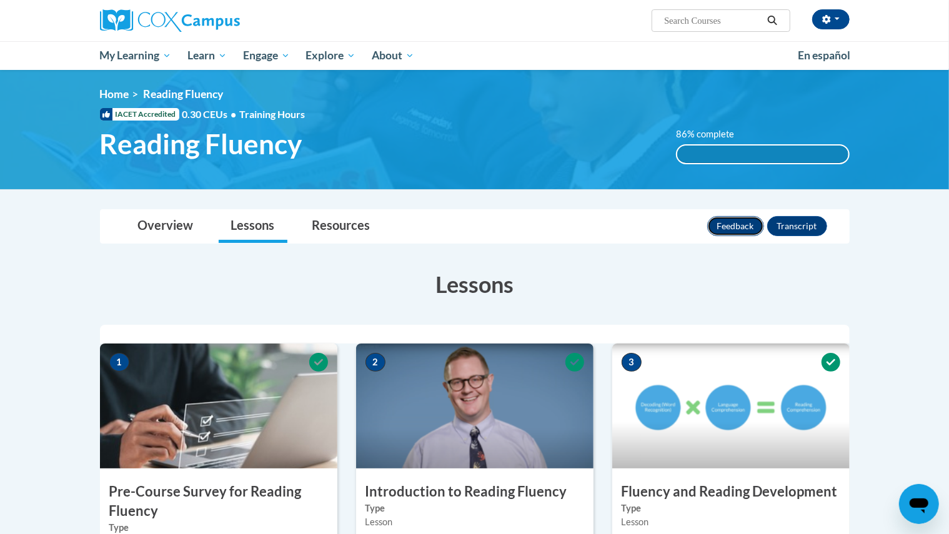
click at [731, 222] on button "Feedback" at bounding box center [735, 226] width 57 height 20
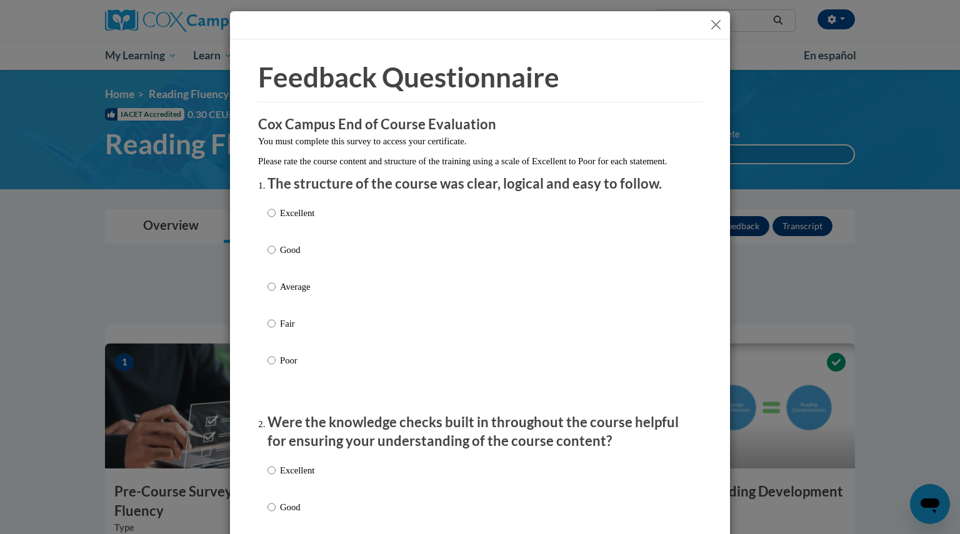
click at [274, 221] on label "Excellent" at bounding box center [290, 223] width 47 height 34
click at [274, 220] on input "Excellent" at bounding box center [271, 213] width 8 height 14
radio input "true"
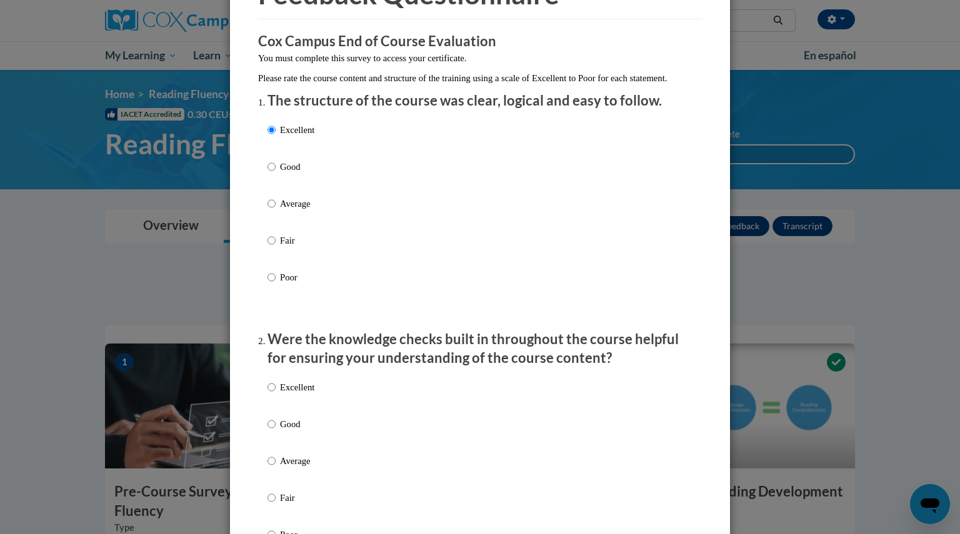
click at [280, 394] on p "Excellent" at bounding box center [297, 388] width 34 height 14
click at [276, 394] on input "Excellent" at bounding box center [271, 388] width 8 height 14
radio input "true"
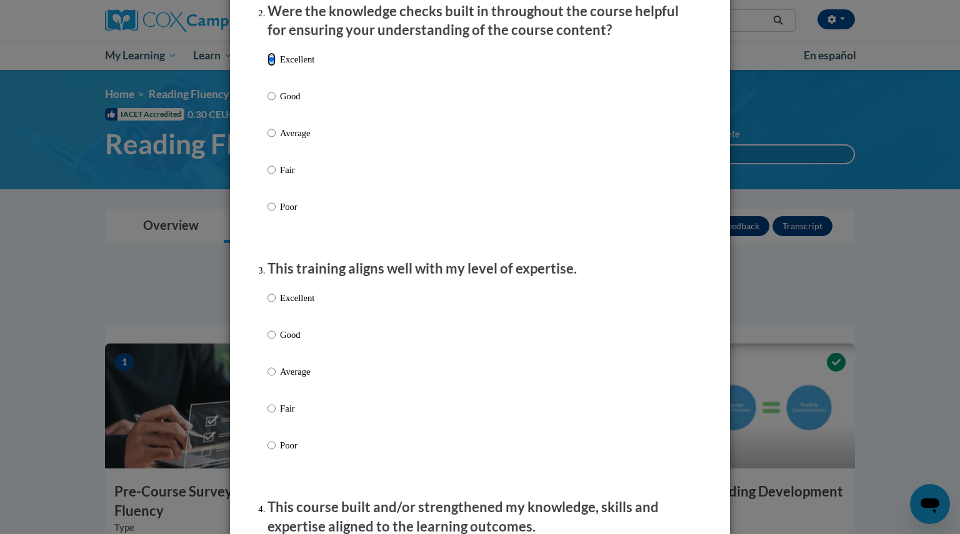
scroll to position [442, 0]
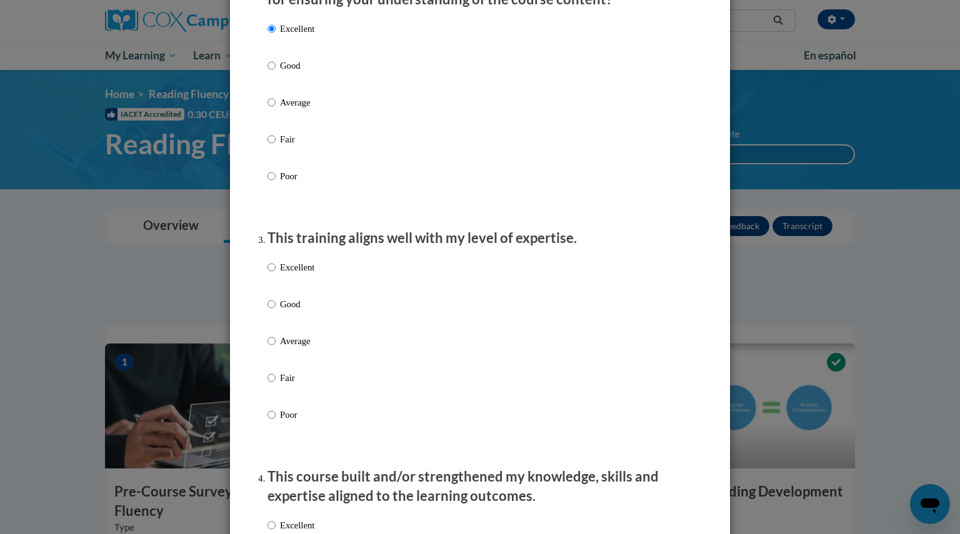
click at [289, 274] on p "Excellent" at bounding box center [297, 268] width 34 height 14
click at [276, 274] on input "Excellent" at bounding box center [271, 268] width 8 height 14
radio input "true"
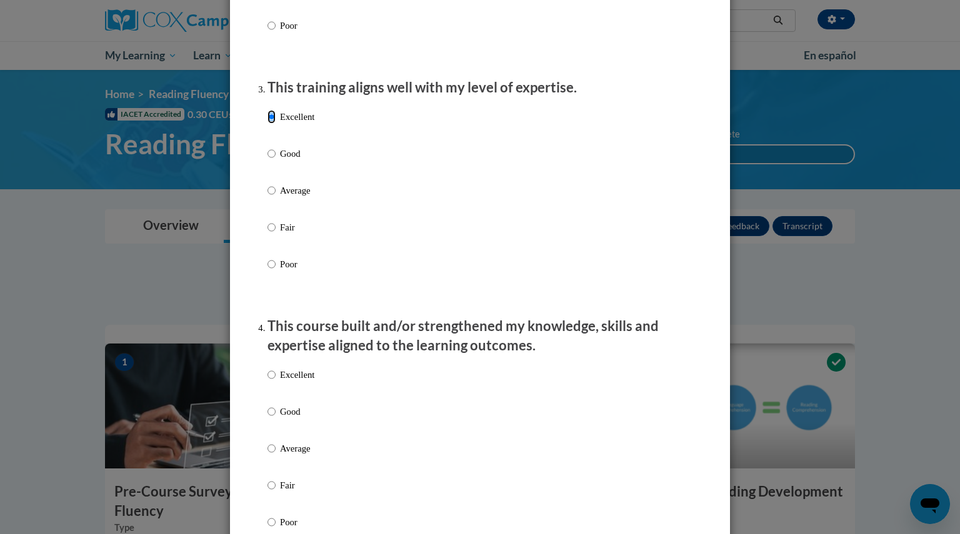
scroll to position [644, 0]
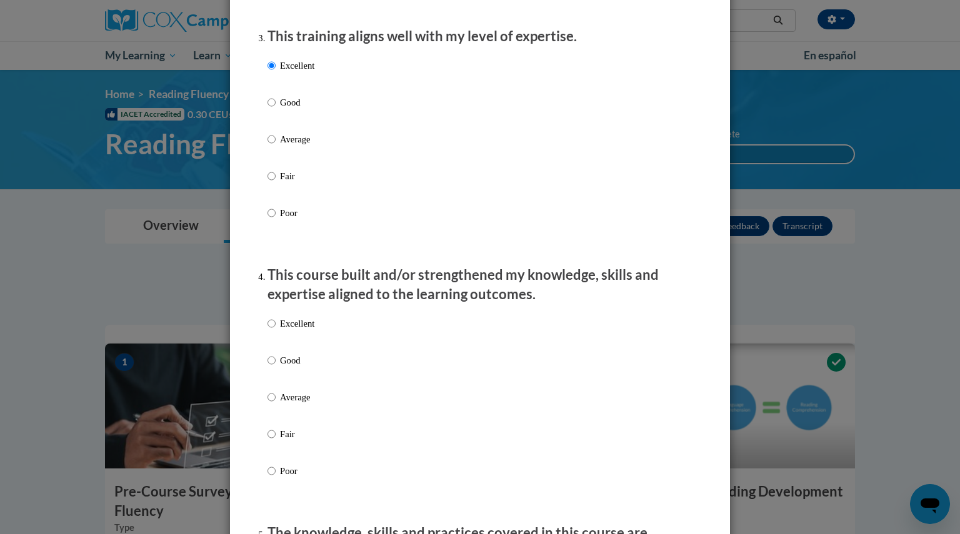
click at [291, 330] on p "Excellent" at bounding box center [297, 324] width 34 height 14
click at [276, 330] on input "Excellent" at bounding box center [271, 324] width 8 height 14
radio input "true"
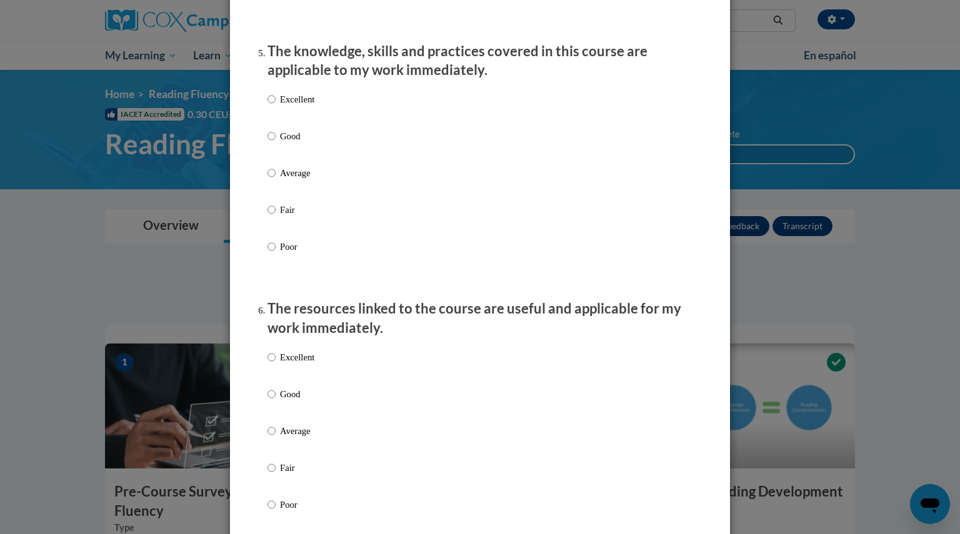
scroll to position [1164, 0]
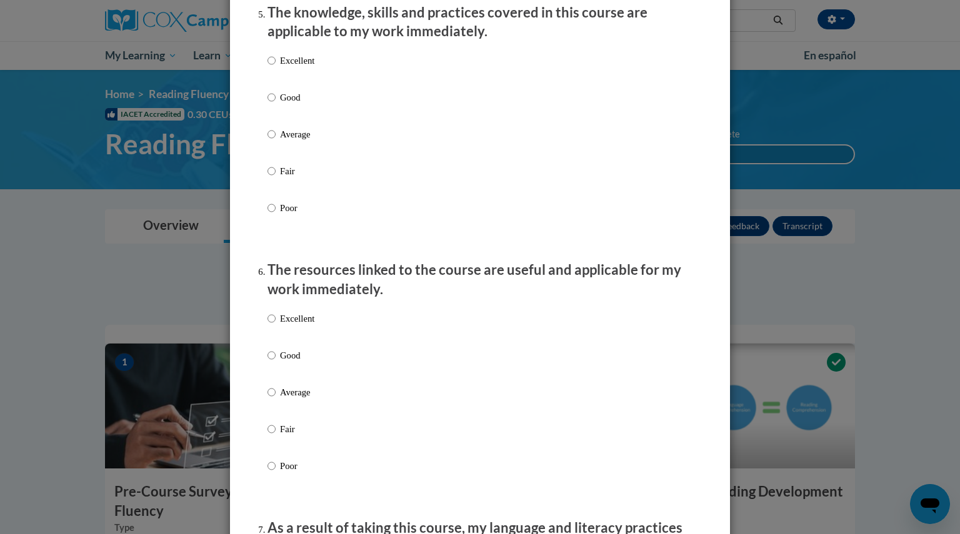
click at [297, 67] on p "Excellent" at bounding box center [297, 61] width 34 height 14
click at [276, 67] on input "Excellent" at bounding box center [271, 61] width 8 height 14
radio input "true"
click at [286, 326] on p "Excellent" at bounding box center [297, 319] width 34 height 14
click at [276, 326] on input "Excellent" at bounding box center [271, 319] width 8 height 14
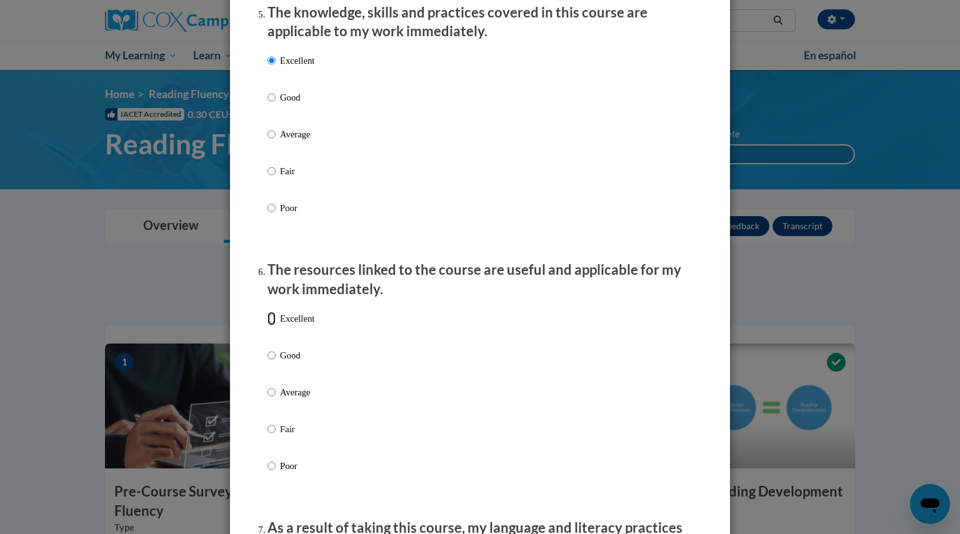
radio input "true"
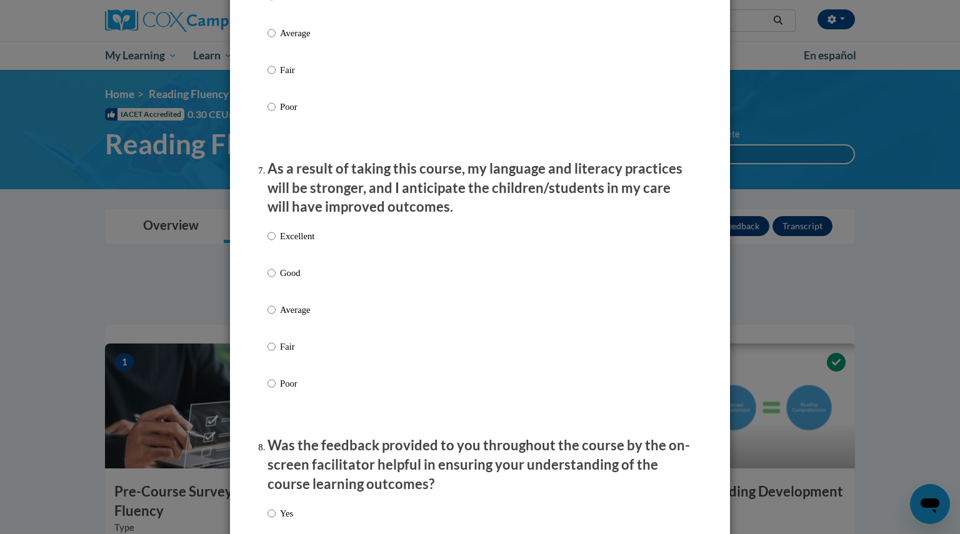
scroll to position [1526, 0]
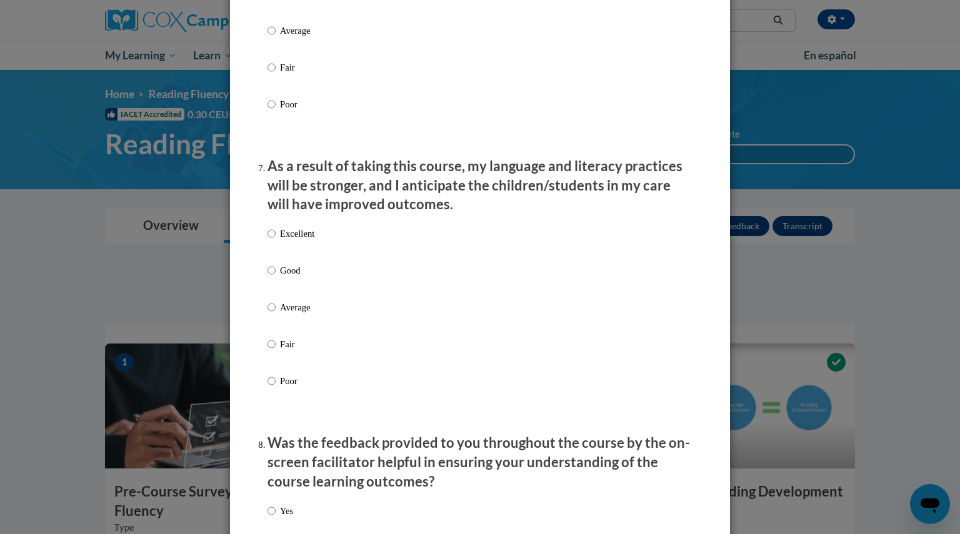
click at [285, 241] on p "Excellent" at bounding box center [297, 234] width 34 height 14
click at [276, 241] on input "Excellent" at bounding box center [271, 234] width 8 height 14
radio input "true"
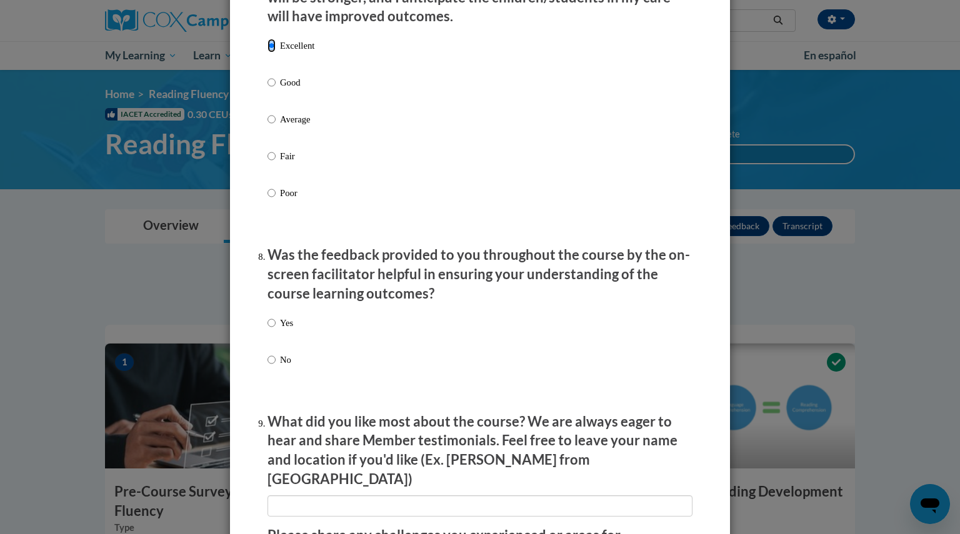
scroll to position [1826, 0]
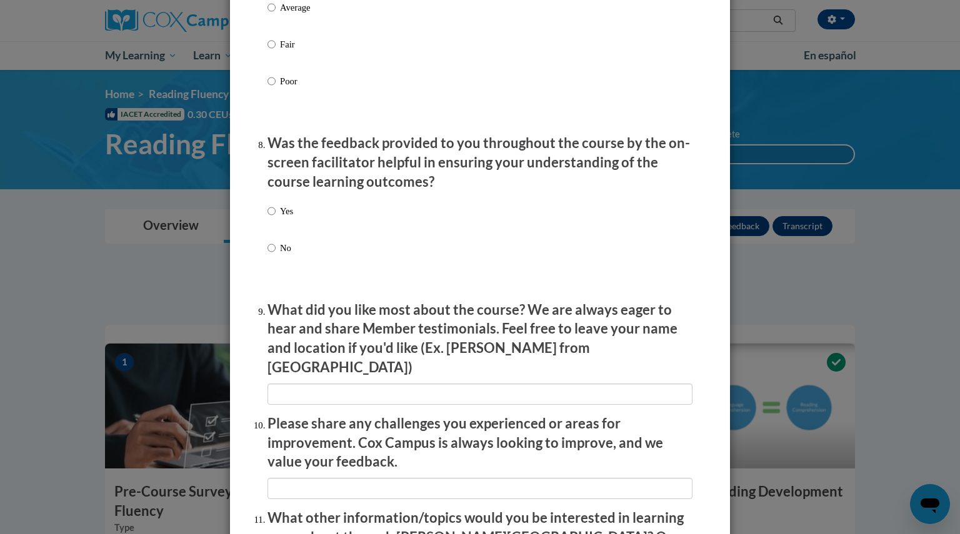
click at [281, 218] on p "Yes" at bounding box center [286, 211] width 13 height 14
click at [276, 218] on input "Yes" at bounding box center [271, 211] width 8 height 14
radio input "true"
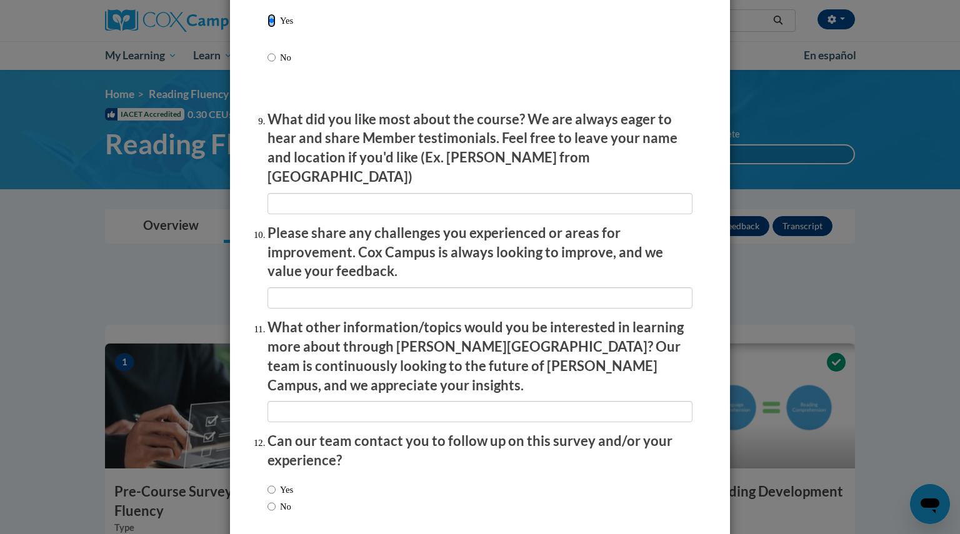
scroll to position [2064, 0]
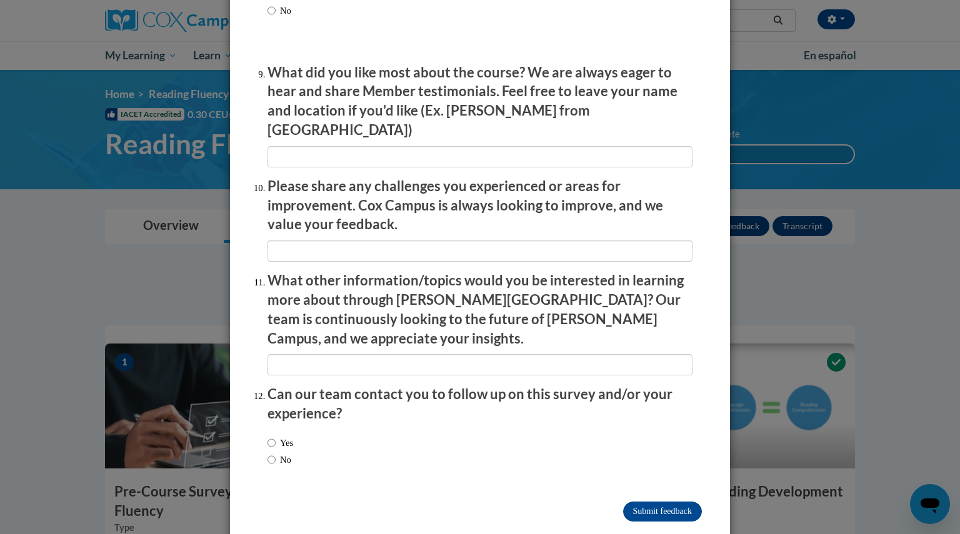
click at [277, 436] on label "Yes" at bounding box center [280, 443] width 26 height 14
click at [276, 436] on input "Yes" at bounding box center [271, 443] width 8 height 14
radio input "true"
click at [272, 453] on label "No" at bounding box center [279, 460] width 24 height 14
click at [272, 453] on input "No" at bounding box center [271, 460] width 8 height 14
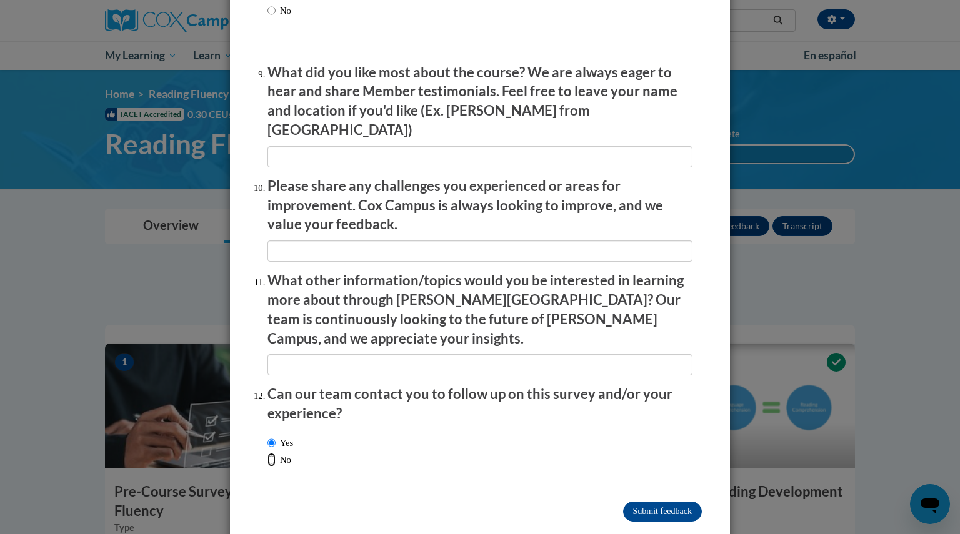
radio input "true"
click at [637, 502] on input "Submit feedback" at bounding box center [662, 512] width 79 height 20
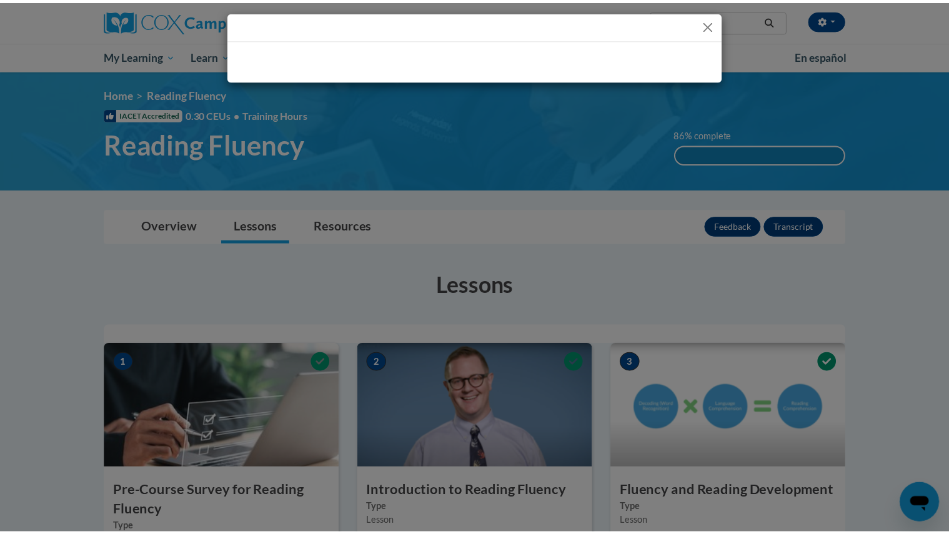
scroll to position [0, 0]
